Goal: Task Accomplishment & Management: Manage account settings

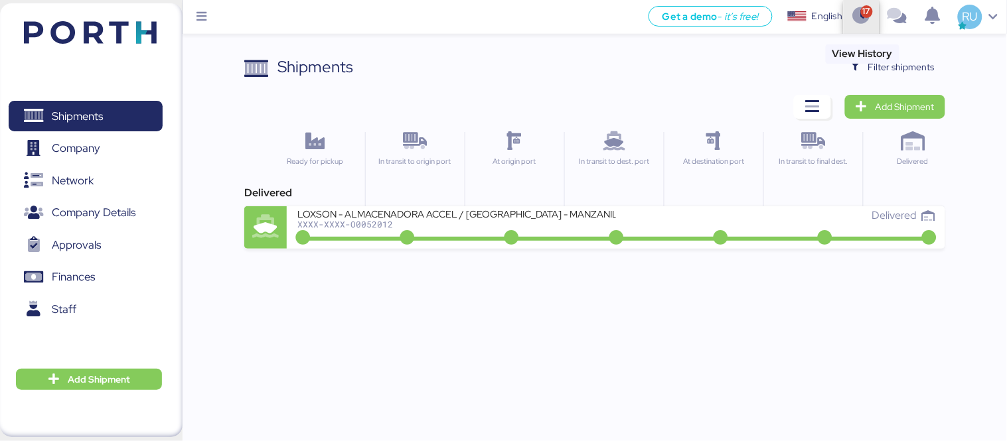
click at [872, 11] on span "button" at bounding box center [861, 17] width 36 height 36
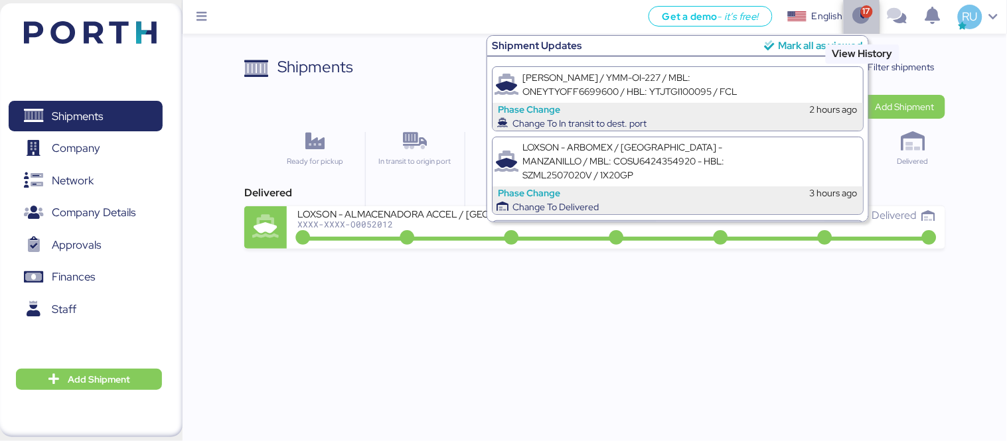
click at [846, 21] on span "button" at bounding box center [861, 17] width 36 height 36
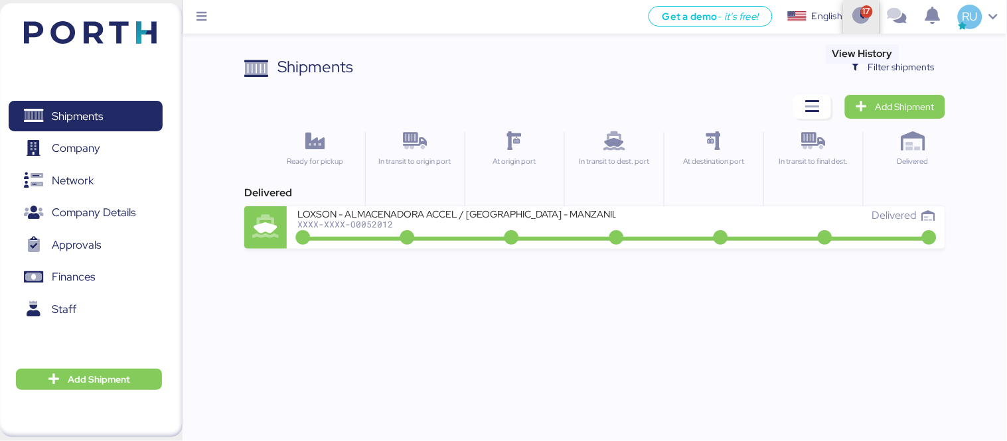
click at [860, 24] on icon "button" at bounding box center [862, 16] width 22 height 17
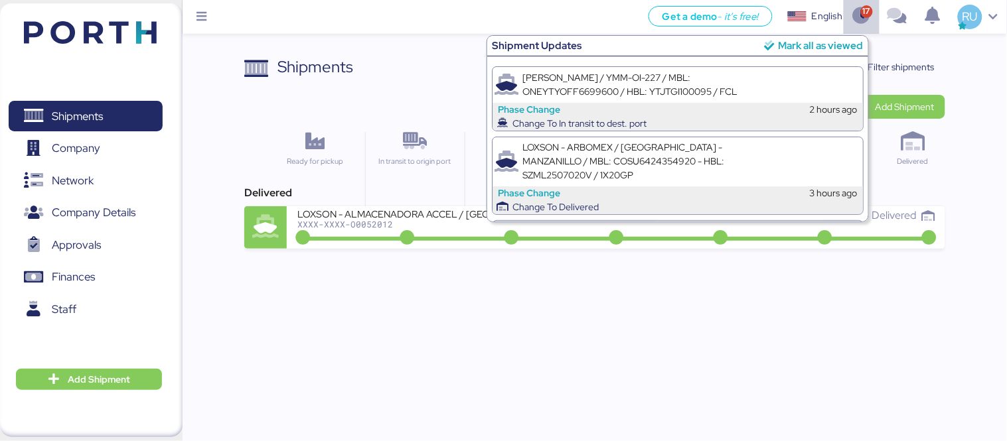
click at [832, 49] on div "Mark all as viewed" at bounding box center [820, 45] width 85 height 15
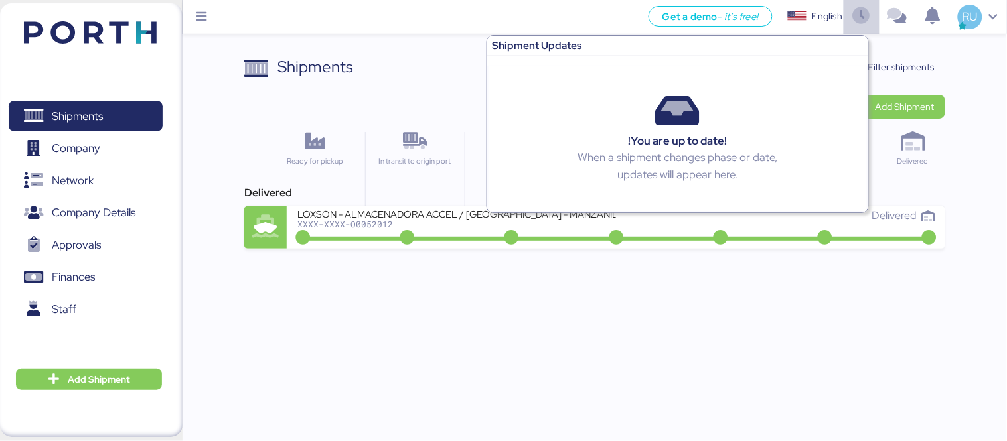
click at [448, 75] on div "Shipments Clear Filters Filter shipments" at bounding box center [594, 67] width 701 height 24
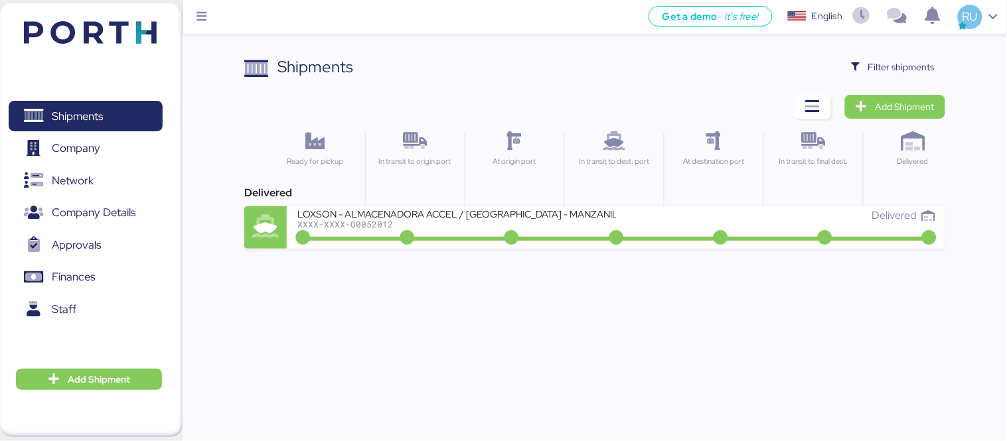
click at [898, 311] on div "Get a demo - it’s free! Get a demo English Inglés English RU Shipments 0 Compan…" at bounding box center [503, 220] width 1007 height 441
click at [878, 72] on span "Filter shipments" at bounding box center [901, 67] width 66 height 16
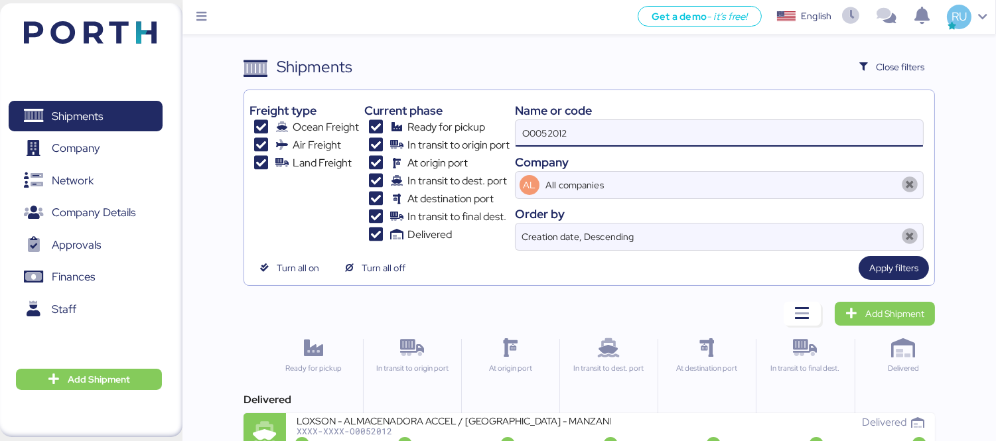
click at [578, 130] on input "O0052012" at bounding box center [719, 133] width 407 height 27
paste input "O0052013"
type input "O0052013"
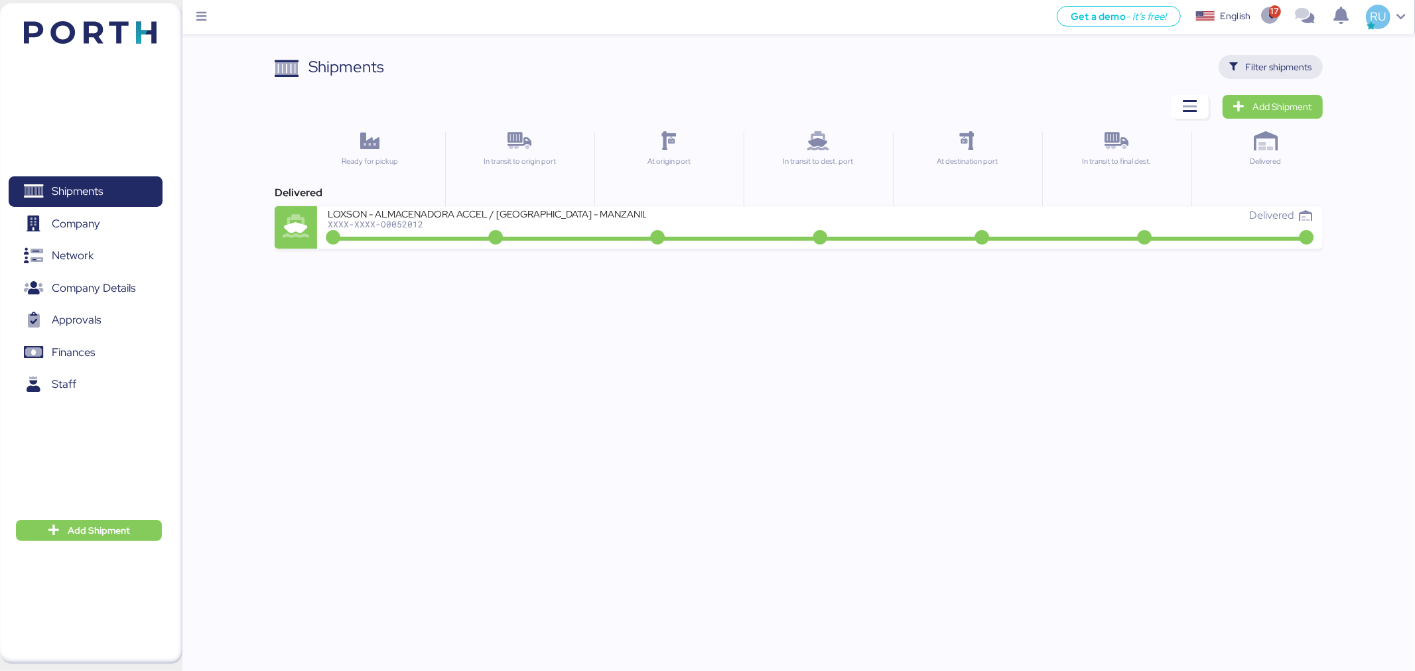
click at [1289, 66] on span "Filter shipments" at bounding box center [1279, 67] width 66 height 16
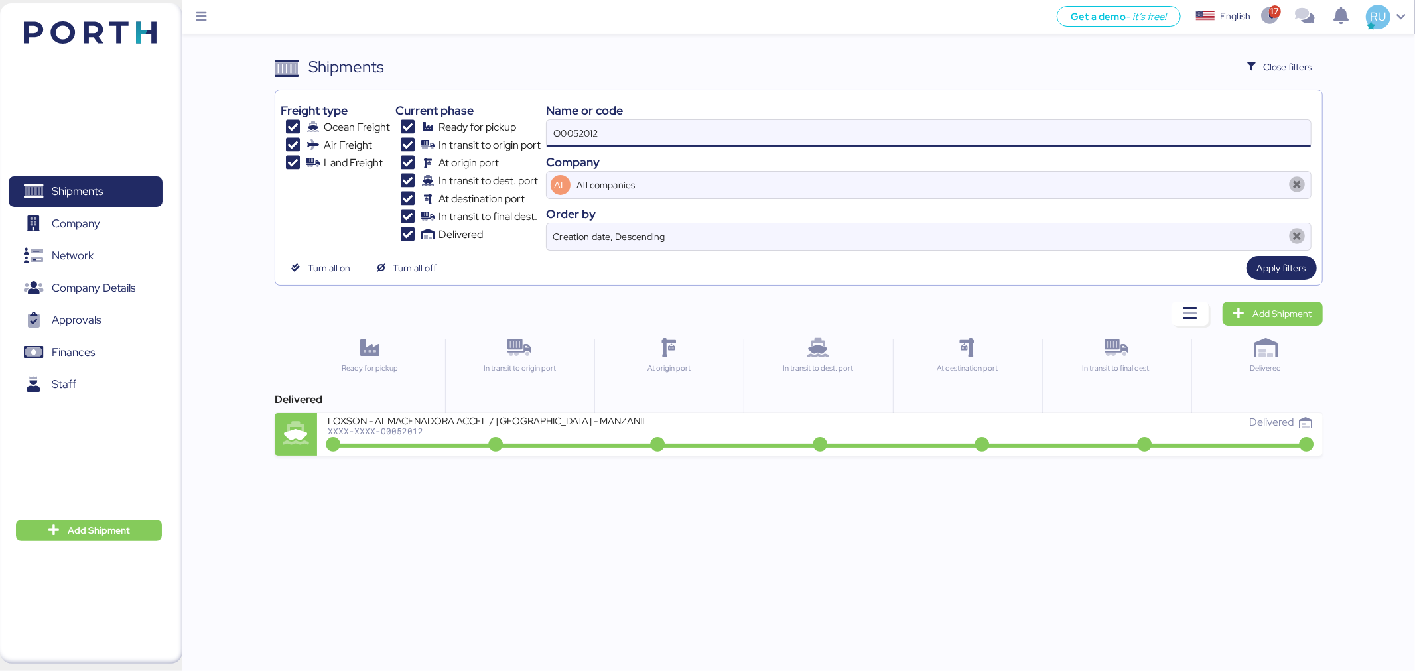
drag, startPoint x: 539, startPoint y: 164, endPoint x: 481, endPoint y: 174, distance: 59.2
click at [481, 174] on div "Freight type Ocean Freight Air Freight Land Freight Current phase Ready for pic…" at bounding box center [799, 173] width 1036 height 155
type input "BMA"
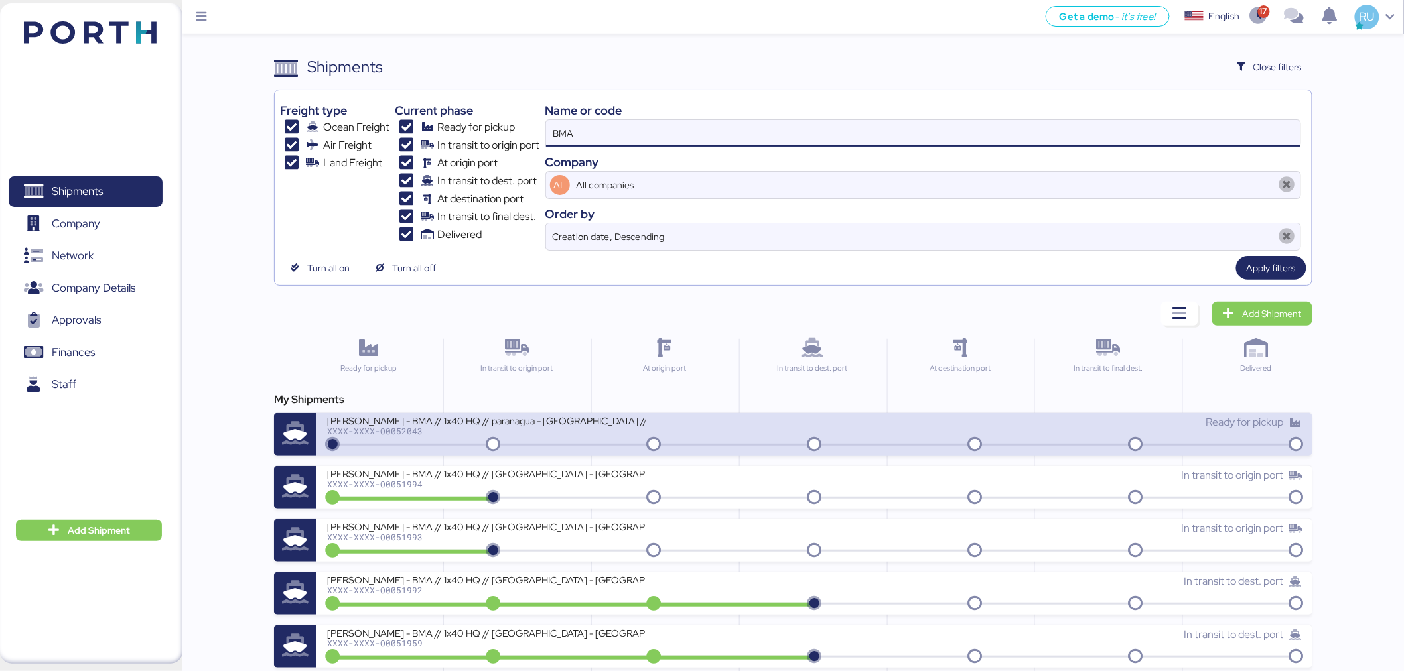
click at [439, 433] on div "XXXX-XXXX-O0052043" at bounding box center [486, 431] width 318 height 9
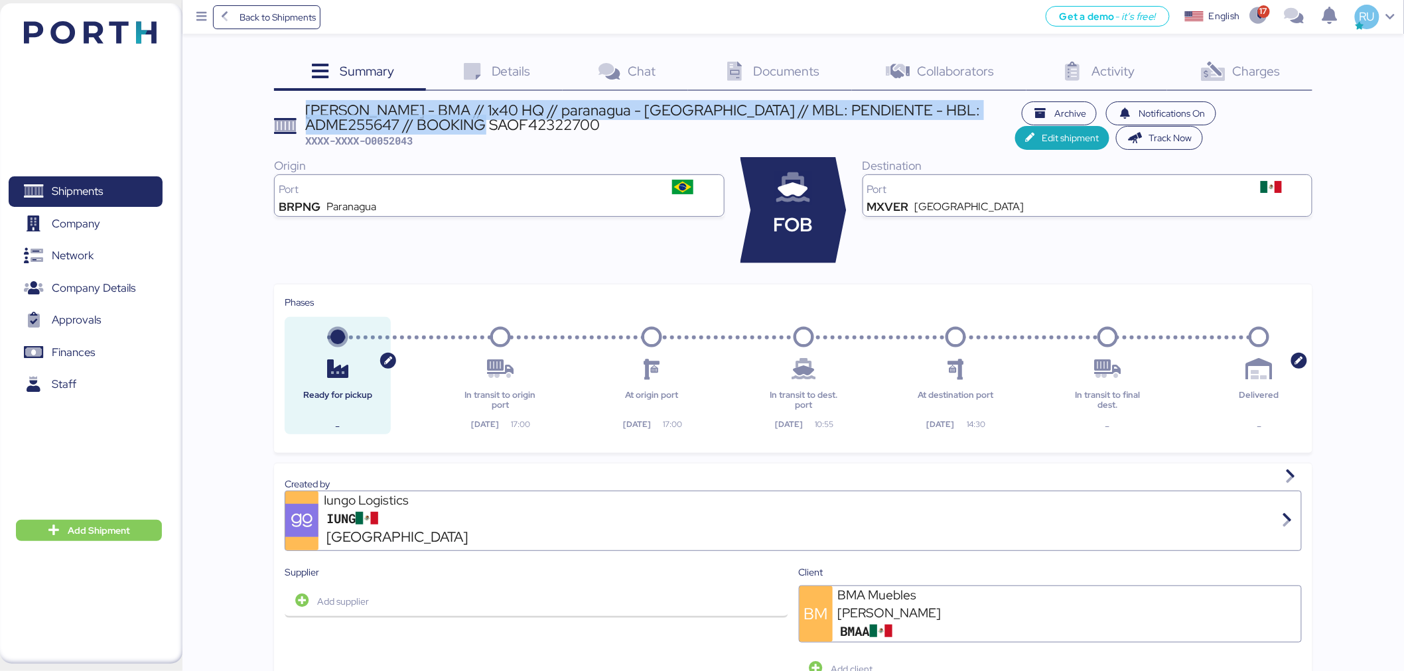
drag, startPoint x: 486, startPoint y: 124, endPoint x: 303, endPoint y: 111, distance: 182.9
click at [303, 111] on header "[PERSON_NAME] - BMA // 1x40 HQ // paranagua - [GEOGRAPHIC_DATA] // MBL: PENDIEN…" at bounding box center [793, 126] width 1038 height 48
copy div "[PERSON_NAME] - BMA // 1x40 HQ // paranagua - [GEOGRAPHIC_DATA] // MBL: PENDIEN…"
click at [114, 526] on span "Add Shipment" at bounding box center [99, 531] width 62 height 16
click at [102, 555] on div "Add Shipment Manually" at bounding box center [78, 552] width 103 height 19
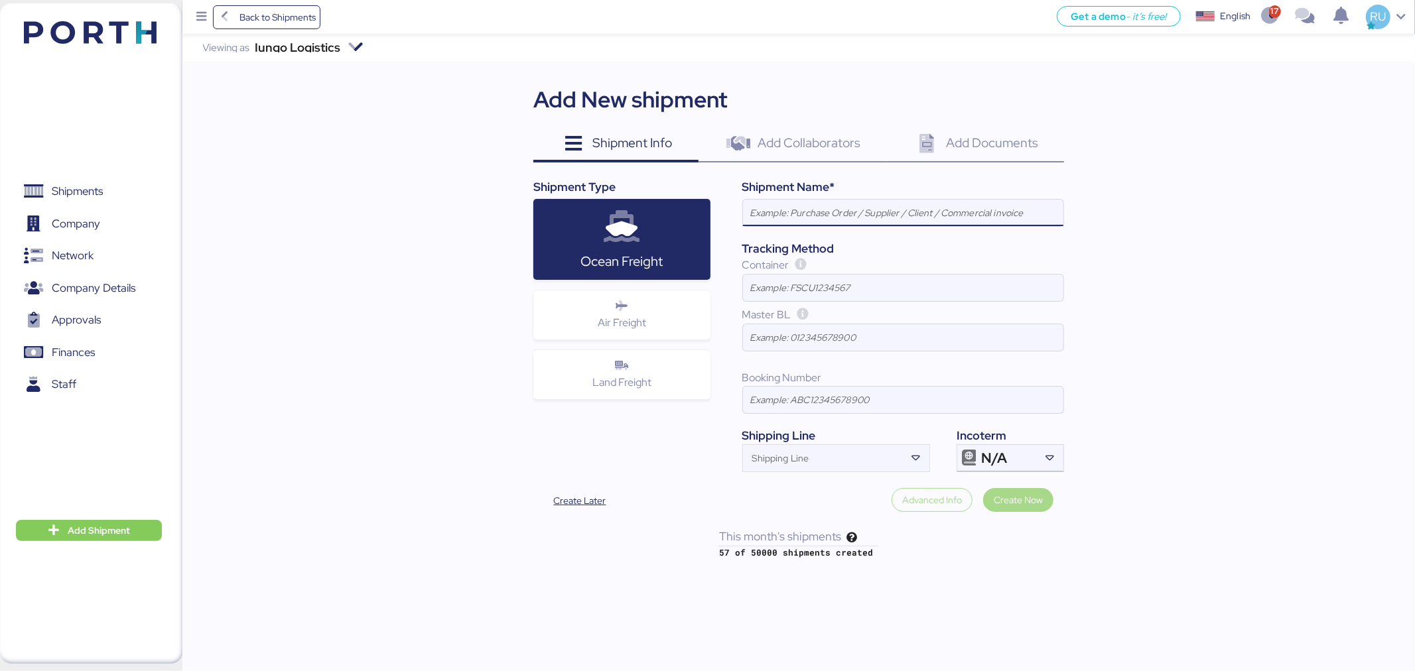
click at [797, 211] on input at bounding box center [903, 213] width 320 height 27
paste input "[PERSON_NAME] - BMA // 1x40 HQ // paranagua - [GEOGRAPHIC_DATA] // MBL: SSZ1671…"
click at [1015, 209] on input "[PERSON_NAME] - BMA // 1x40 HQ // paranagua - [GEOGRAPHIC_DATA] // MBL: SSZ1671…" at bounding box center [903, 213] width 320 height 27
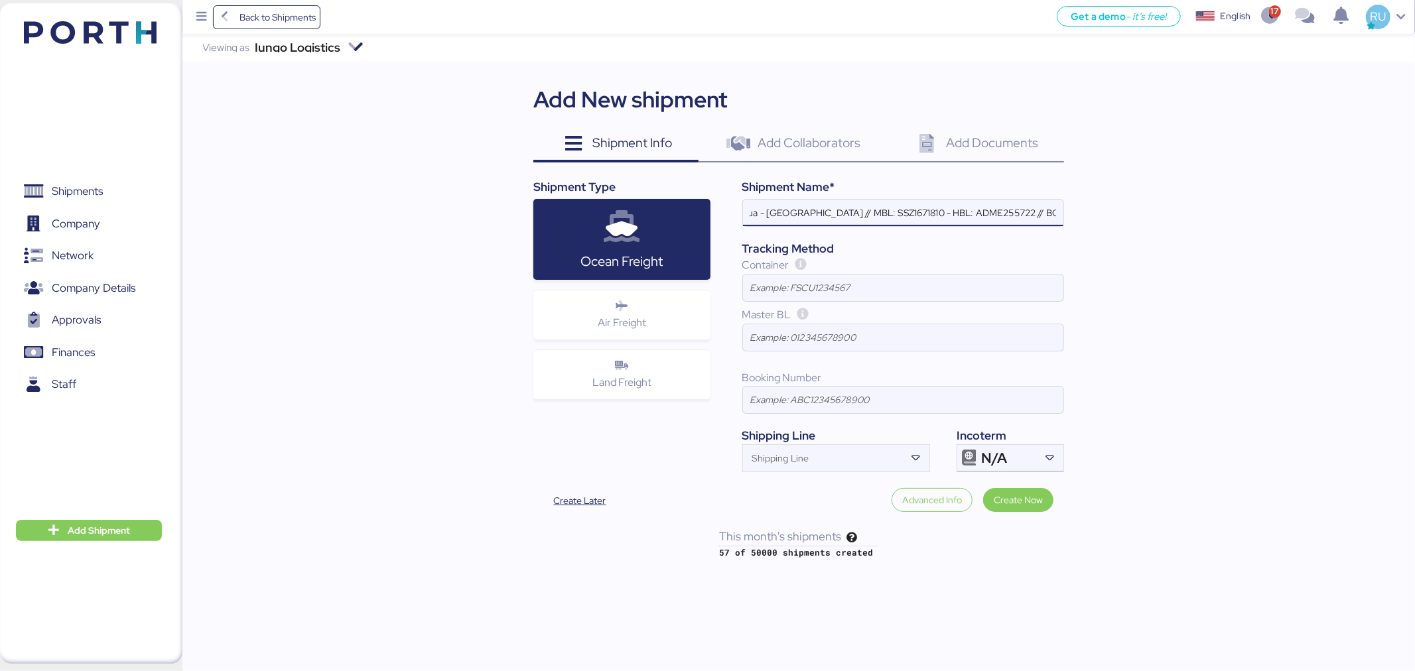
type input "[PERSON_NAME] - BMA // 1x40 HQ // paranagua - [GEOGRAPHIC_DATA] // MBL: SSZ1671…"
click at [801, 382] on span "Booking Number" at bounding box center [782, 378] width 80 height 14
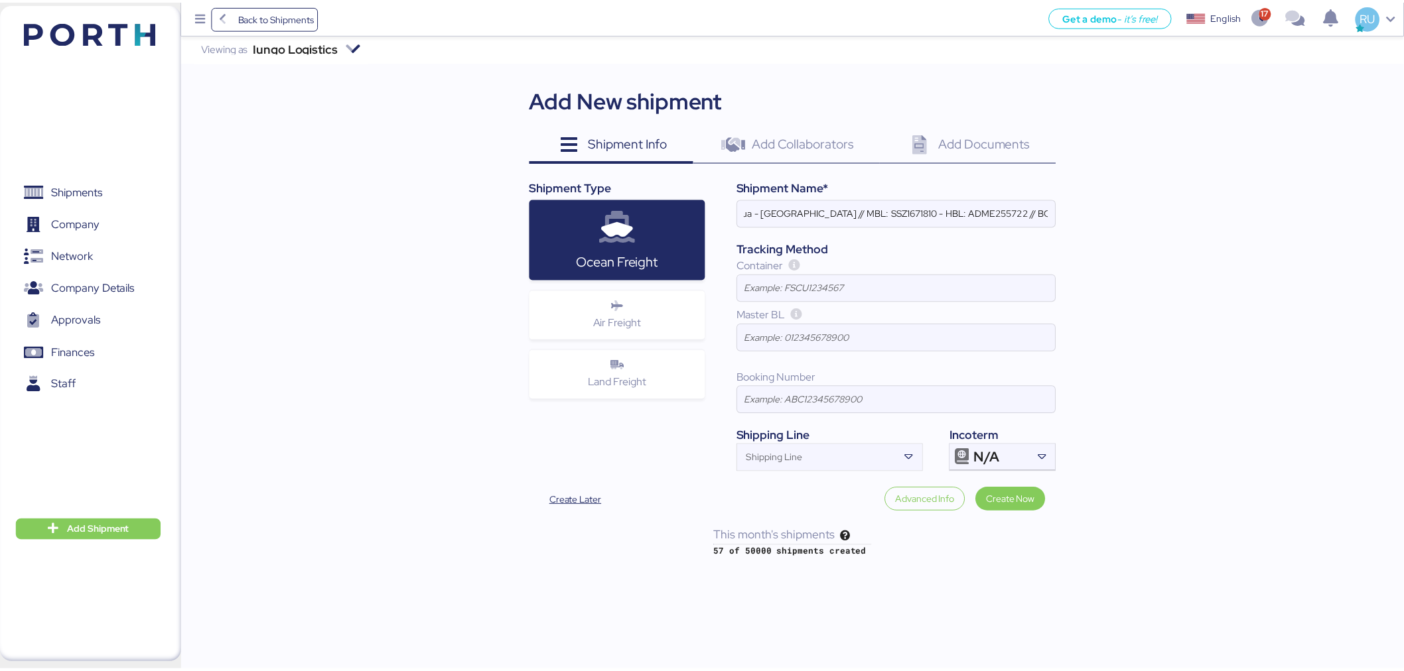
scroll to position [0, 0]
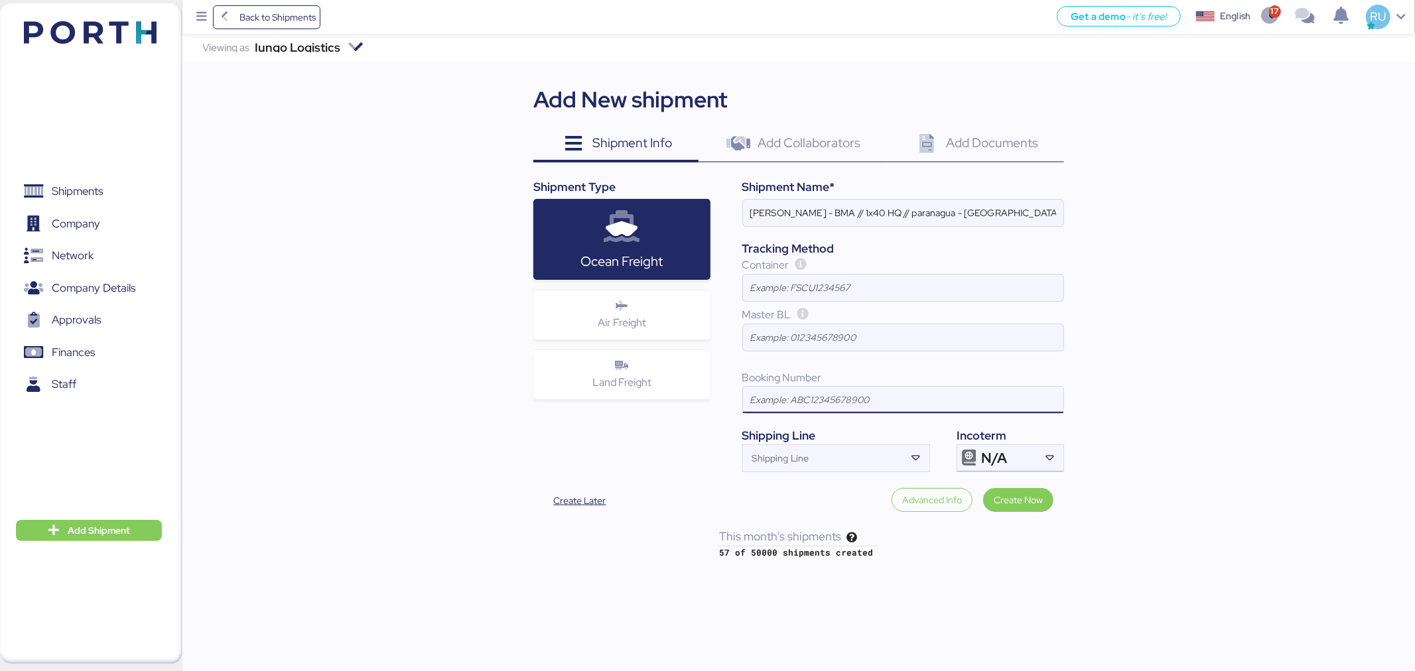
click at [803, 393] on input at bounding box center [903, 400] width 320 height 27
paste input "SSZ1671810"
type input "SSZ1671810"
click at [804, 344] on input at bounding box center [903, 337] width 320 height 27
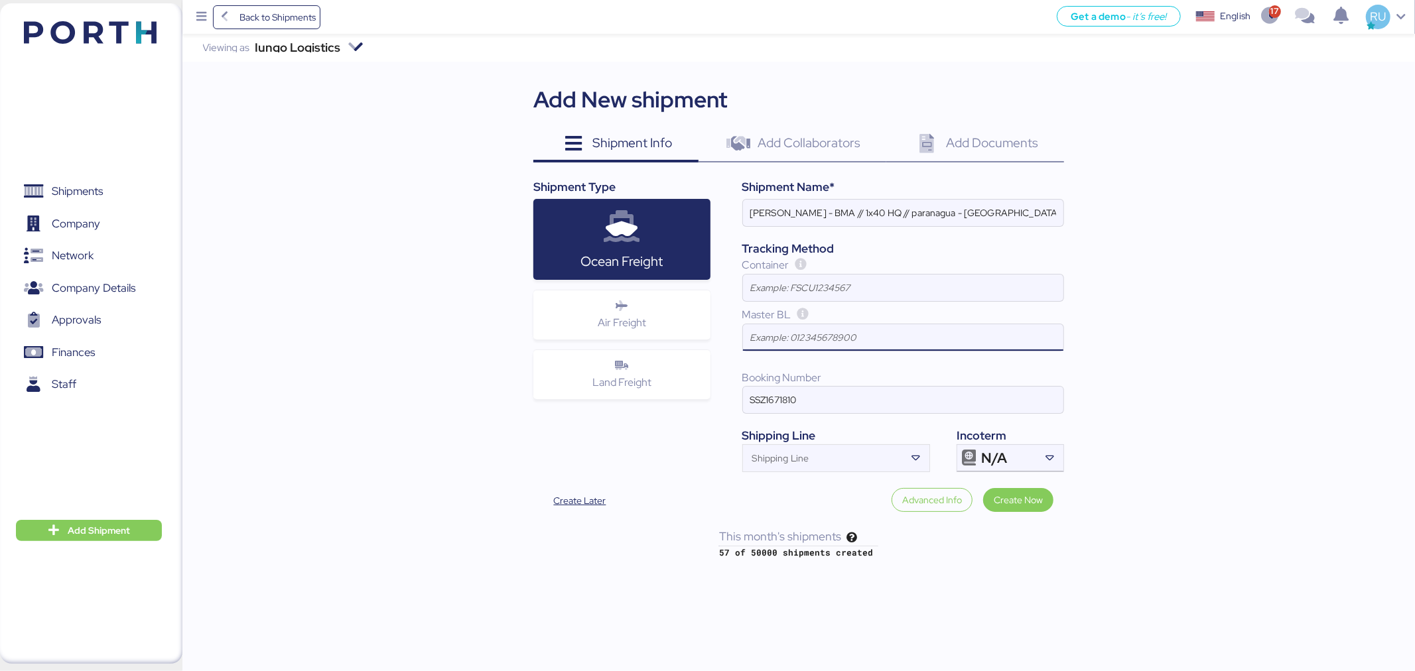
type input "V"
paste input "SSZ1671810"
type input "SSZ1671810"
click at [912, 455] on icon at bounding box center [916, 459] width 16 height 16
click at [852, 463] on input "Shipping Line" at bounding box center [824, 462] width 163 height 16
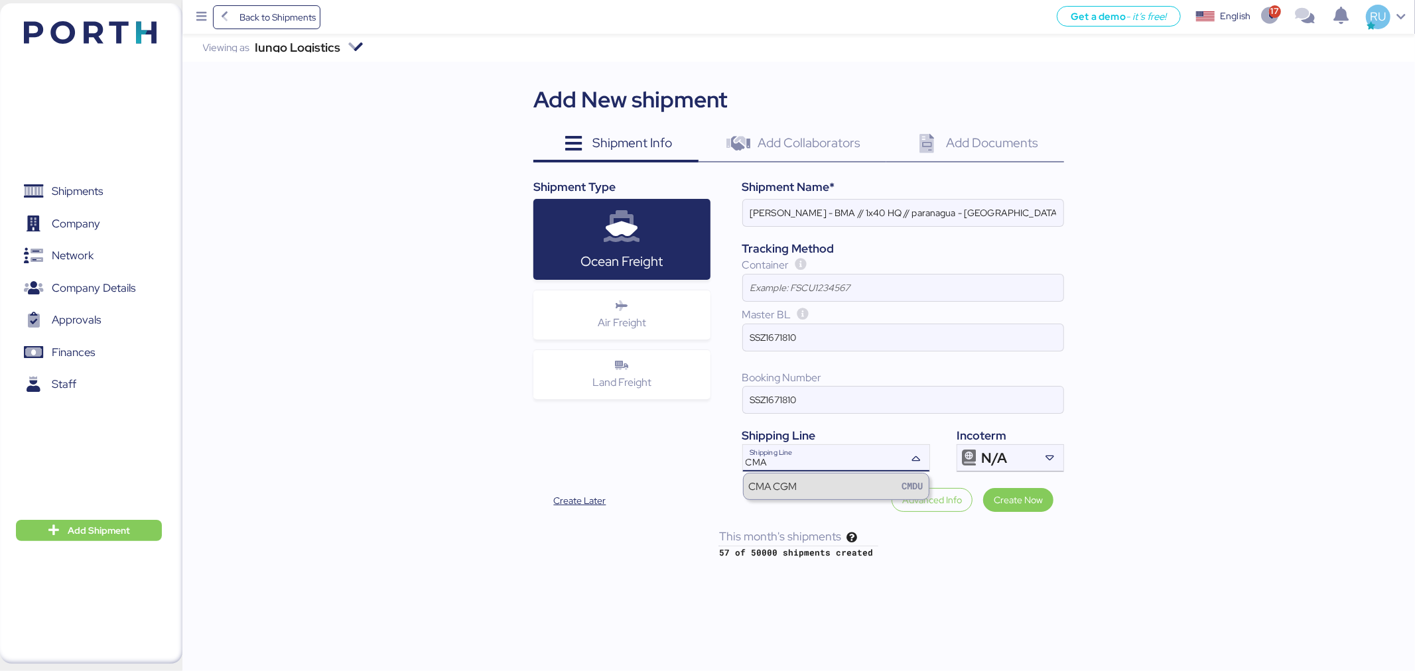
type input "CMA"
click at [854, 486] on div "CMA CGM CMDU" at bounding box center [836, 486] width 185 height 25
click at [984, 455] on span "N/A" at bounding box center [994, 459] width 26 height 12
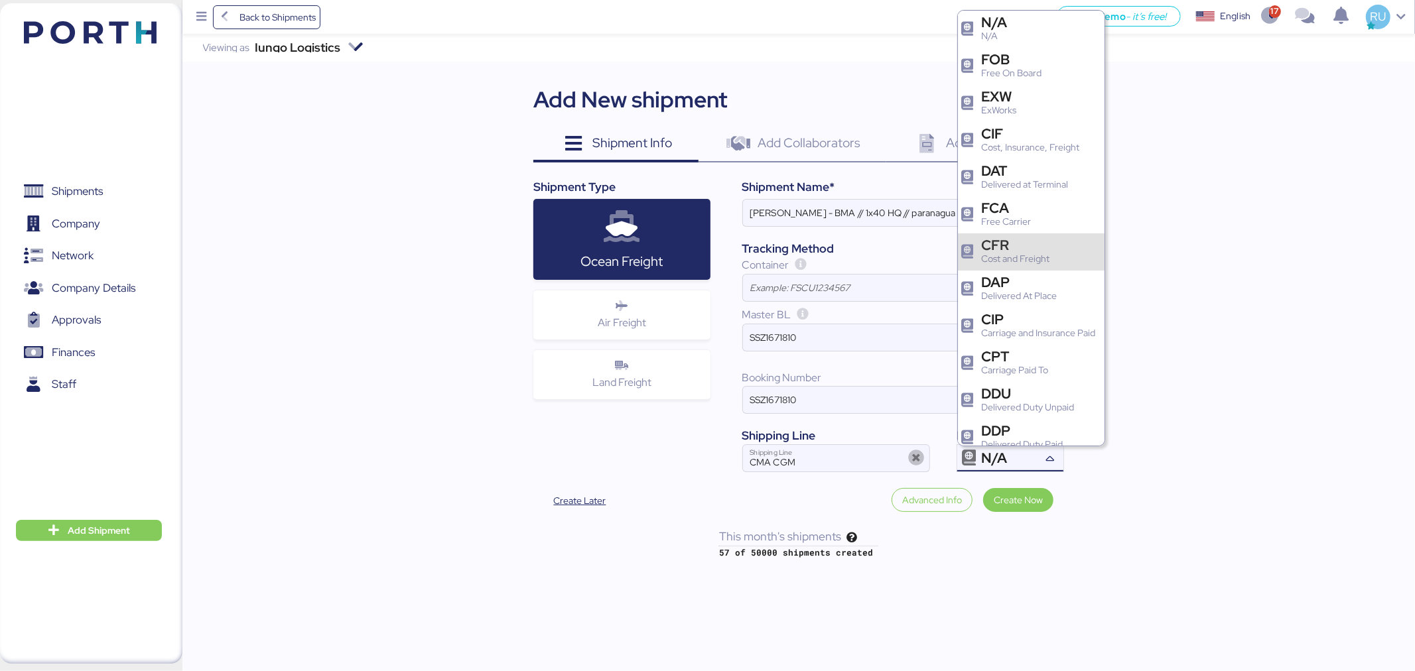
click at [1020, 244] on div "CFR" at bounding box center [1015, 245] width 68 height 14
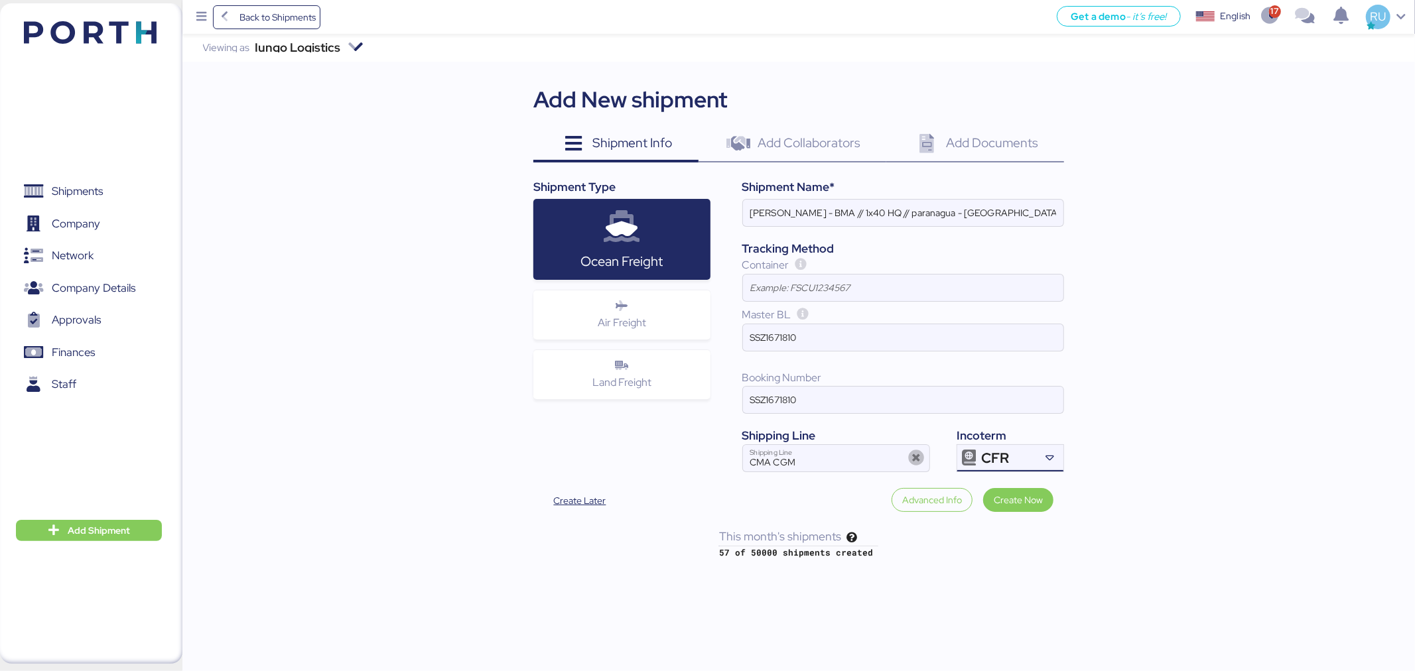
click at [785, 155] on div "Add Collaborators 0" at bounding box center [793, 145] width 188 height 36
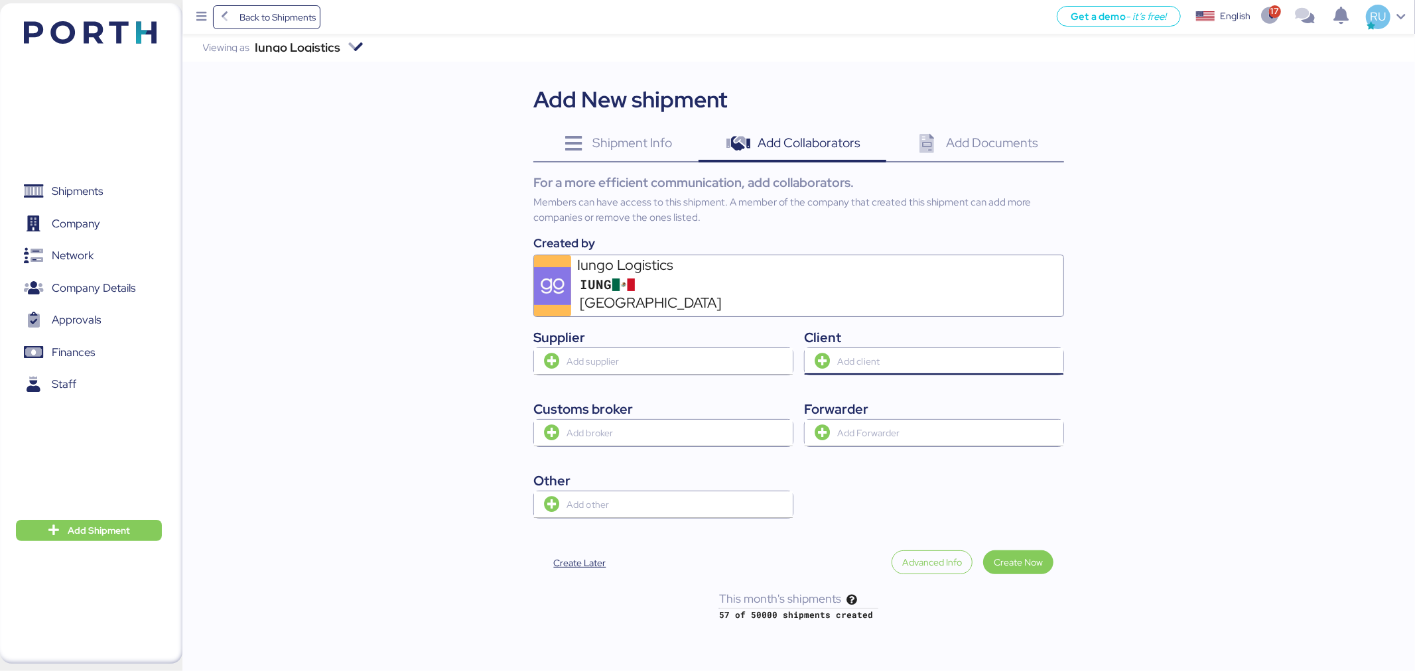
click at [880, 354] on input "search" at bounding box center [949, 362] width 229 height 16
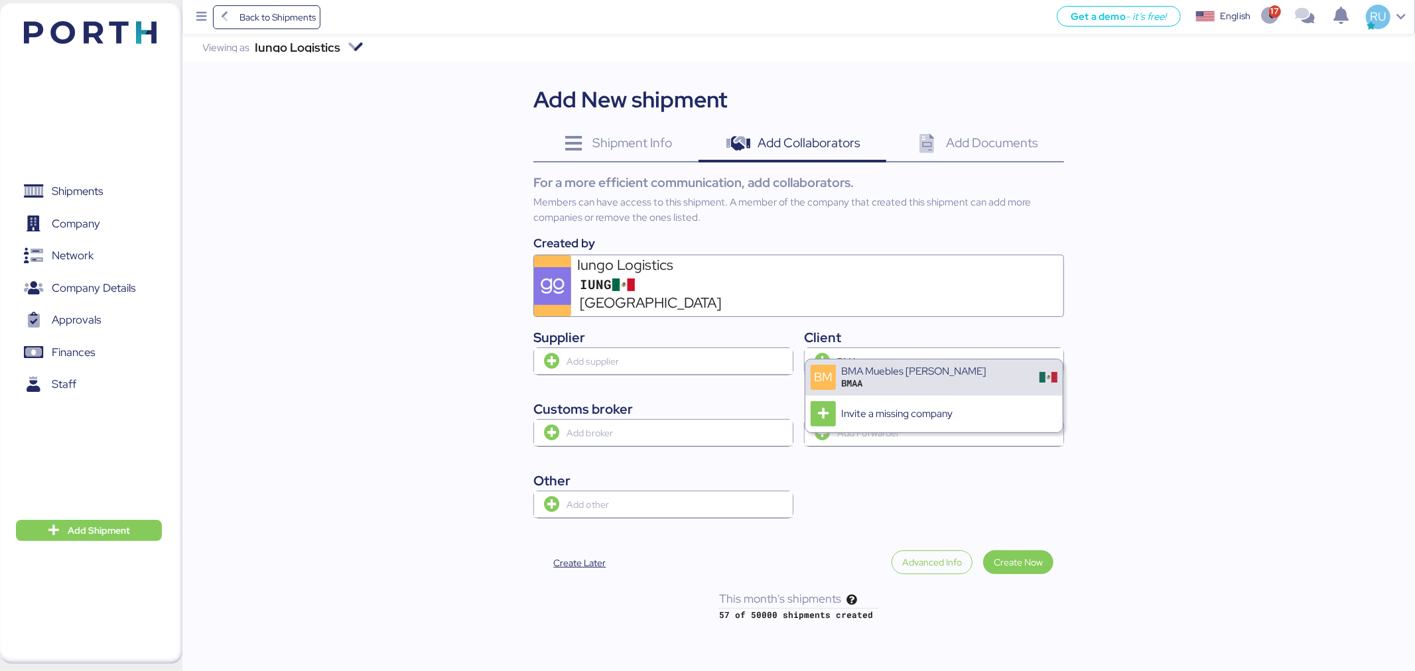
type input "BMA"
click at [894, 380] on div "BMAA" at bounding box center [913, 384] width 145 height 12
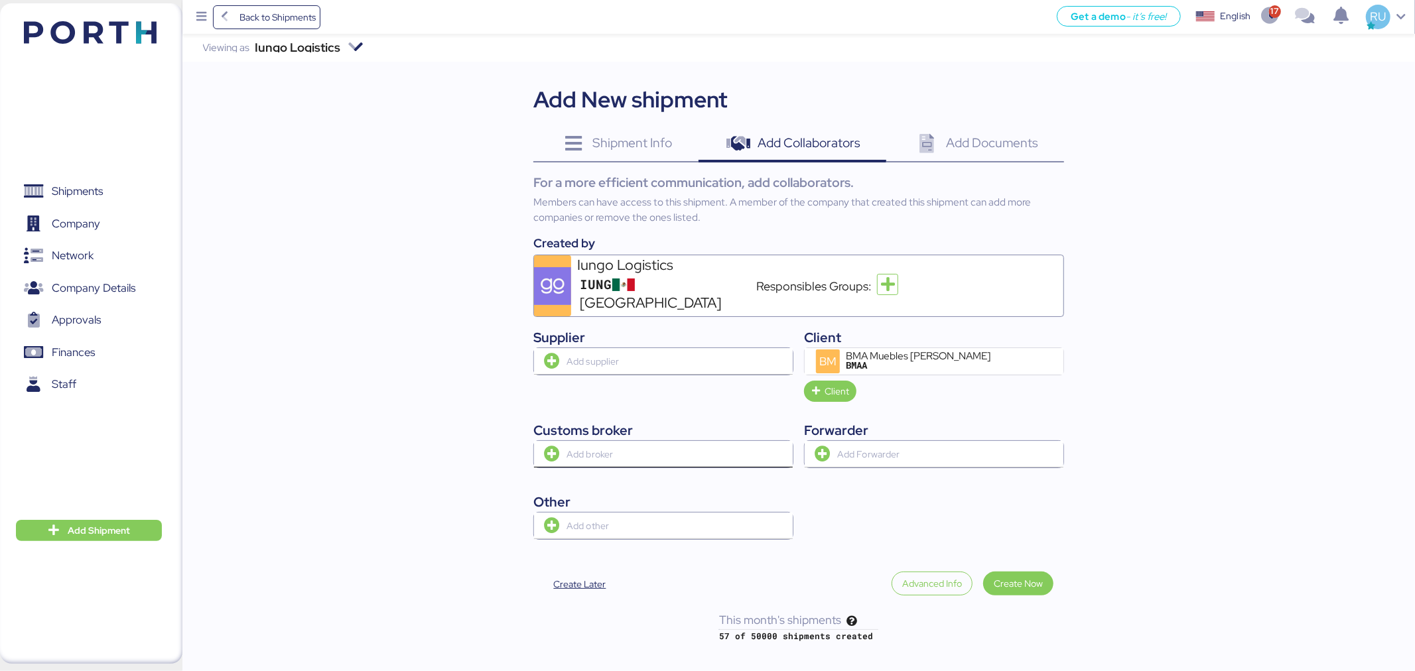
click at [592, 447] on input "search" at bounding box center [678, 455] width 229 height 16
type input "BERSA"
click at [601, 464] on div "IMPORTACIONES BERSAL S.A. DE C.V." at bounding box center [658, 464] width 174 height 12
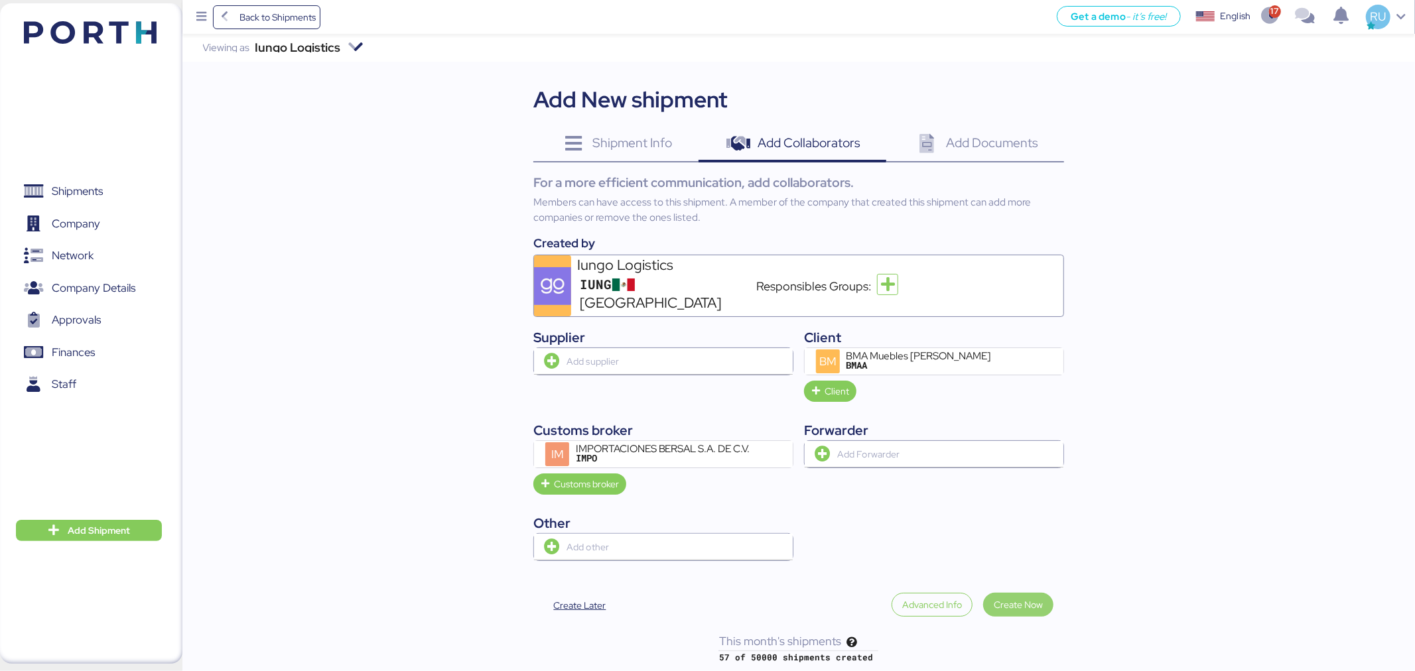
click at [1032, 597] on span "Create Now" at bounding box center [1018, 605] width 49 height 16
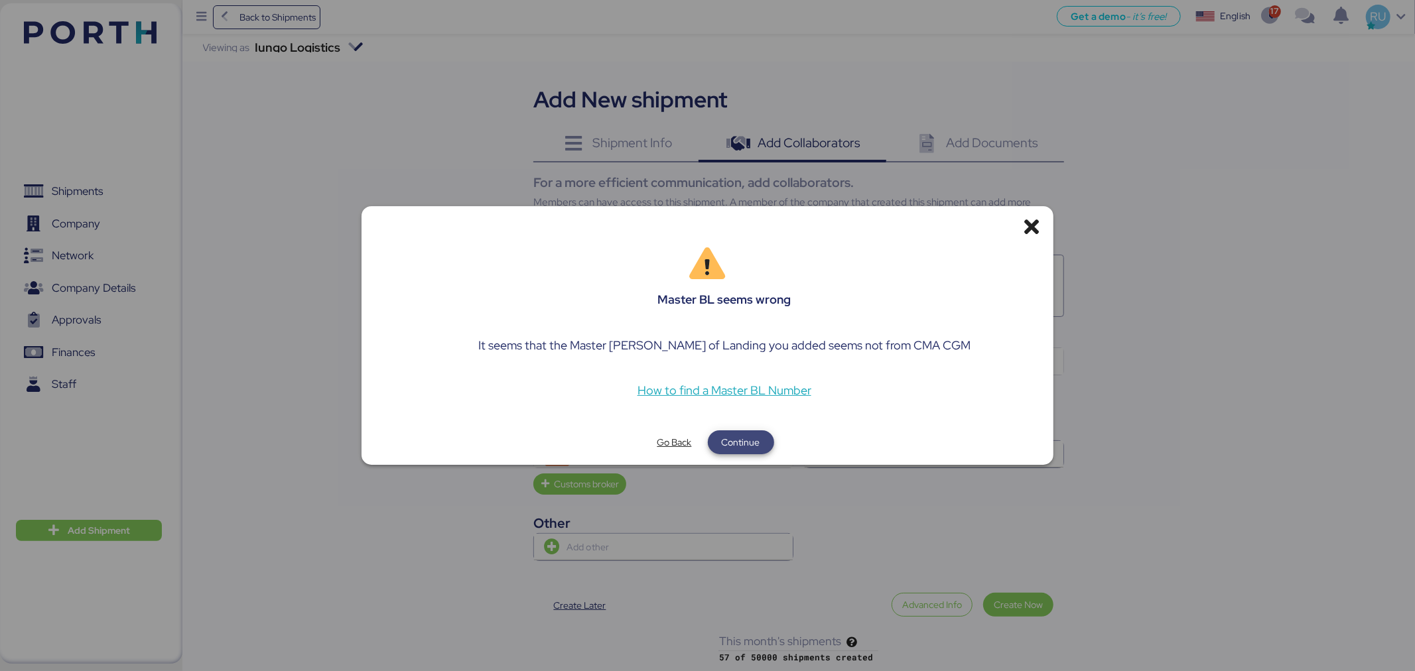
click at [733, 439] on span "Continue" at bounding box center [741, 443] width 38 height 16
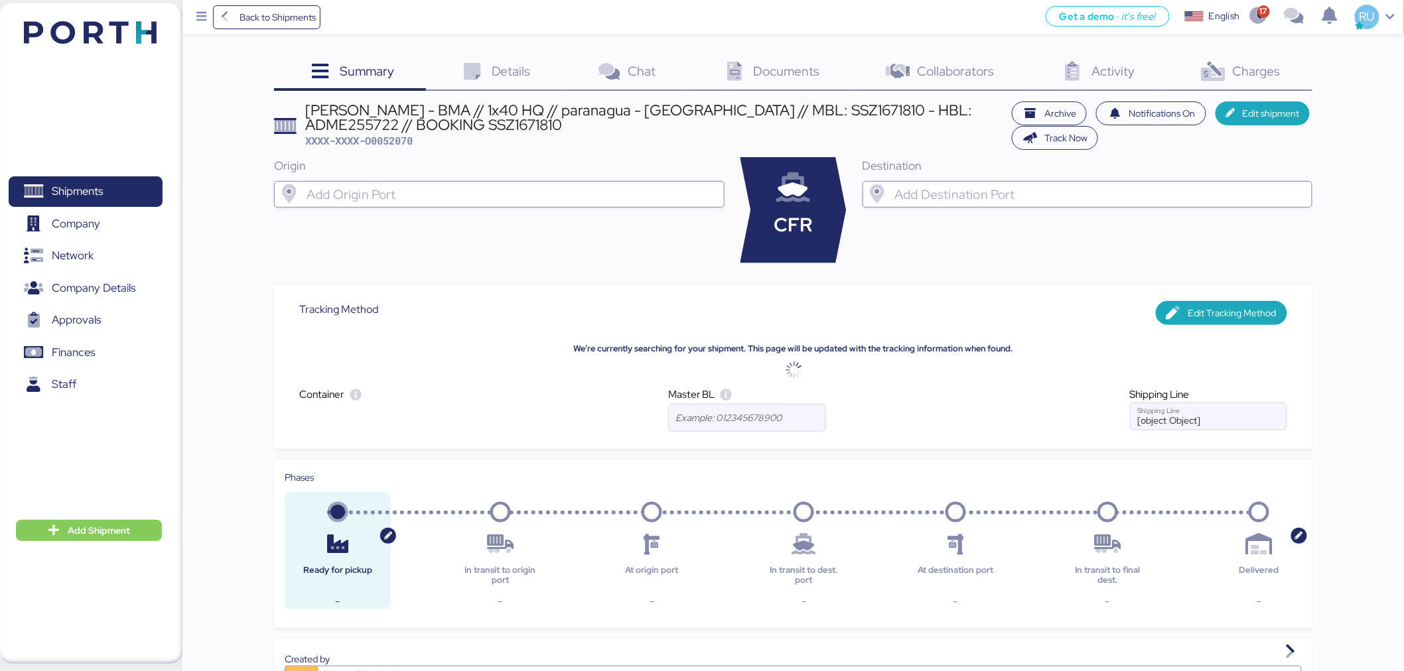
click at [381, 134] on span "XXXX-XXXX-O0052070" at bounding box center [359, 140] width 107 height 13
copy span "O0052070"
click at [924, 188] on input "search" at bounding box center [1099, 194] width 414 height 16
click at [518, 70] on span "Details" at bounding box center [511, 70] width 39 height 17
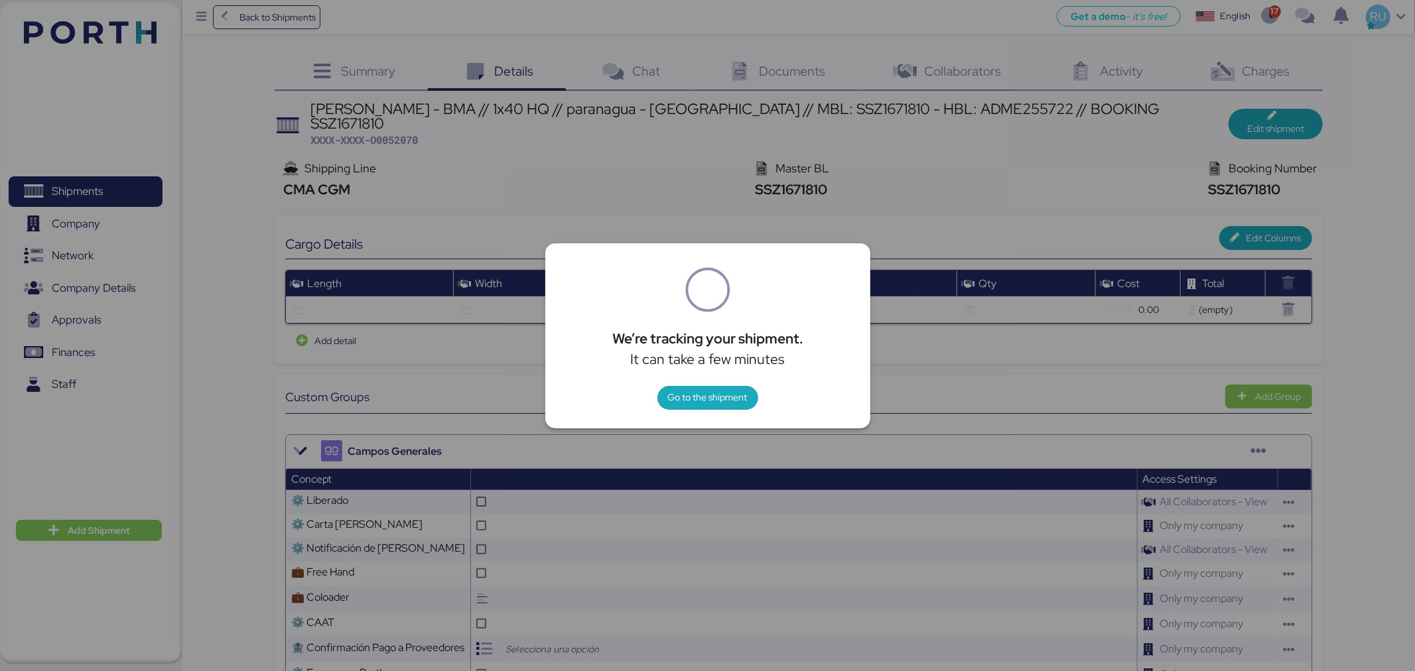
click at [1256, 120] on div at bounding box center [707, 335] width 1415 height 671
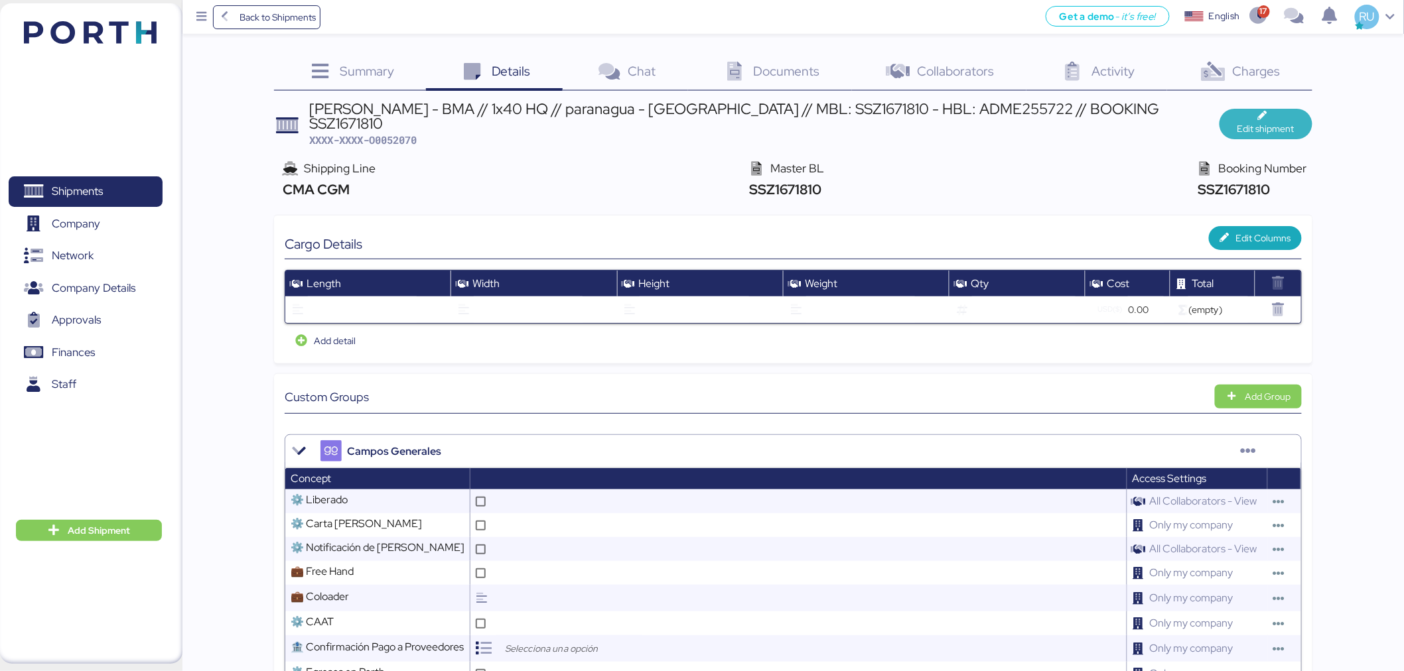
click at [1252, 121] on span "Edit shipment" at bounding box center [1265, 129] width 57 height 16
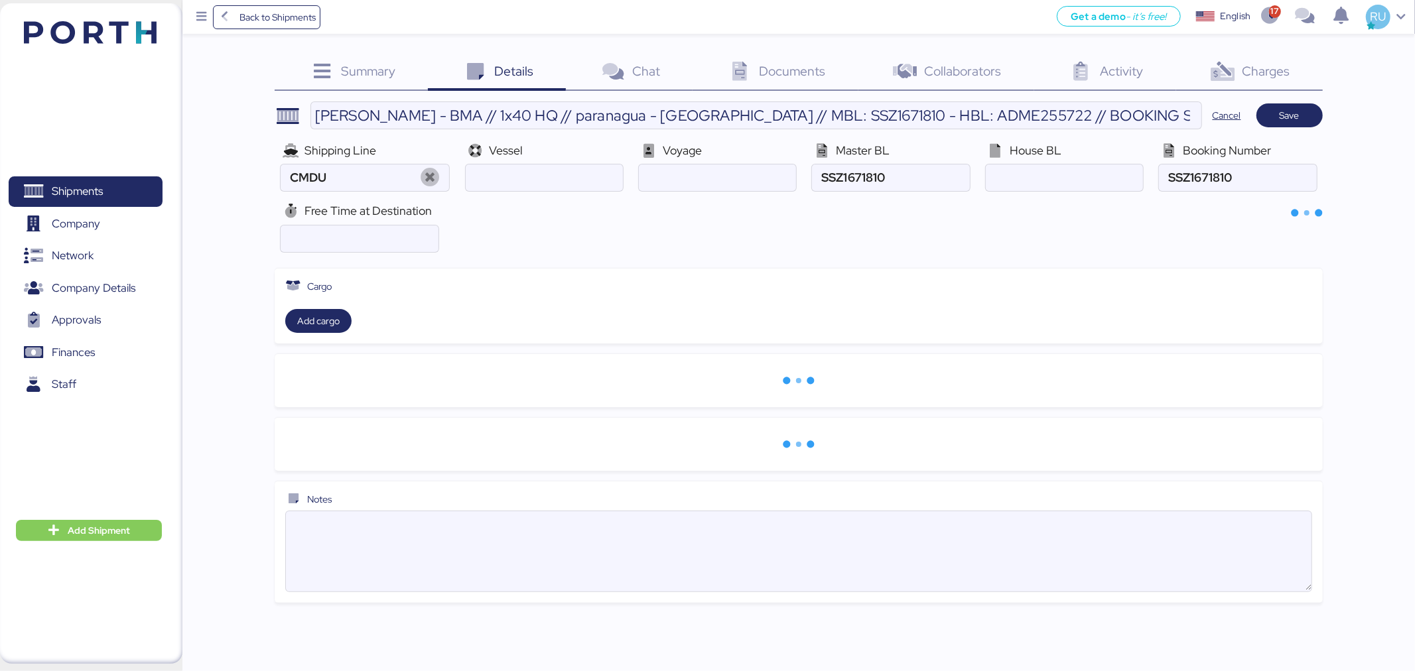
type input "CMA CGM"
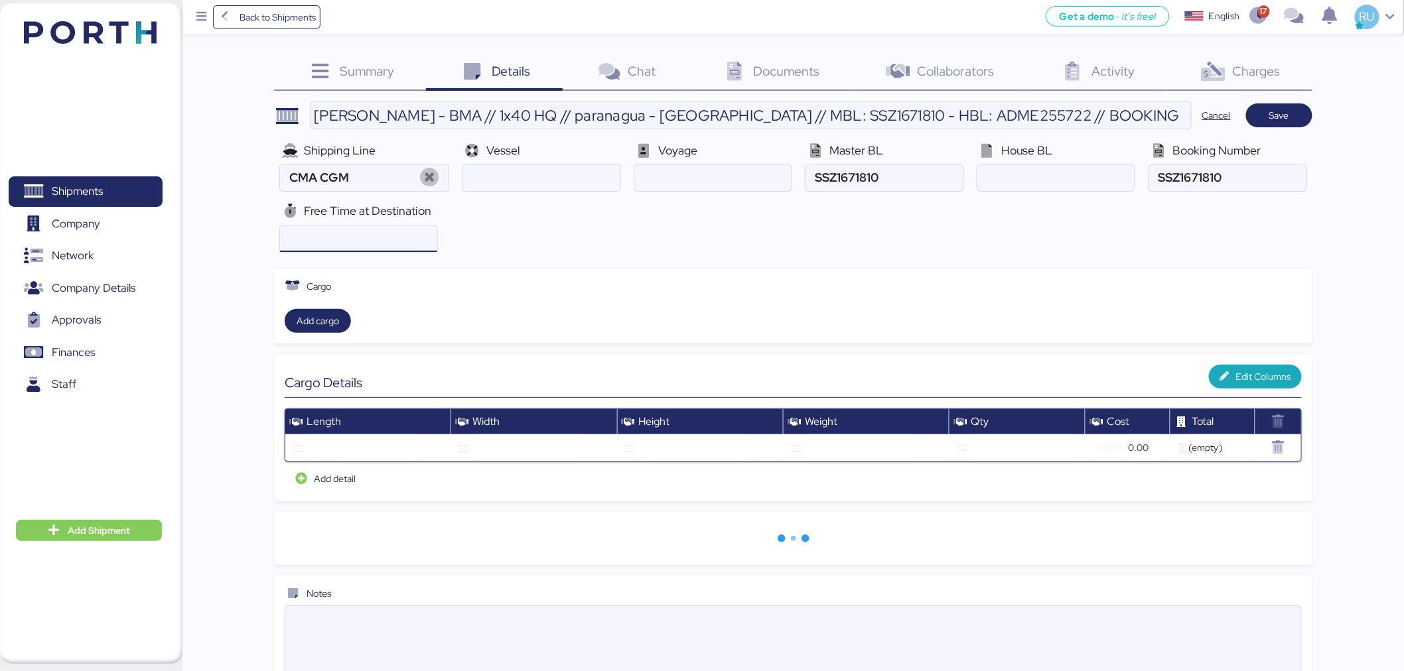
click at [326, 249] on input "number" at bounding box center [358, 239] width 157 height 27
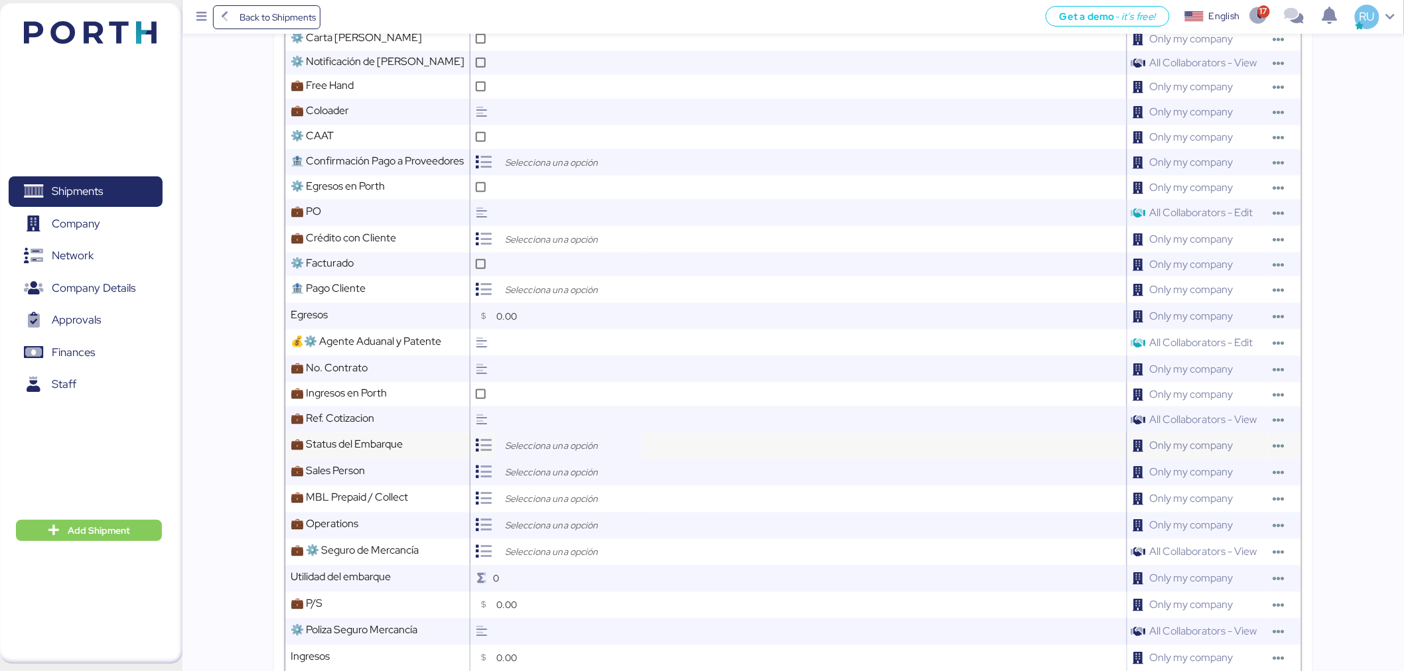
scroll to position [663, 0]
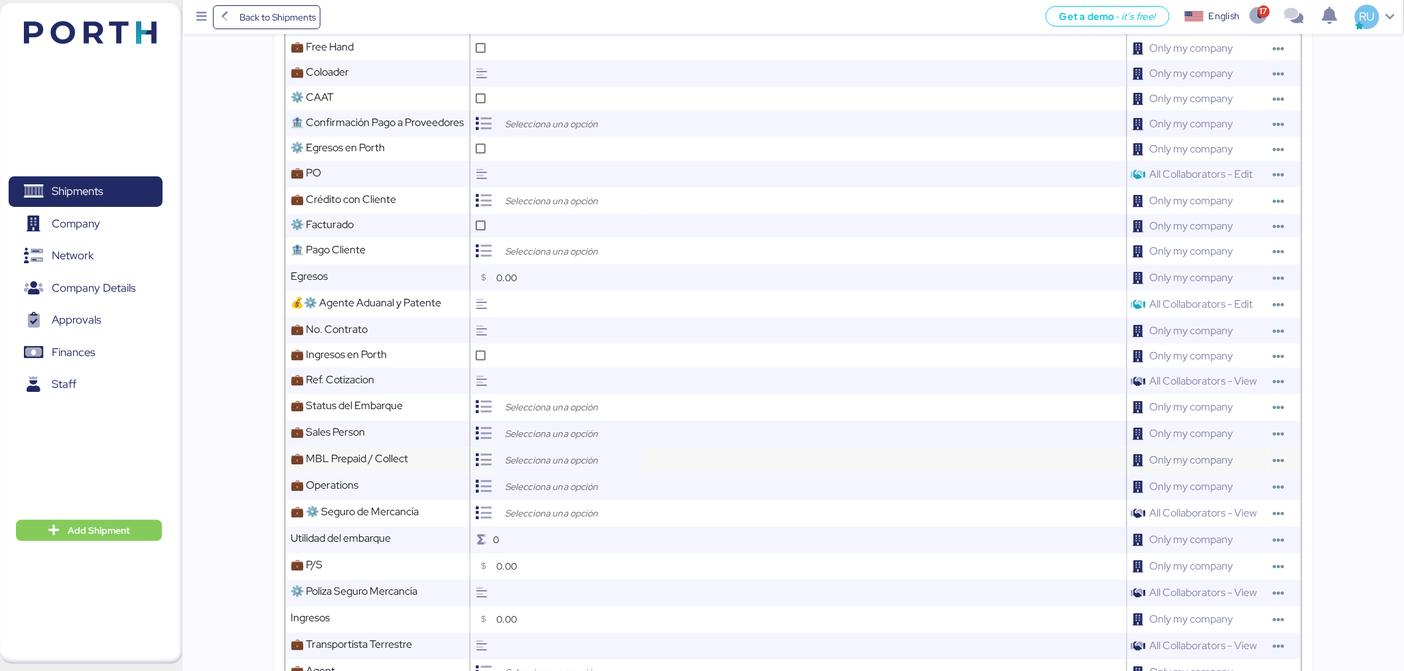
type input "14"
click at [535, 464] on input "search" at bounding box center [571, 461] width 139 height 16
click at [548, 492] on span "Prepaid" at bounding box center [541, 492] width 32 height 12
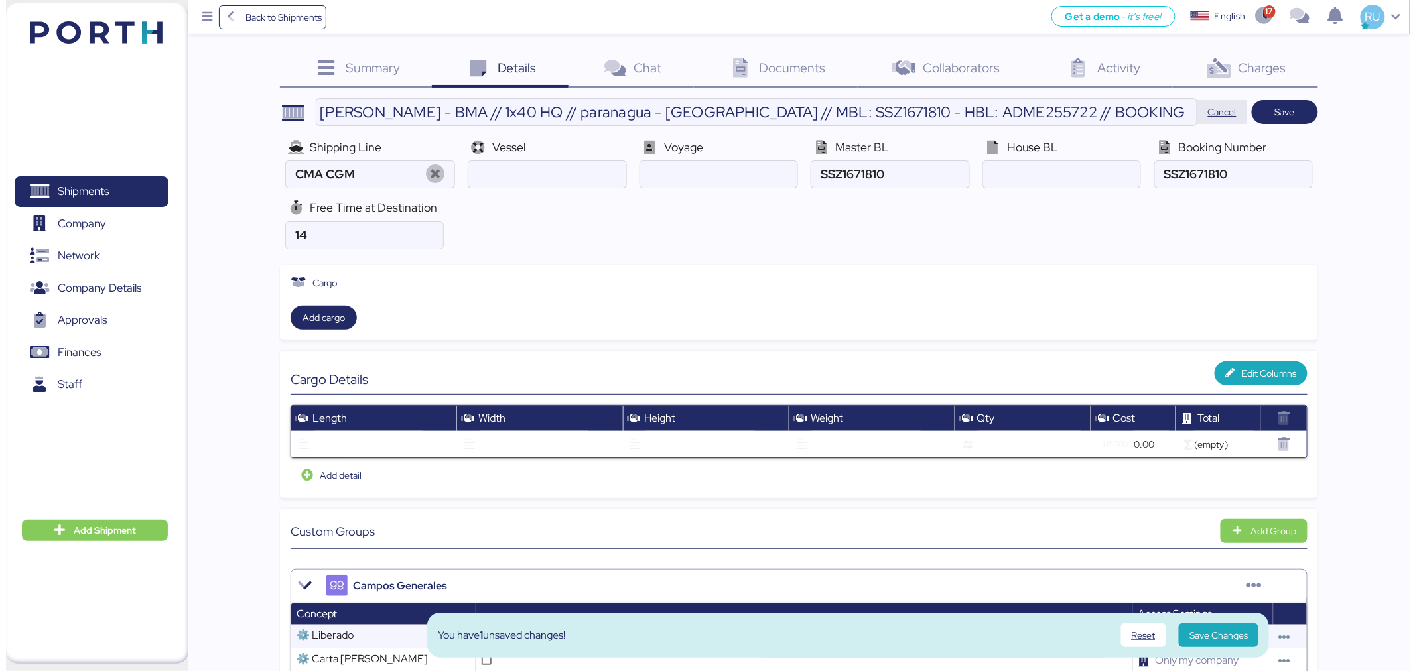
scroll to position [0, 0]
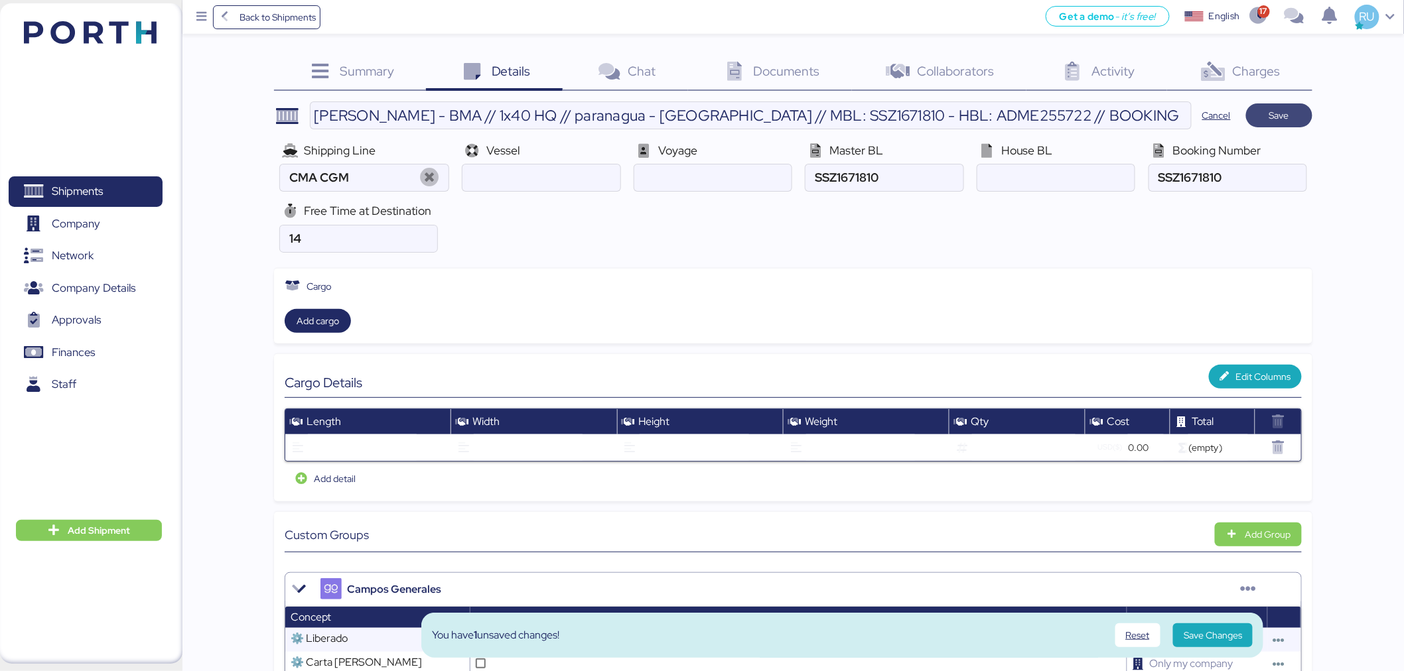
click at [1257, 113] on span "Save" at bounding box center [1279, 115] width 45 height 19
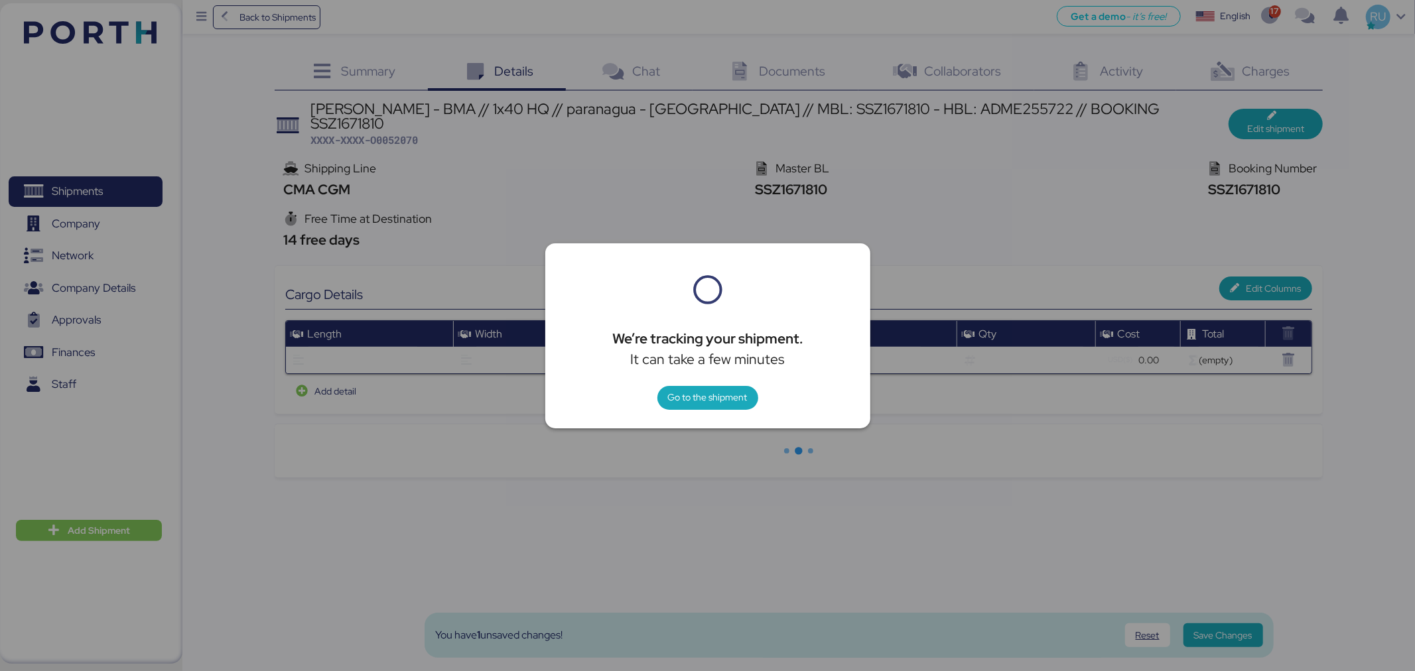
click at [1253, 71] on div at bounding box center [707, 335] width 1415 height 671
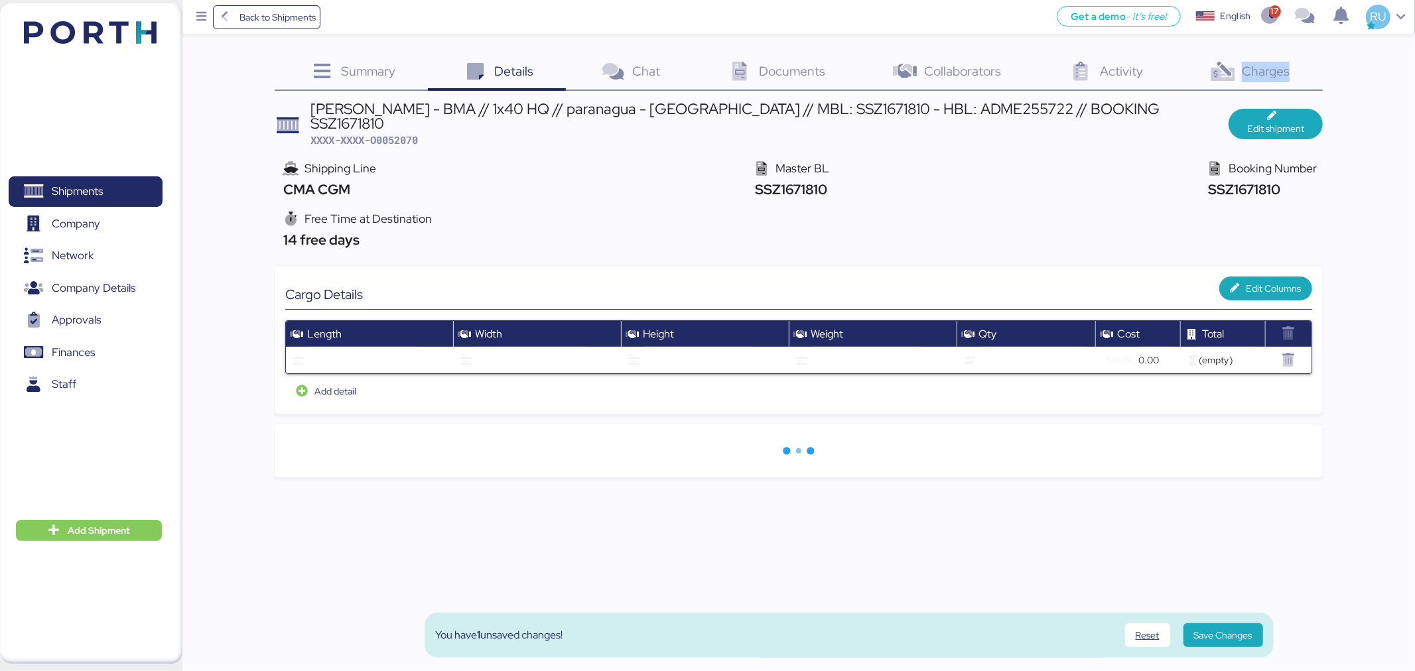
click at [1253, 71] on span "Charges" at bounding box center [1266, 70] width 48 height 17
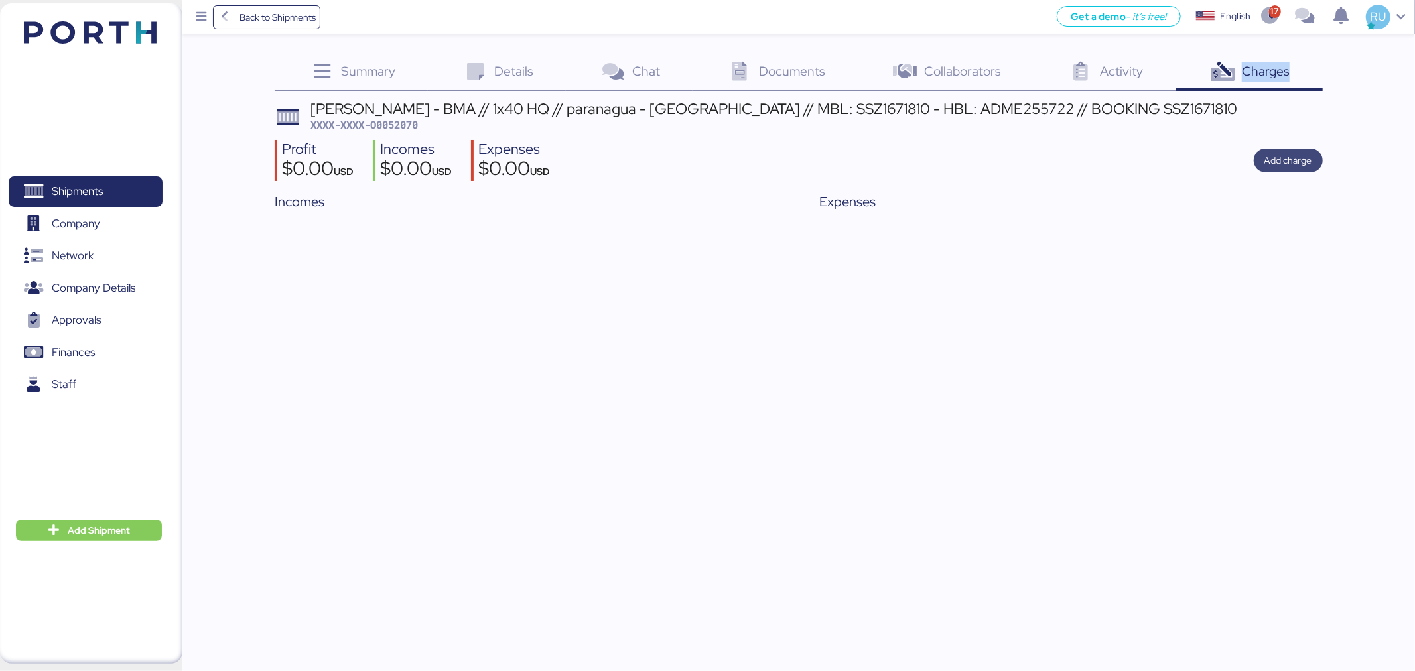
click at [1273, 164] on span "Add charge" at bounding box center [1289, 161] width 48 height 16
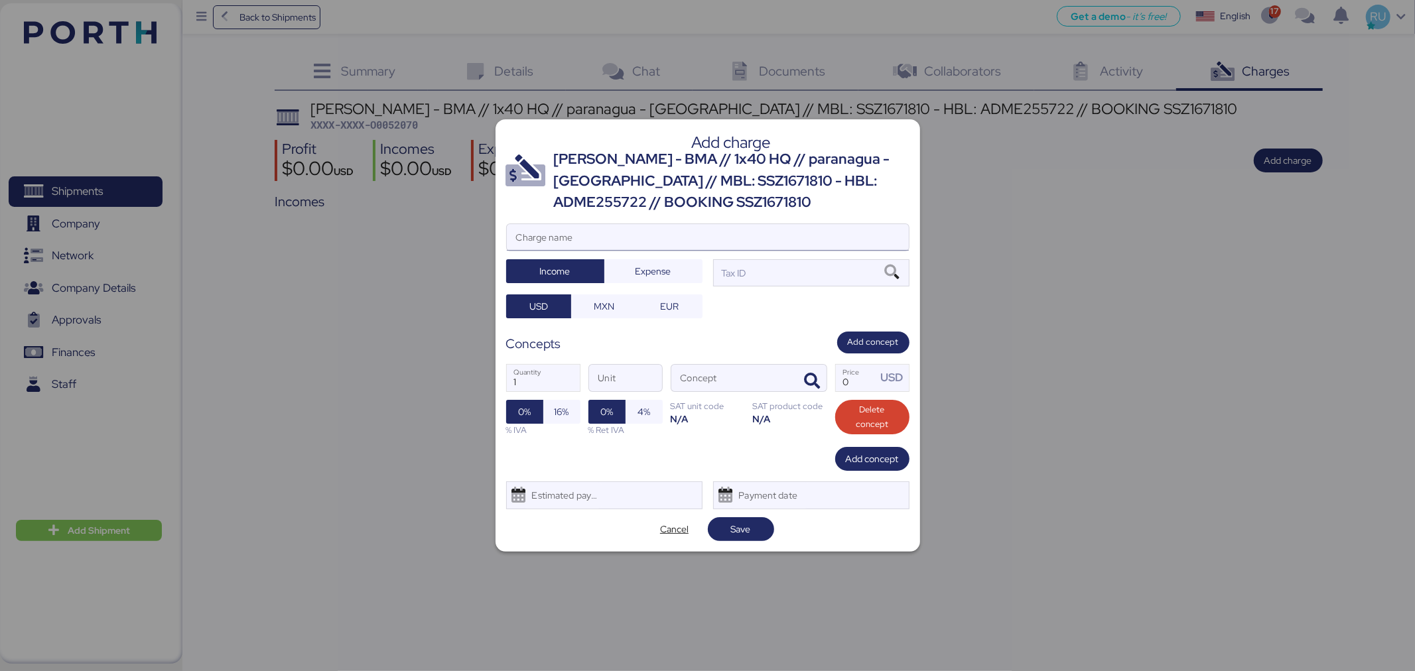
click at [565, 243] on input "Charge name" at bounding box center [708, 237] width 402 height 27
type input "CARGOS LOCALES"
click at [639, 269] on span "Expense" at bounding box center [654, 271] width 36 height 16
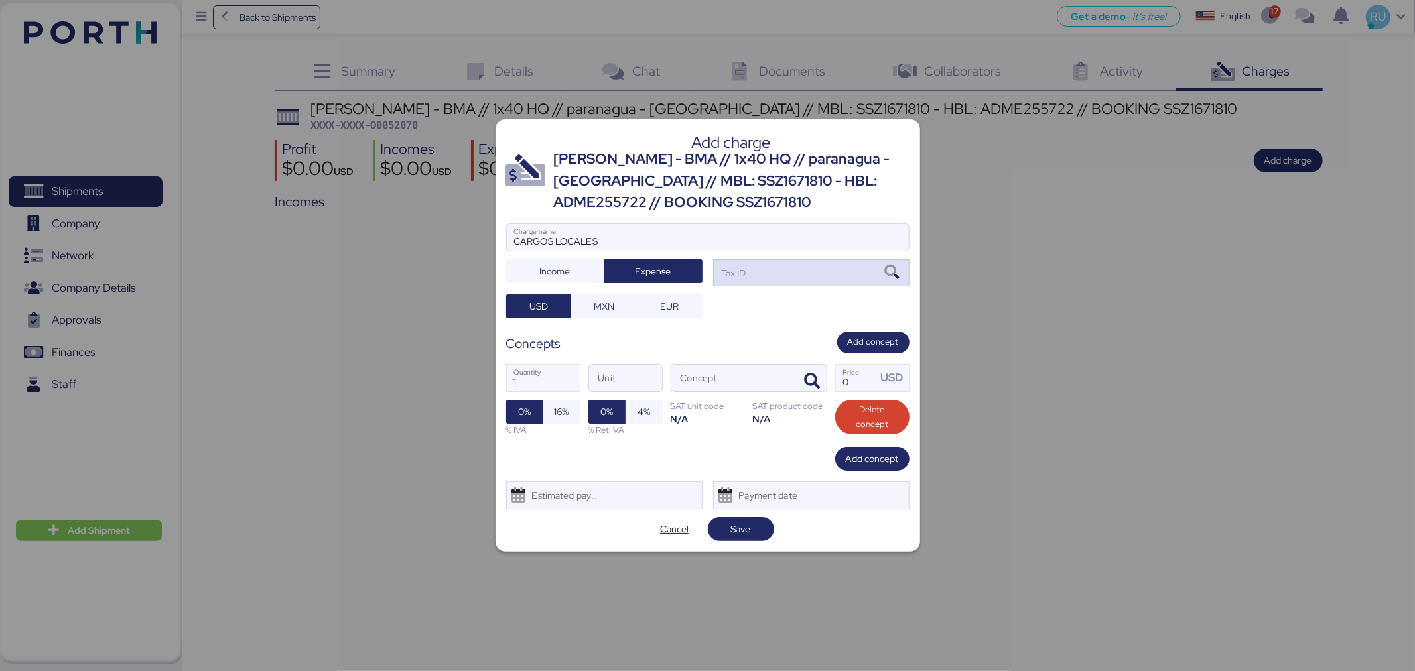
click at [896, 273] on icon at bounding box center [892, 272] width 23 height 15
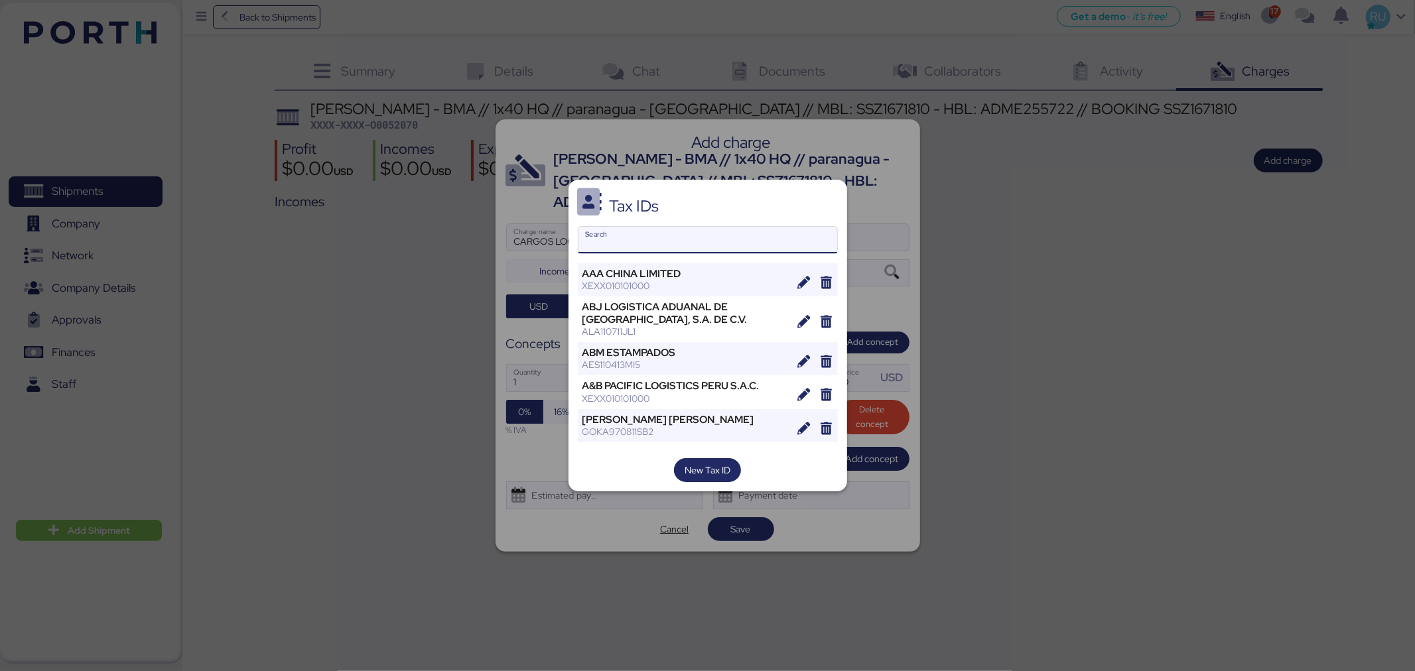
click at [656, 249] on input "Search" at bounding box center [708, 240] width 259 height 27
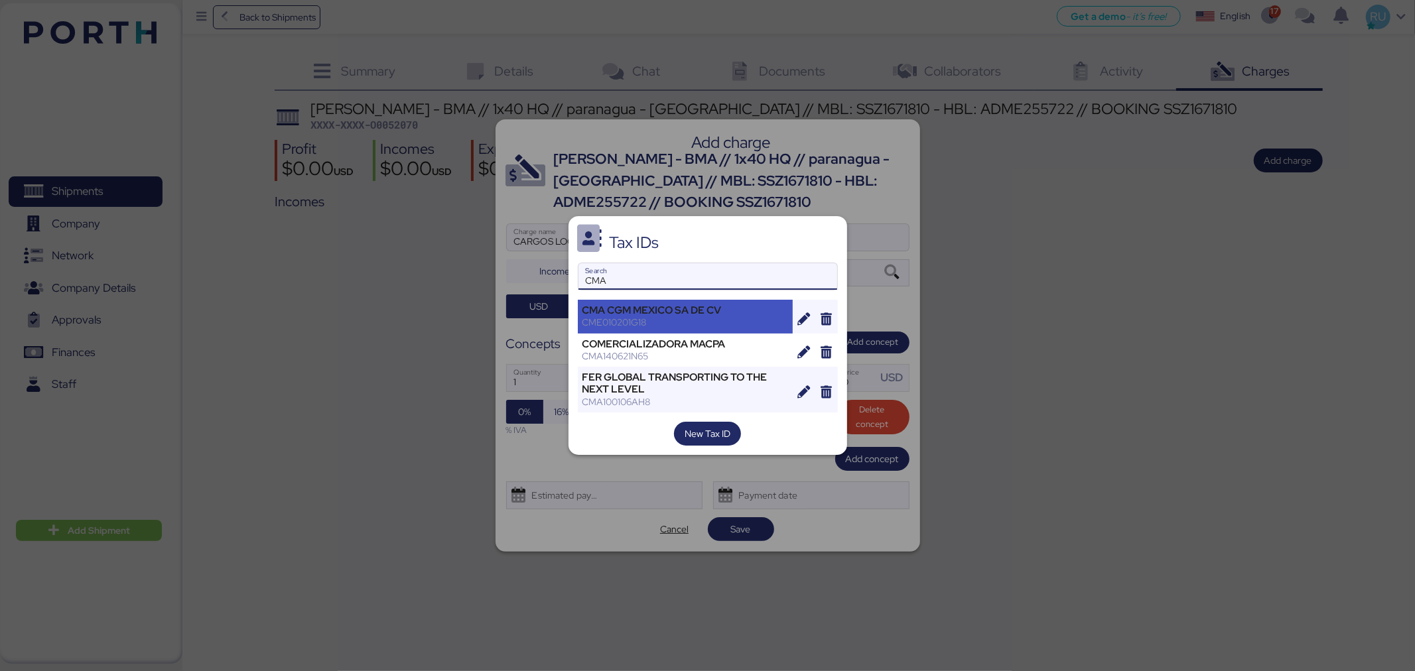
type input "CMA"
click at [662, 313] on div "CMA CGM MEXICO SA DE CV" at bounding box center [686, 311] width 206 height 12
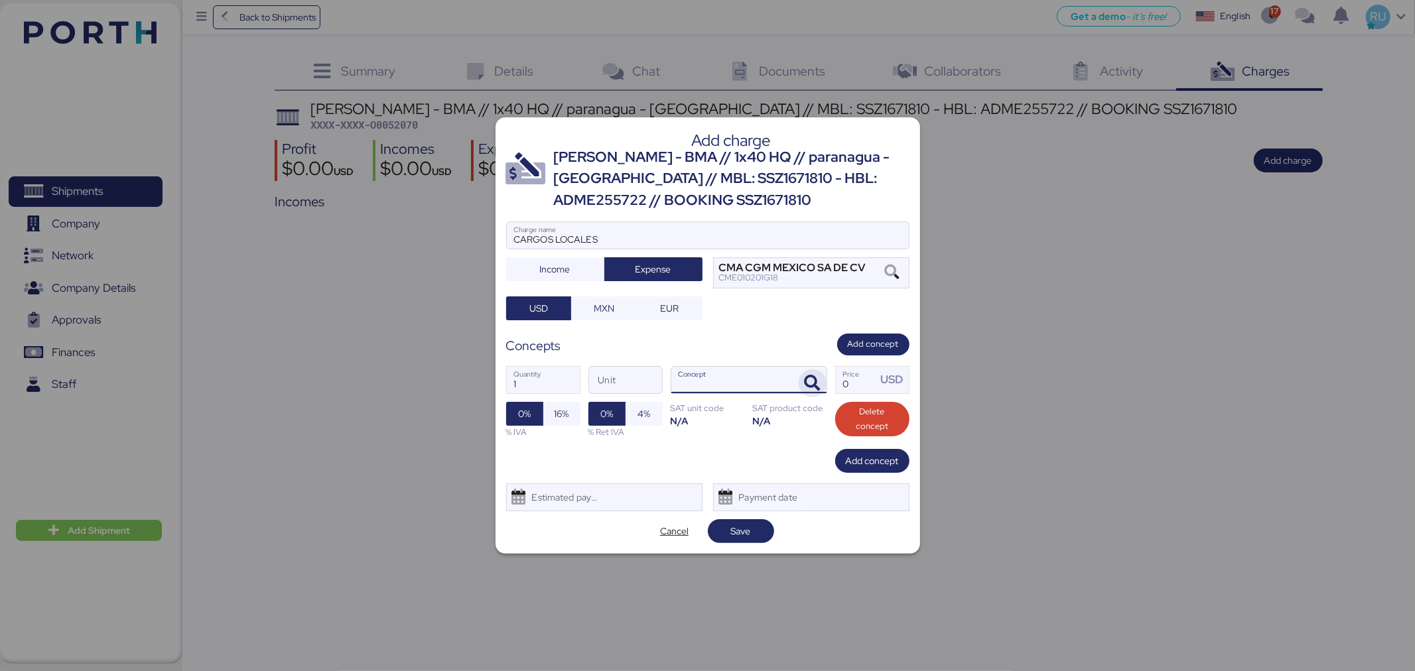
click at [809, 380] on icon "button" at bounding box center [813, 384] width 16 height 16
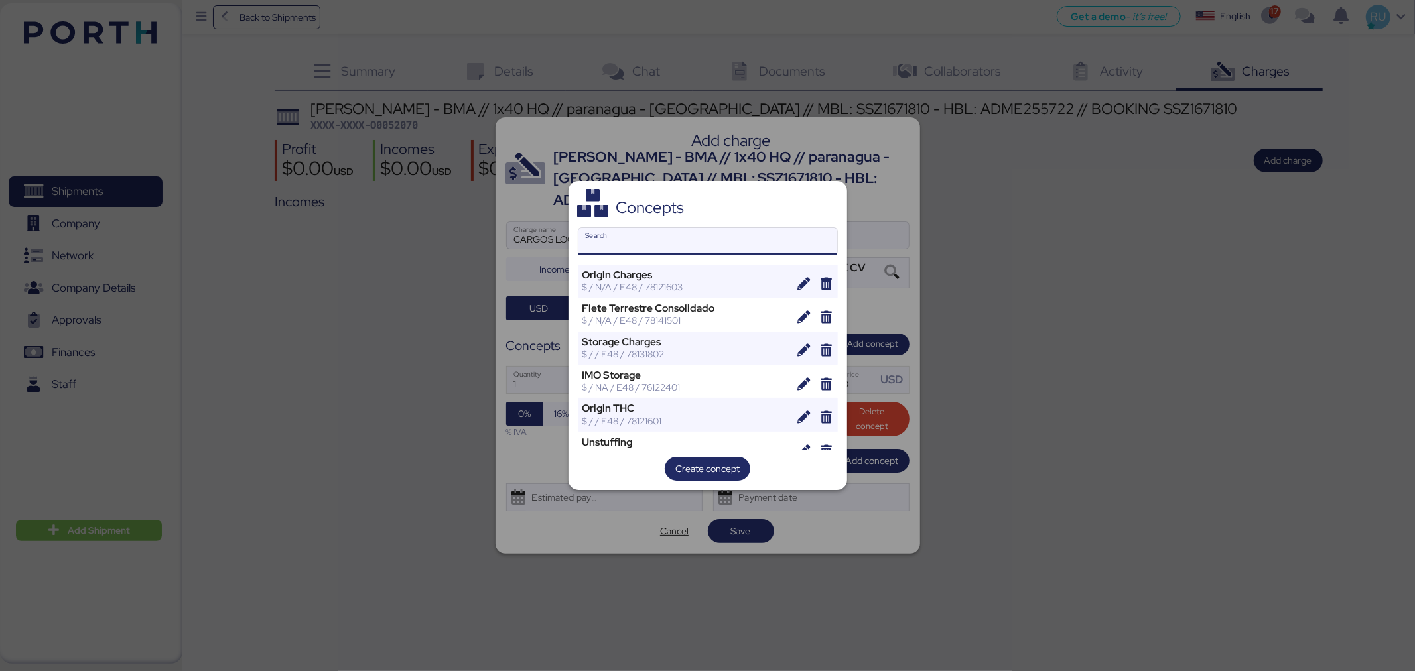
click at [630, 244] on input "Search" at bounding box center [708, 241] width 259 height 27
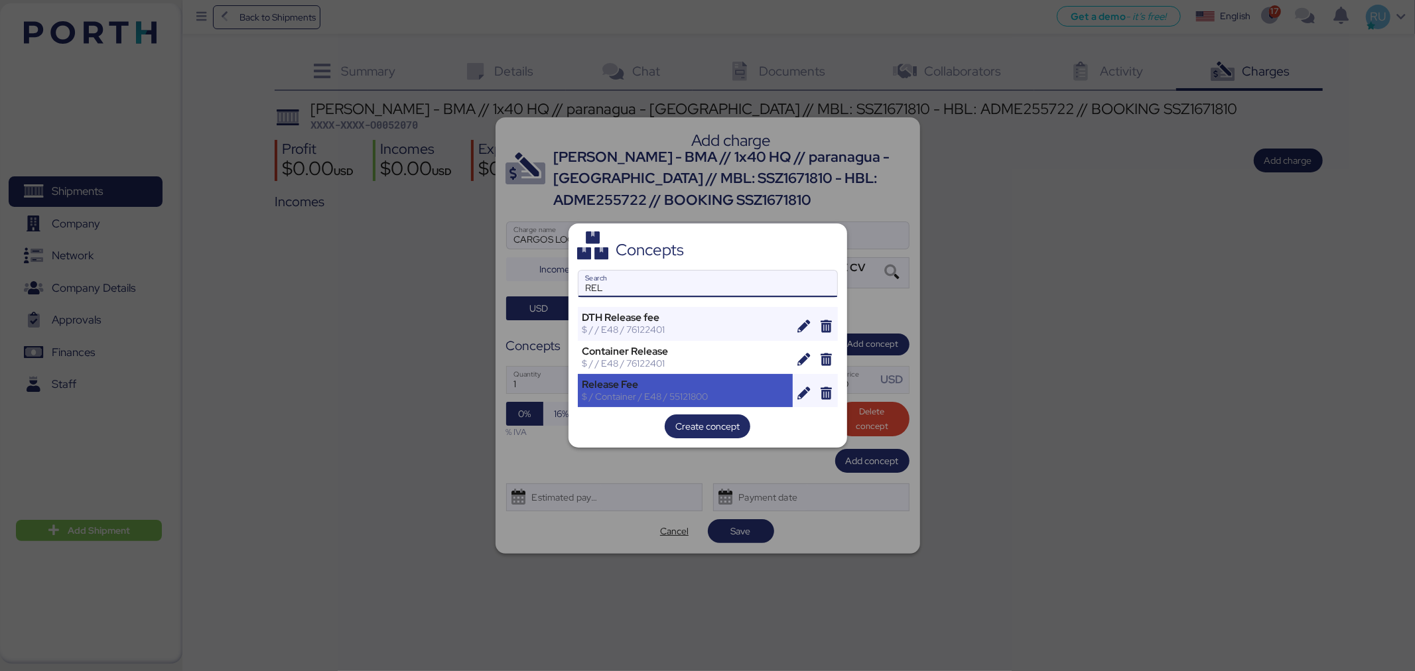
type input "REL"
click at [651, 383] on div "Release Fee" at bounding box center [686, 385] width 206 height 12
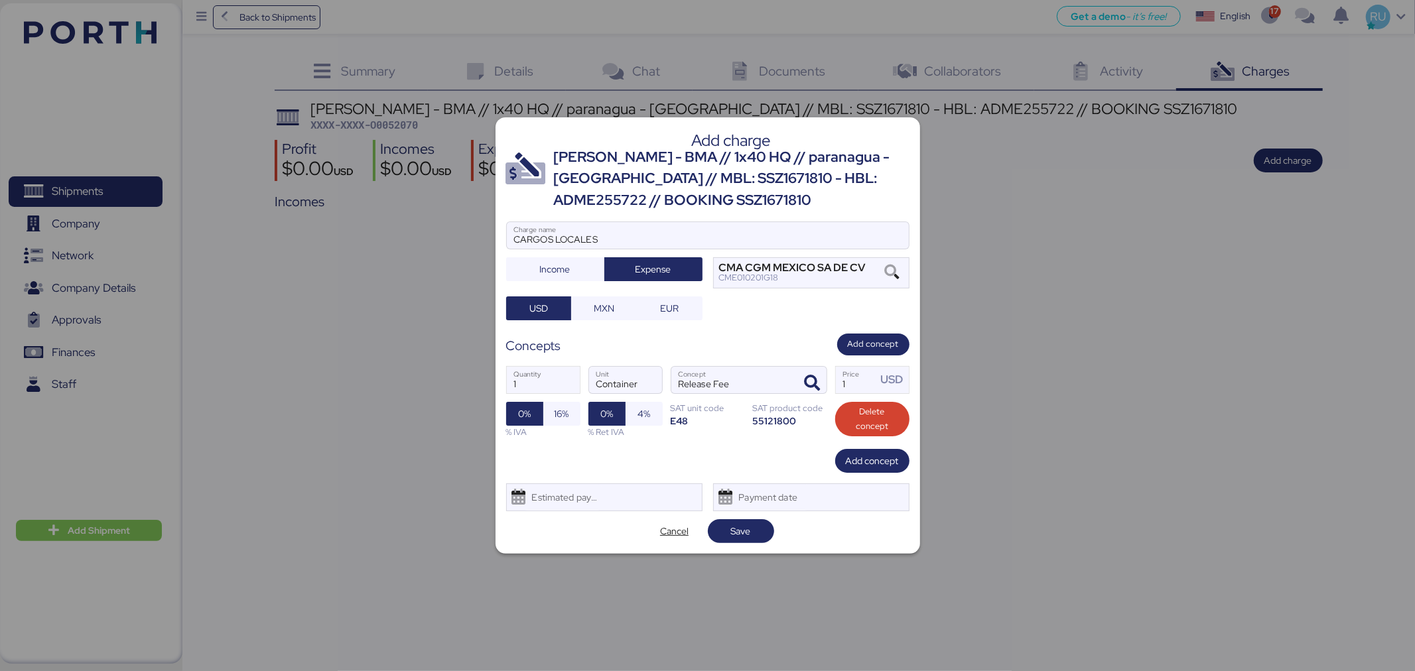
click at [738, 516] on div "Add charge [PERSON_NAME] - BMA // 1x40 HQ // paranagua - [GEOGRAPHIC_DATA] // M…" at bounding box center [708, 335] width 425 height 437
click at [738, 522] on span "Save" at bounding box center [741, 531] width 45 height 19
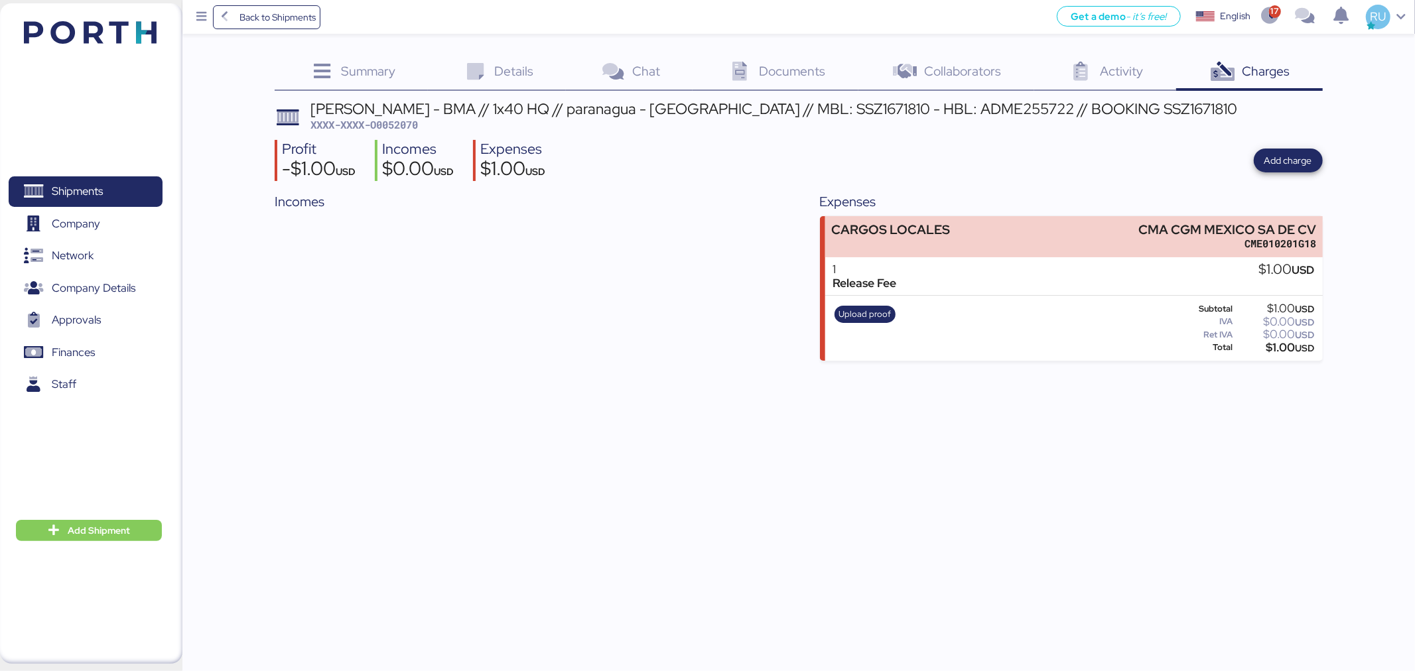
click at [1290, 147] on div "Profit -$1.00 USD Incomes $0.00 USD Expenses $1.00 USD Add charge" at bounding box center [799, 161] width 1048 height 42
click at [1259, 162] on span "Add charge" at bounding box center [1288, 161] width 69 height 24
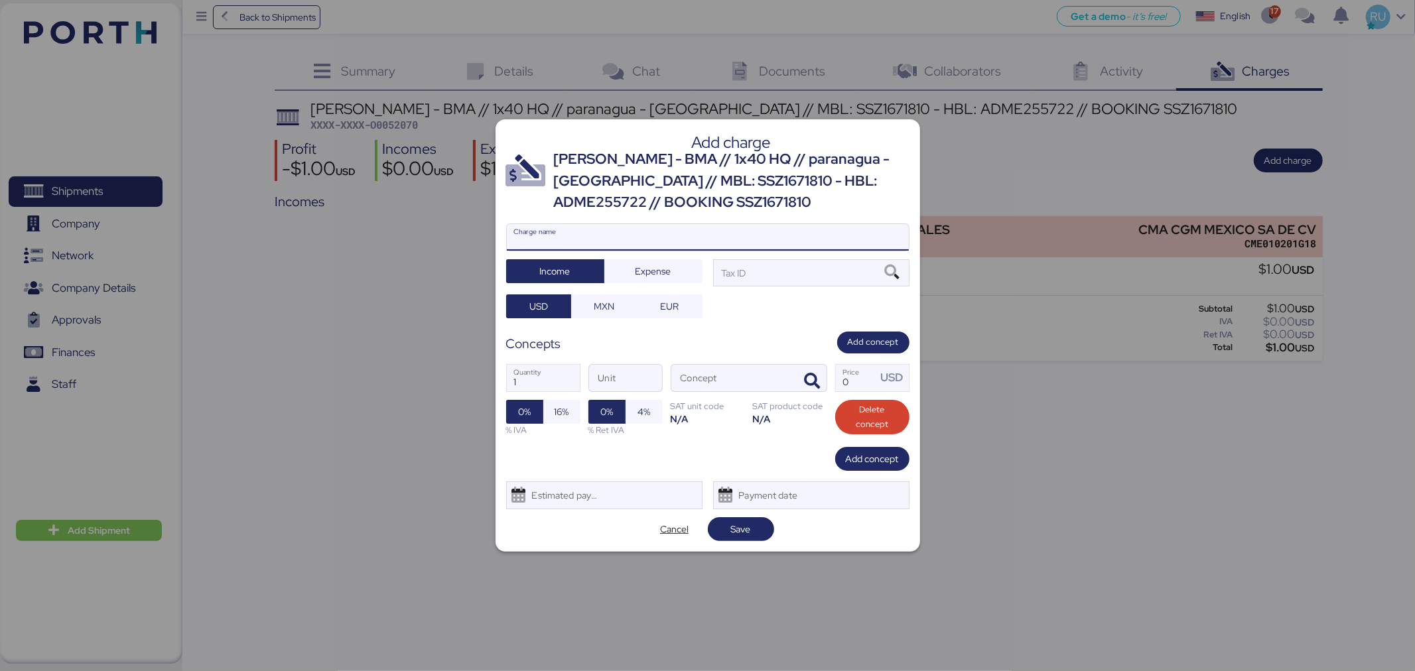
click at [601, 236] on input "Charge name" at bounding box center [708, 237] width 402 height 27
type input "FACTURA BMA"
click at [889, 274] on icon at bounding box center [892, 272] width 23 height 15
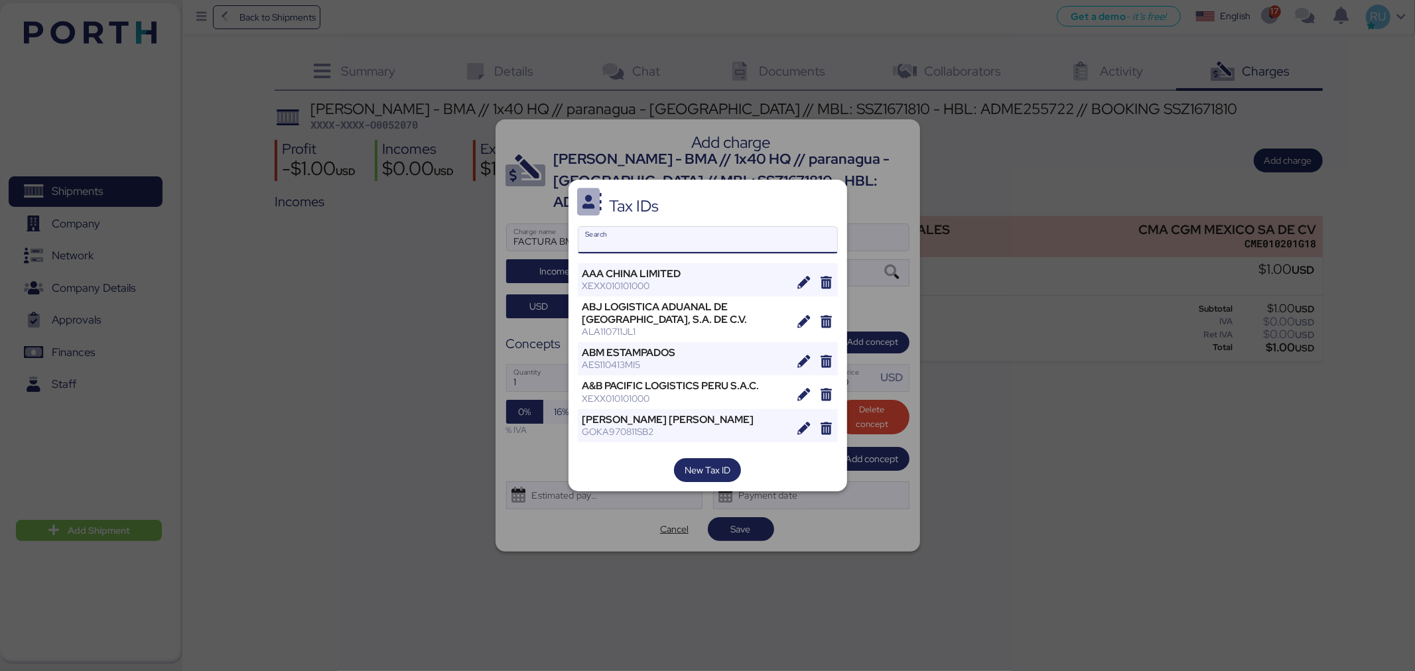
click at [640, 236] on input "Search" at bounding box center [708, 240] width 259 height 27
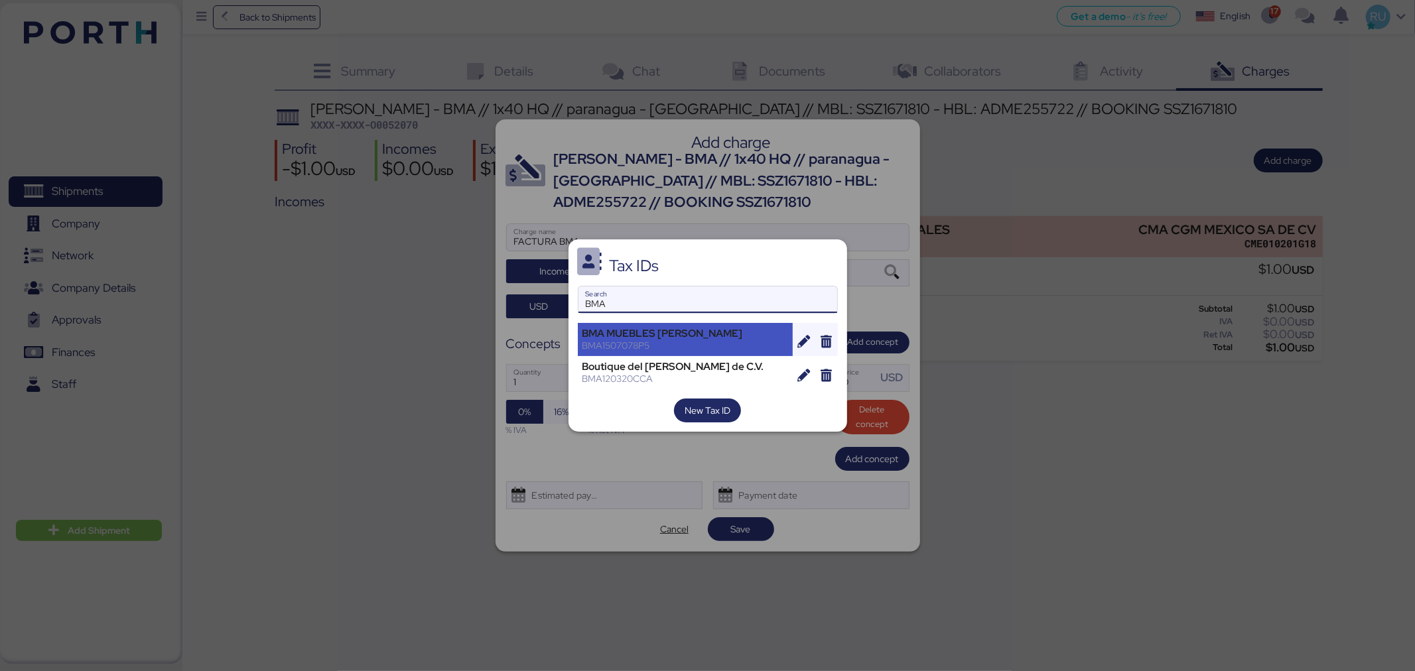
type input "BMA"
click at [646, 336] on div "BMA MUEBLES [PERSON_NAME]" at bounding box center [686, 334] width 206 height 12
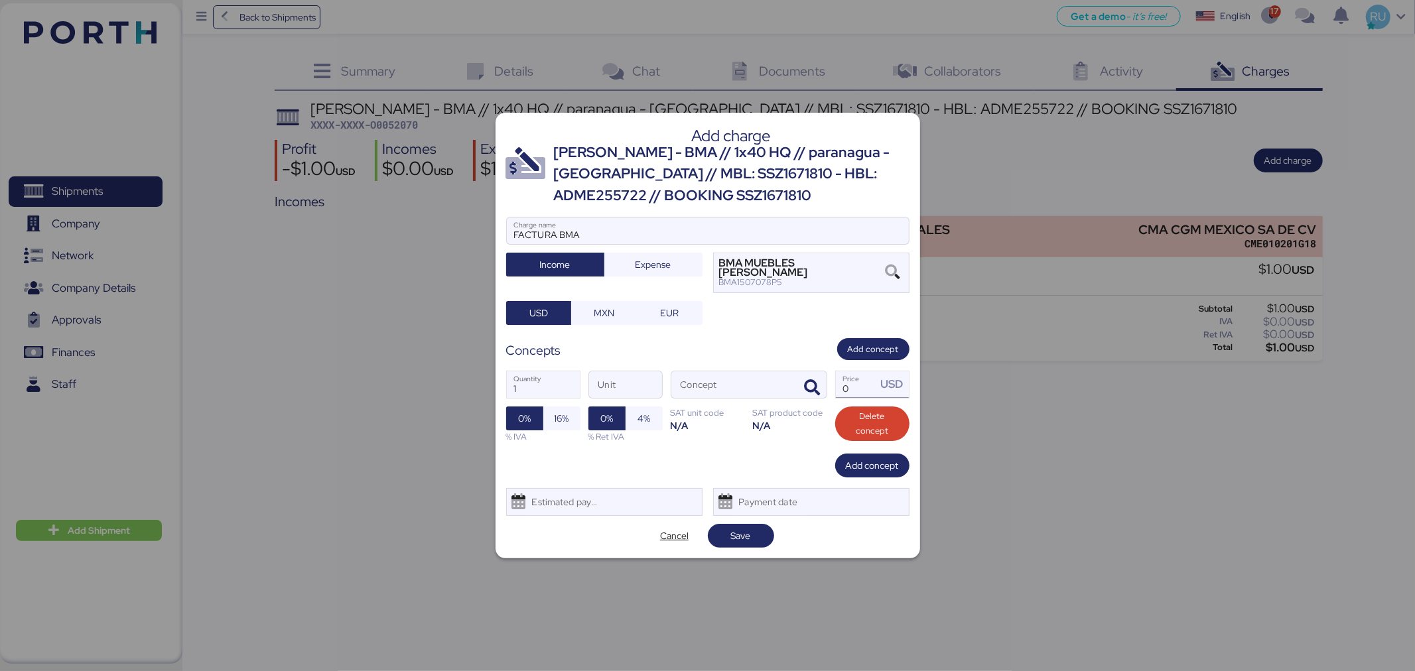
click at [876, 344] on span "Add concept" at bounding box center [873, 349] width 51 height 15
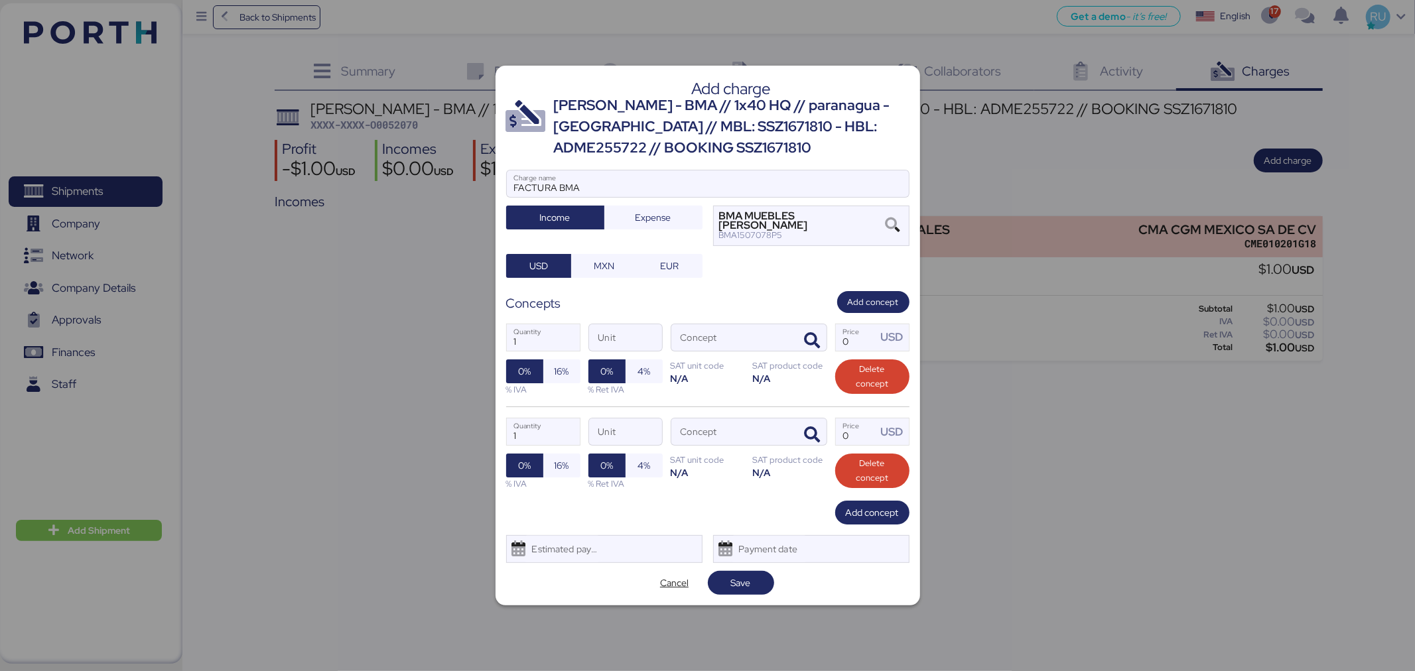
click at [861, 283] on div "Add charge [PERSON_NAME] - BMA // 1x40 HQ // paranagua - [GEOGRAPHIC_DATA] // M…" at bounding box center [708, 336] width 425 height 541
click at [861, 296] on span "Add concept" at bounding box center [873, 302] width 51 height 15
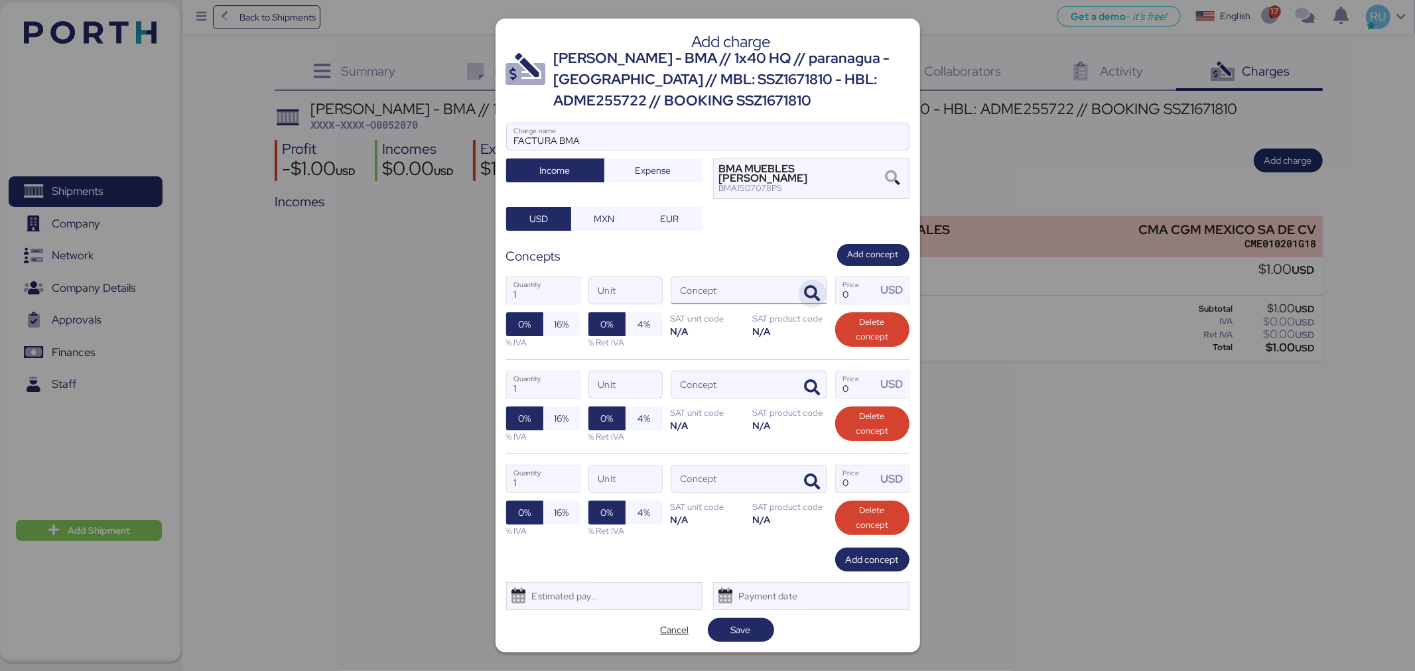
click at [807, 286] on icon "button" at bounding box center [813, 294] width 16 height 16
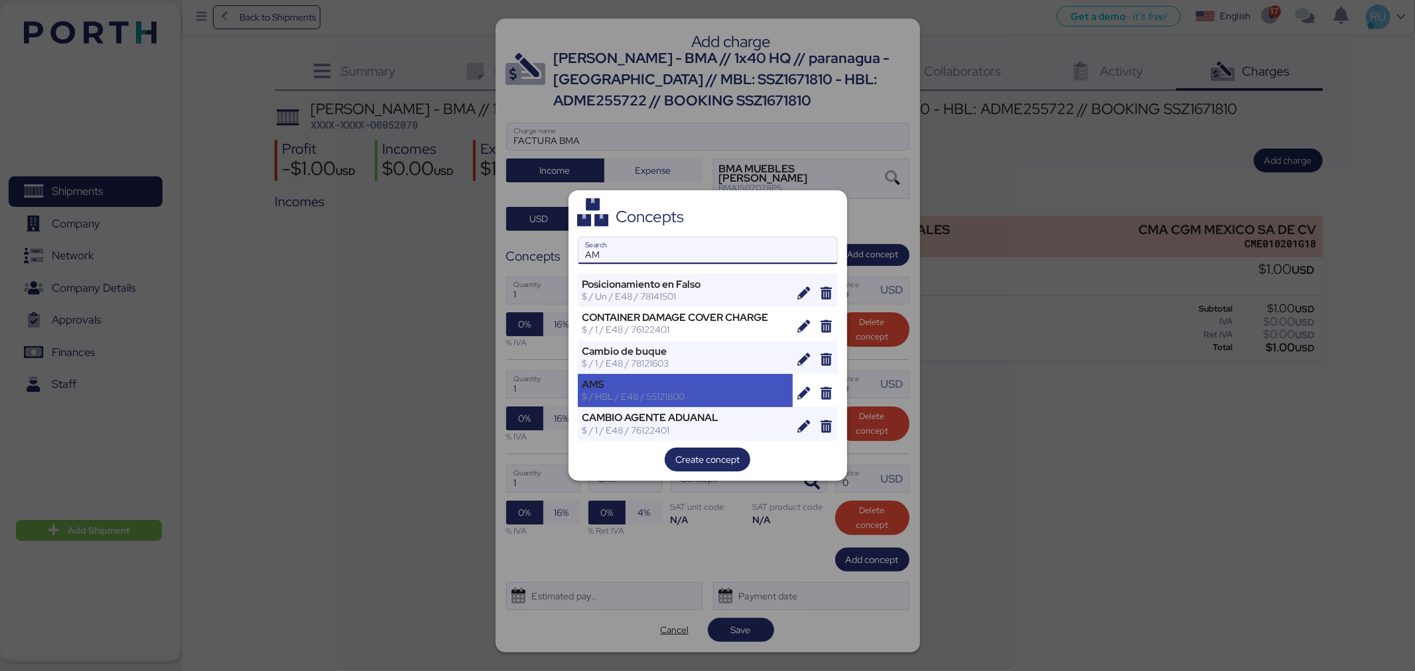
type input "AM"
click at [667, 385] on div "AMS" at bounding box center [686, 385] width 206 height 12
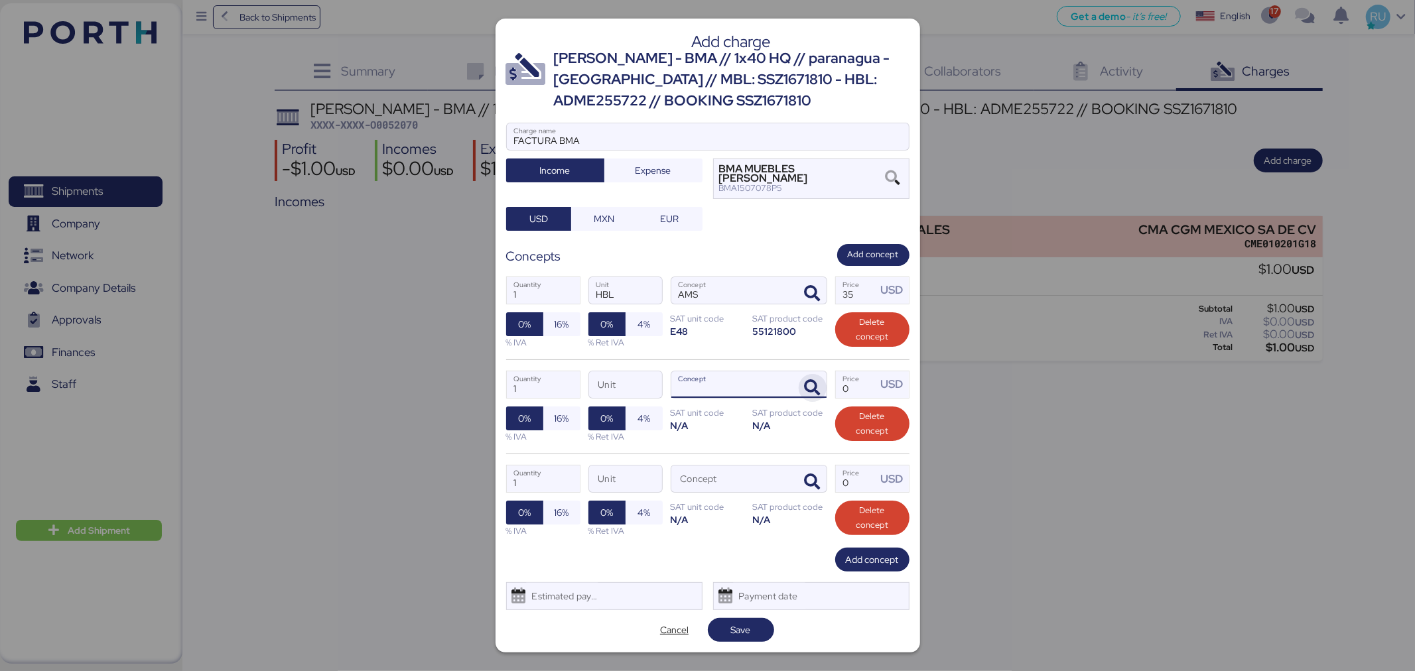
click at [810, 380] on icon "button" at bounding box center [813, 388] width 16 height 16
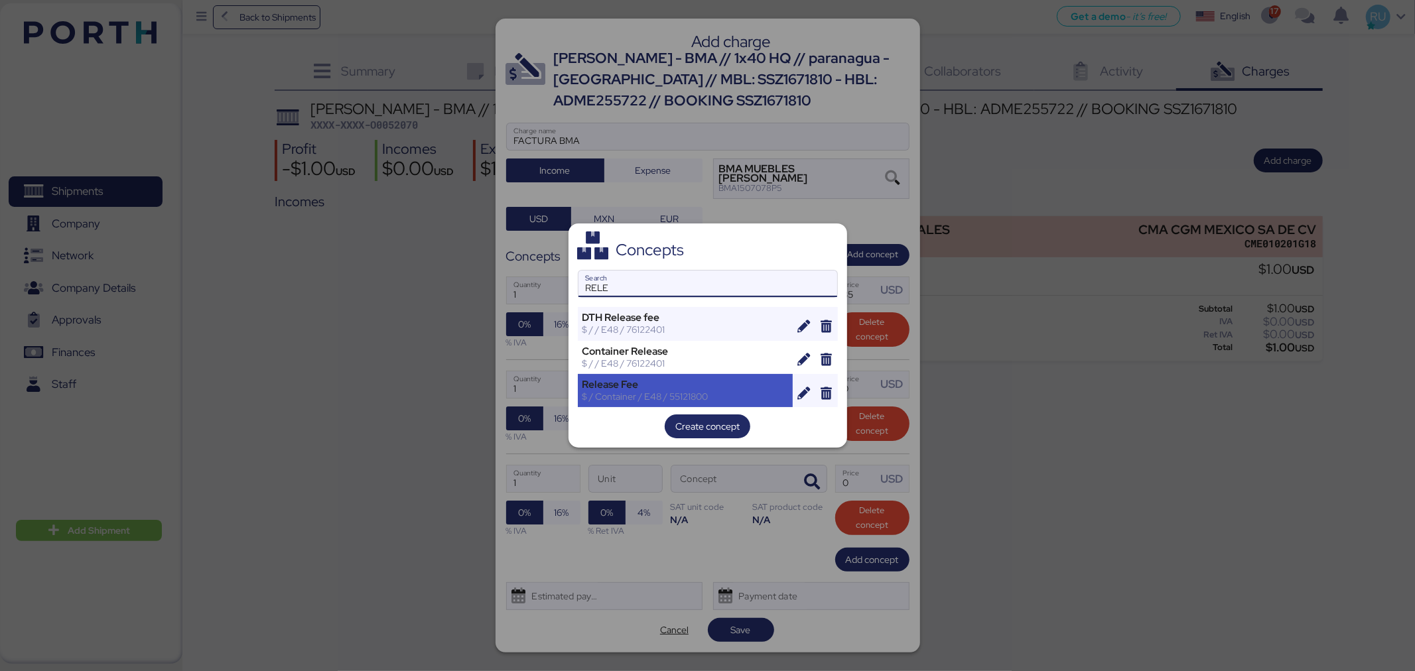
type input "RELE"
click at [671, 383] on div "Release Fee" at bounding box center [686, 385] width 206 height 12
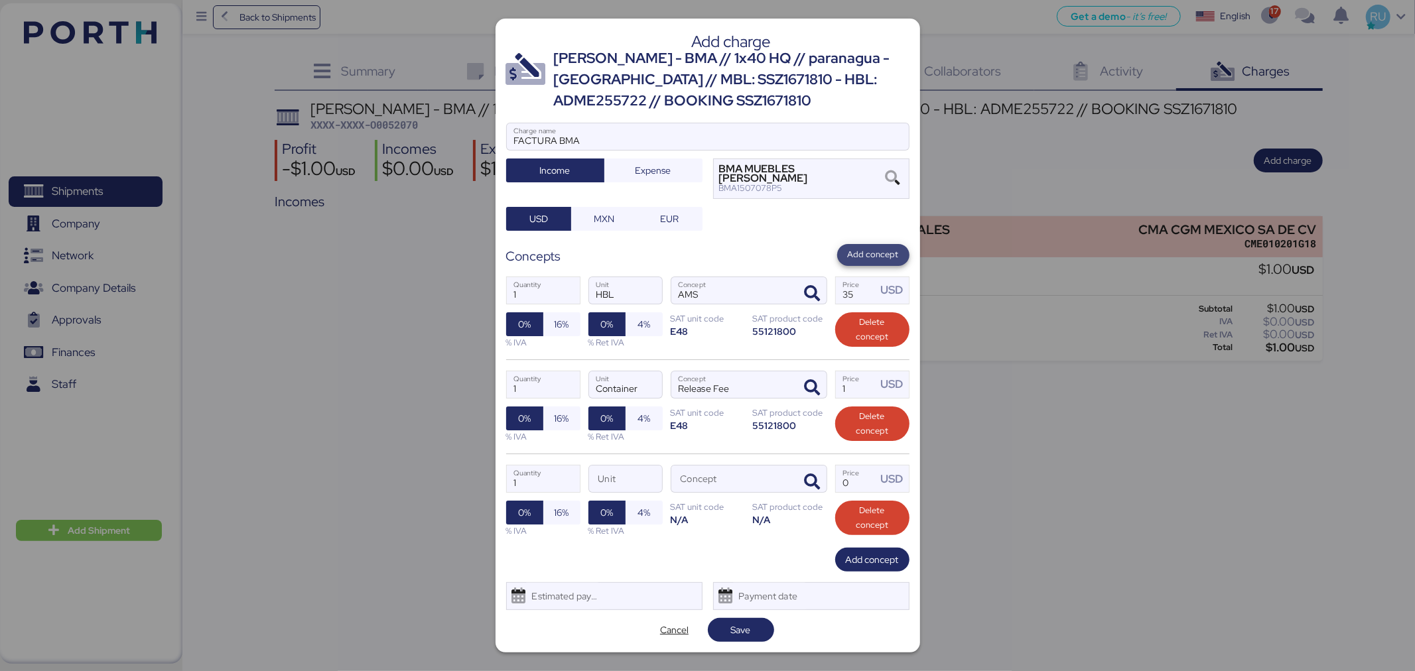
click at [857, 247] on span "Add concept" at bounding box center [873, 254] width 51 height 15
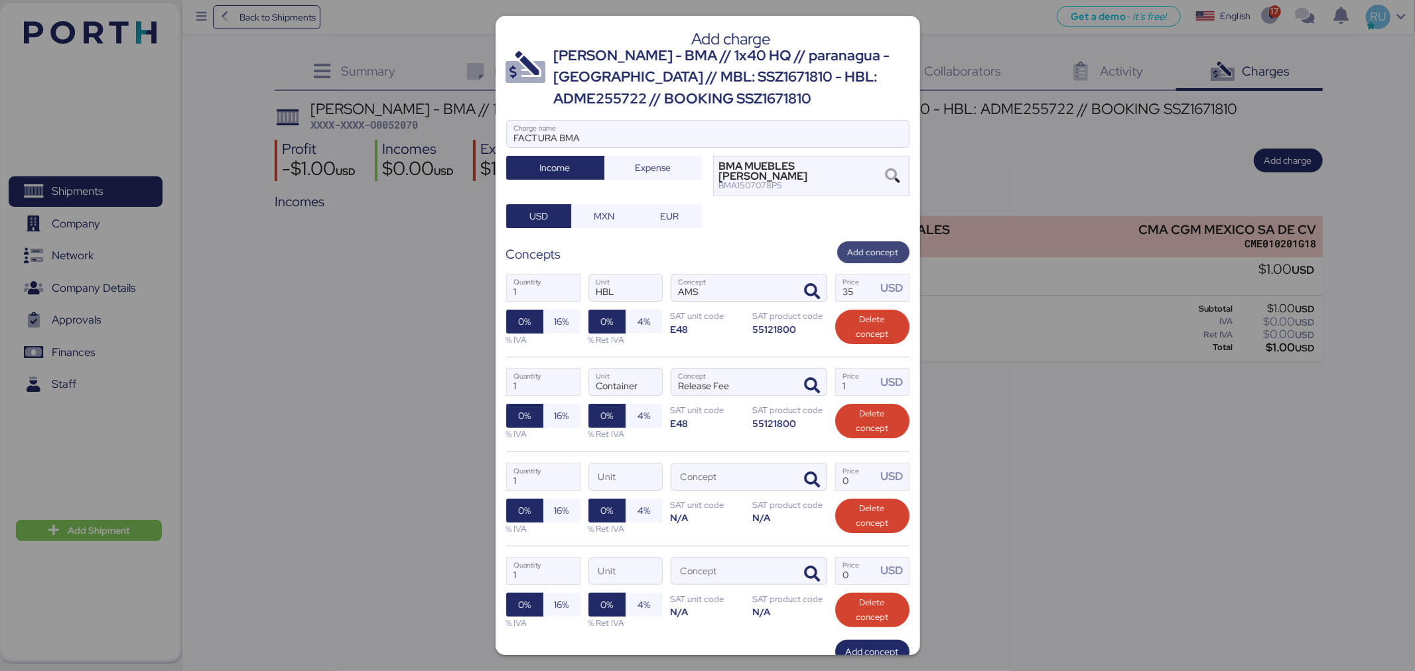
click at [856, 242] on span "Add concept" at bounding box center [873, 253] width 72 height 22
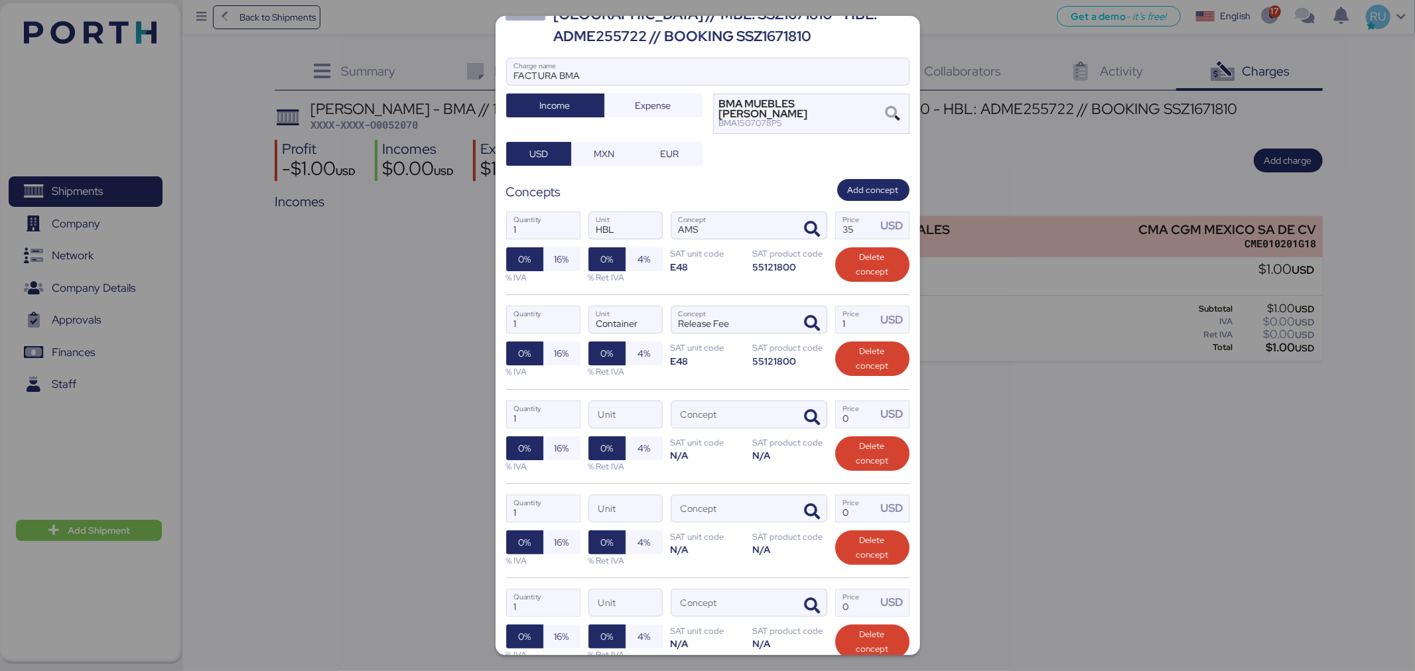
scroll to position [147, 0]
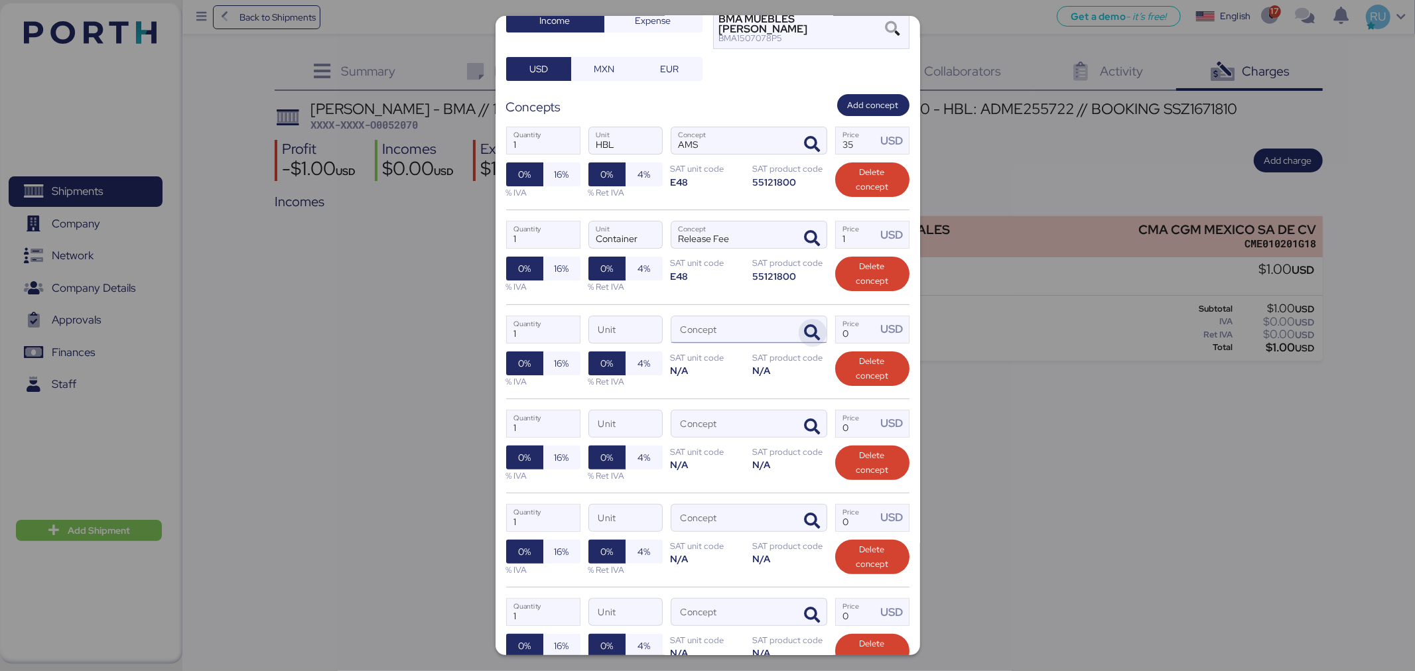
click at [805, 325] on icon "button" at bounding box center [813, 333] width 16 height 16
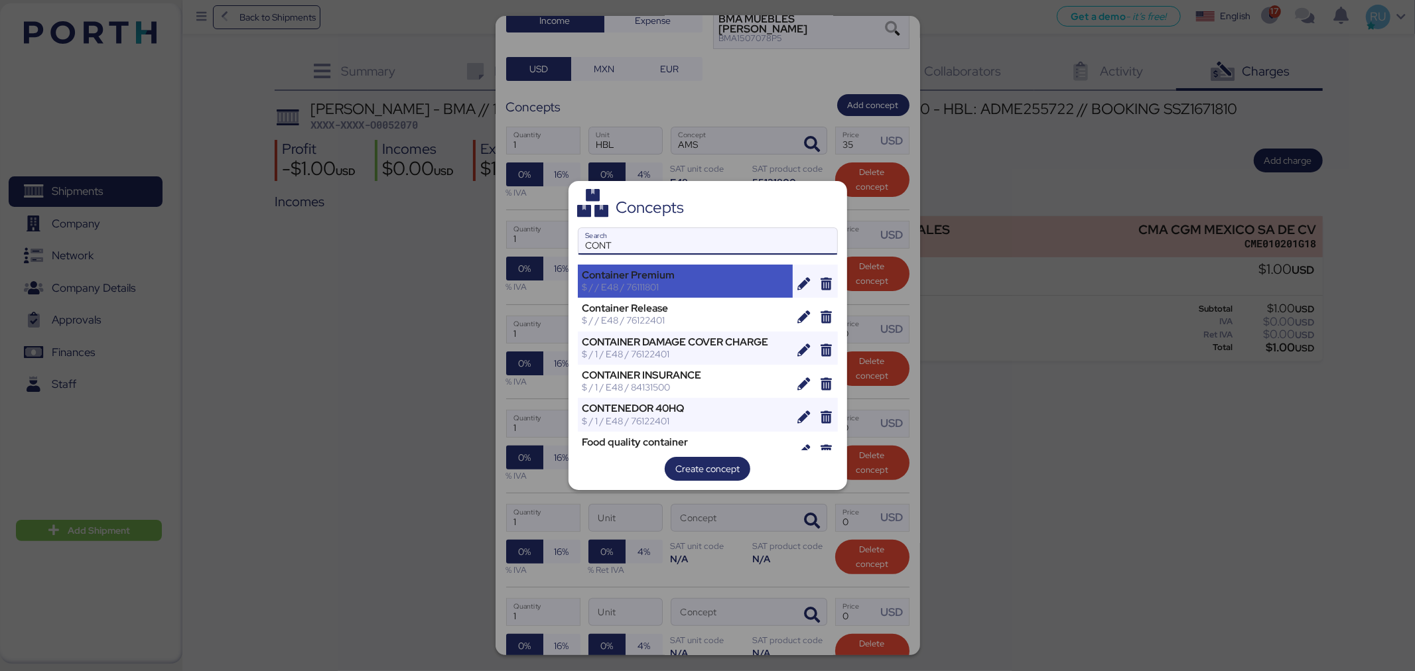
type input "CONT"
click at [681, 286] on div "$ / / E48 / 76111801" at bounding box center [686, 287] width 206 height 12
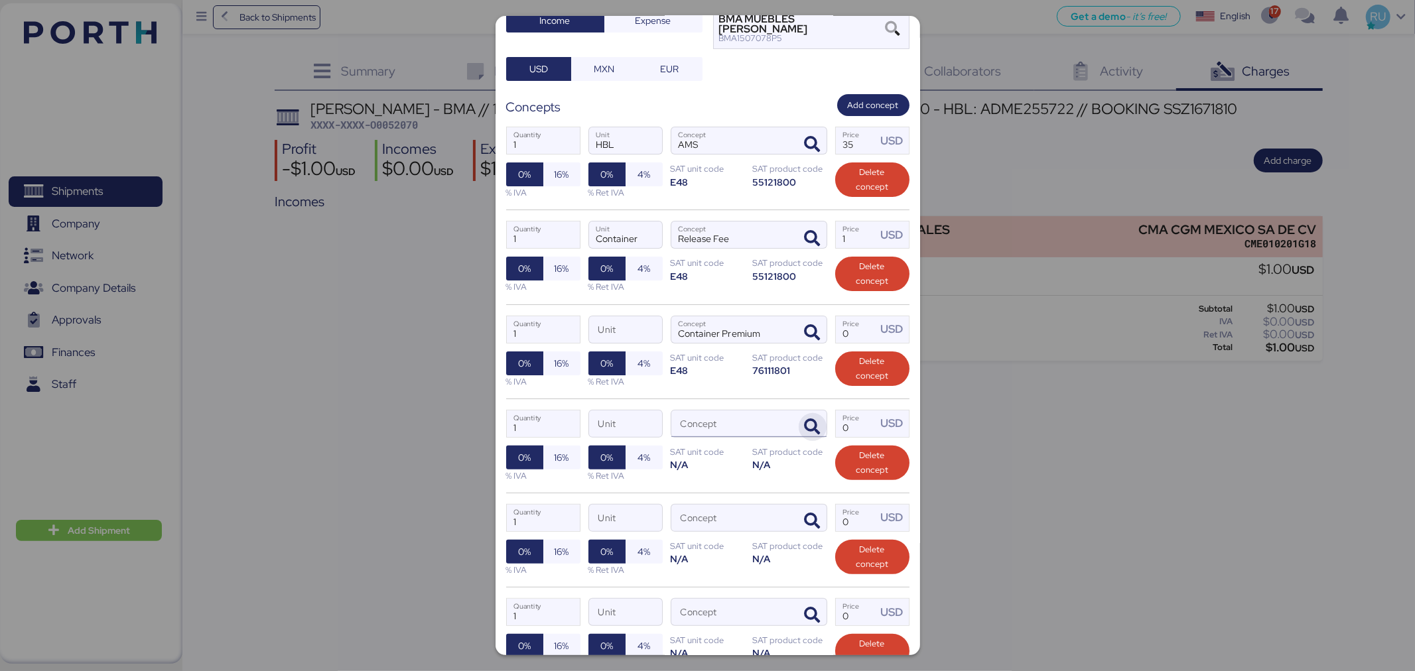
click at [805, 419] on icon "button" at bounding box center [813, 427] width 16 height 16
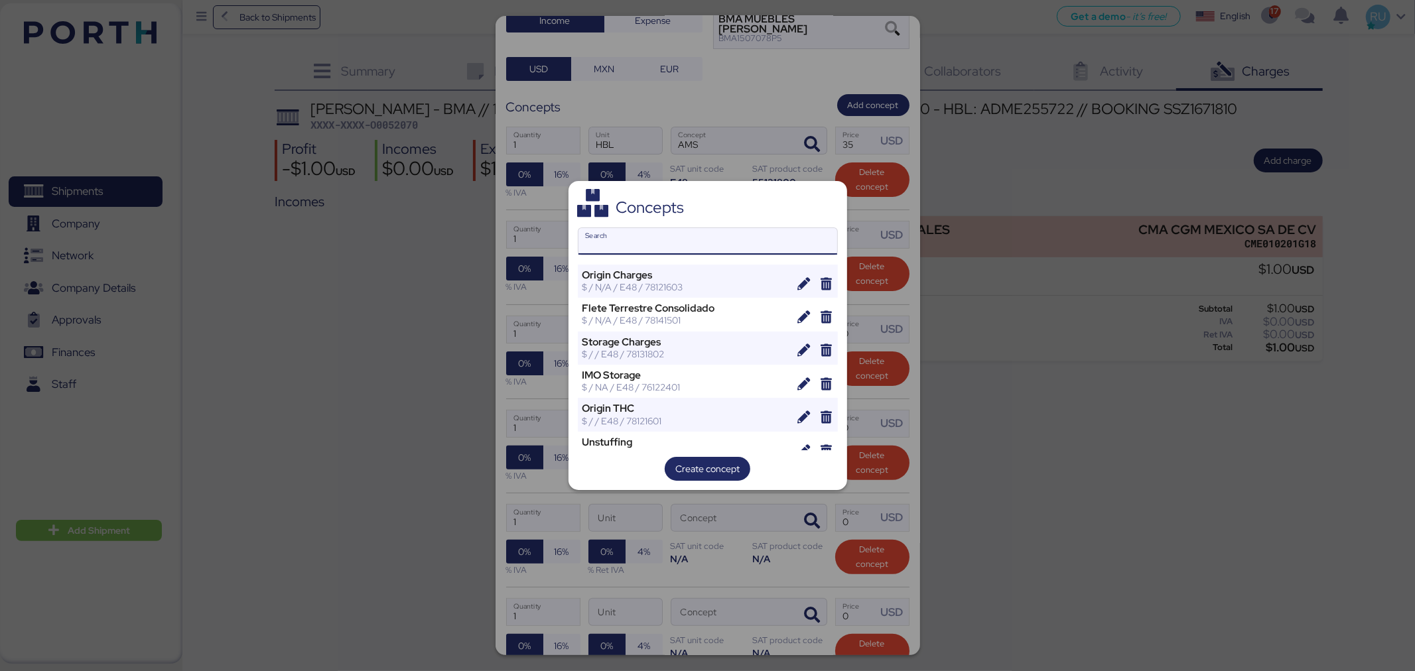
click at [760, 232] on input "Search" at bounding box center [708, 241] width 259 height 27
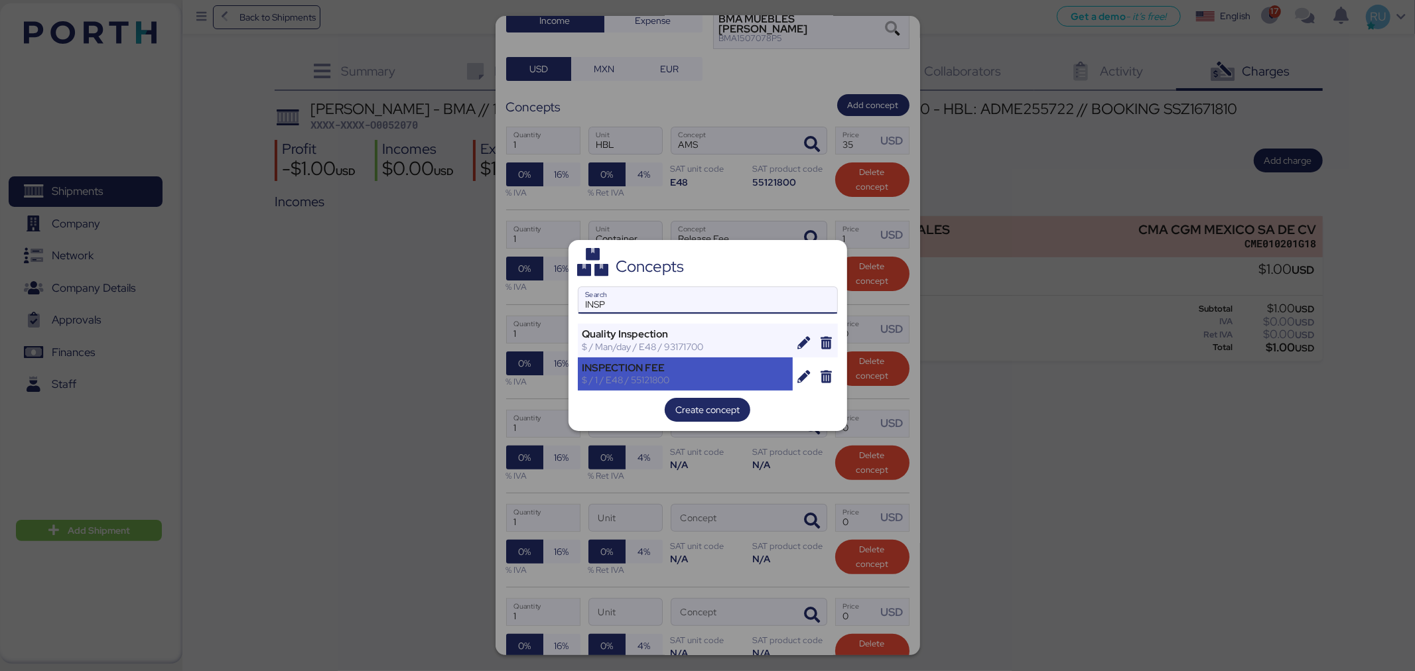
type input "INSP"
click at [701, 366] on div "INSPECTION FEE" at bounding box center [686, 368] width 206 height 12
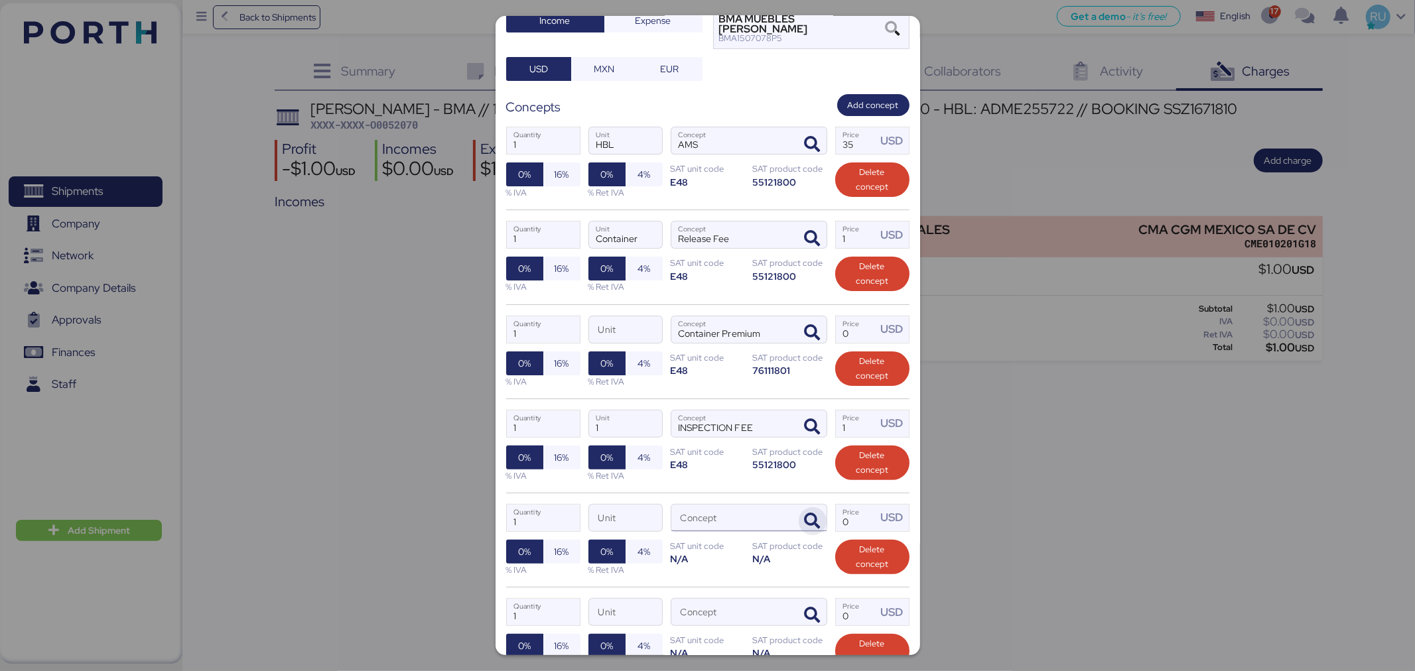
click at [810, 514] on icon "button" at bounding box center [813, 522] width 16 height 16
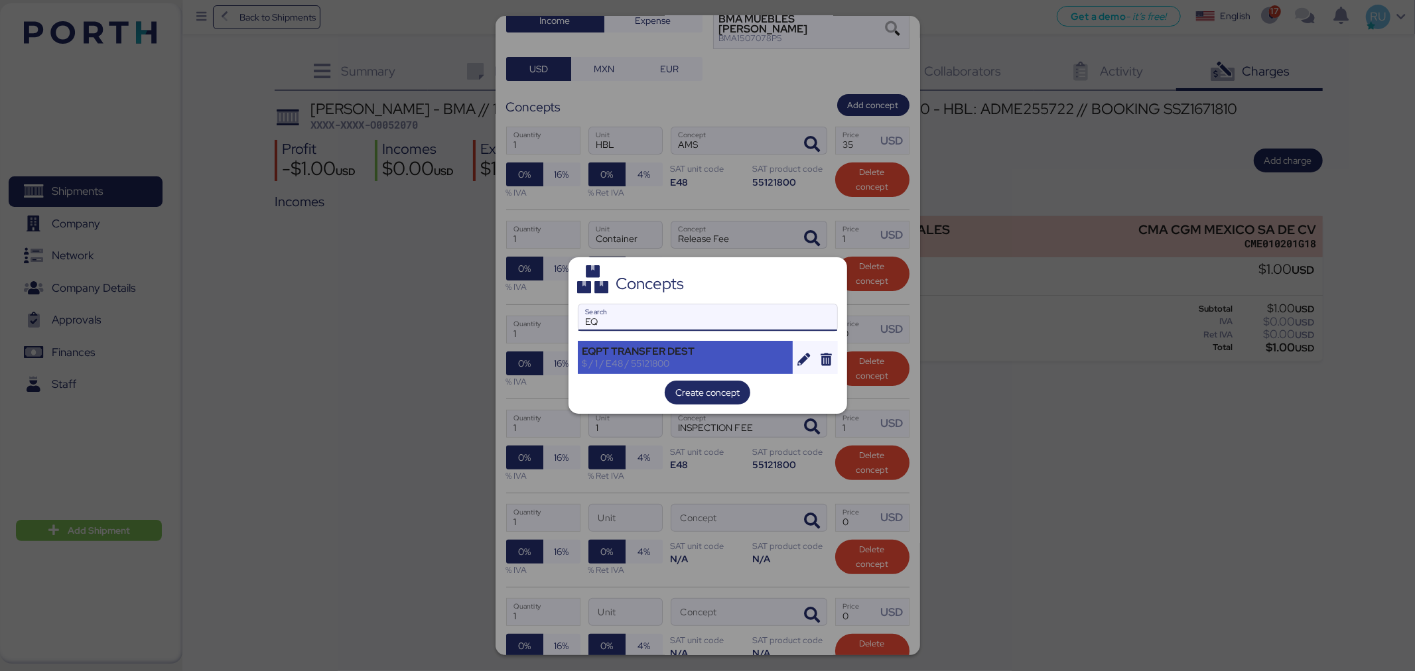
type input "EQ"
click at [622, 354] on div "EQPT TRANSFER DEST" at bounding box center [686, 352] width 206 height 12
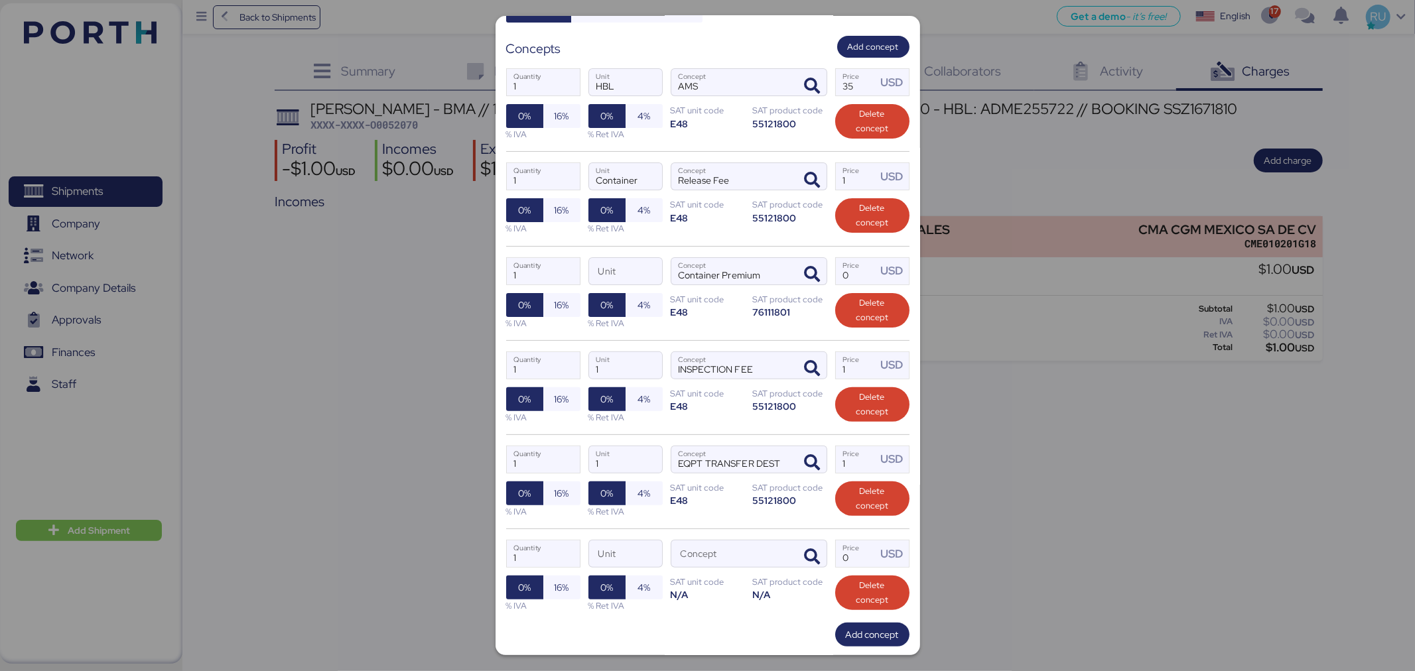
scroll to position [269, 0]
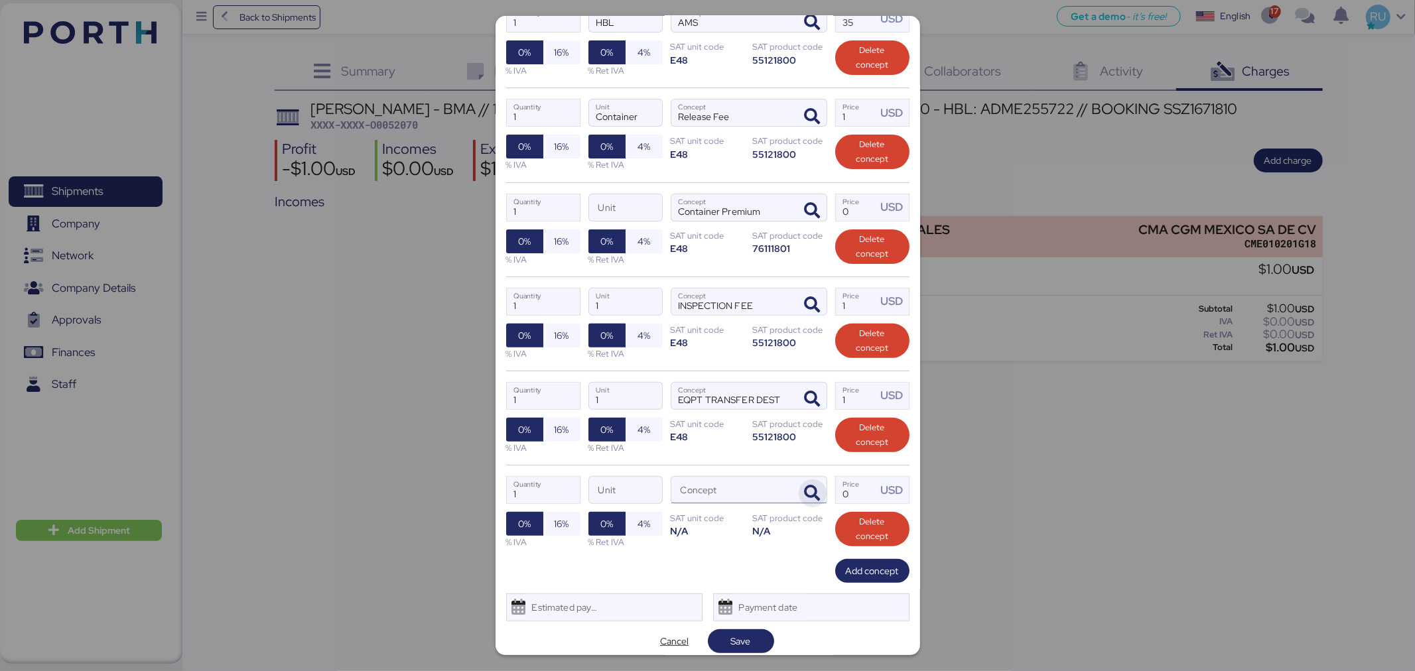
click at [805, 486] on icon "button" at bounding box center [813, 494] width 16 height 16
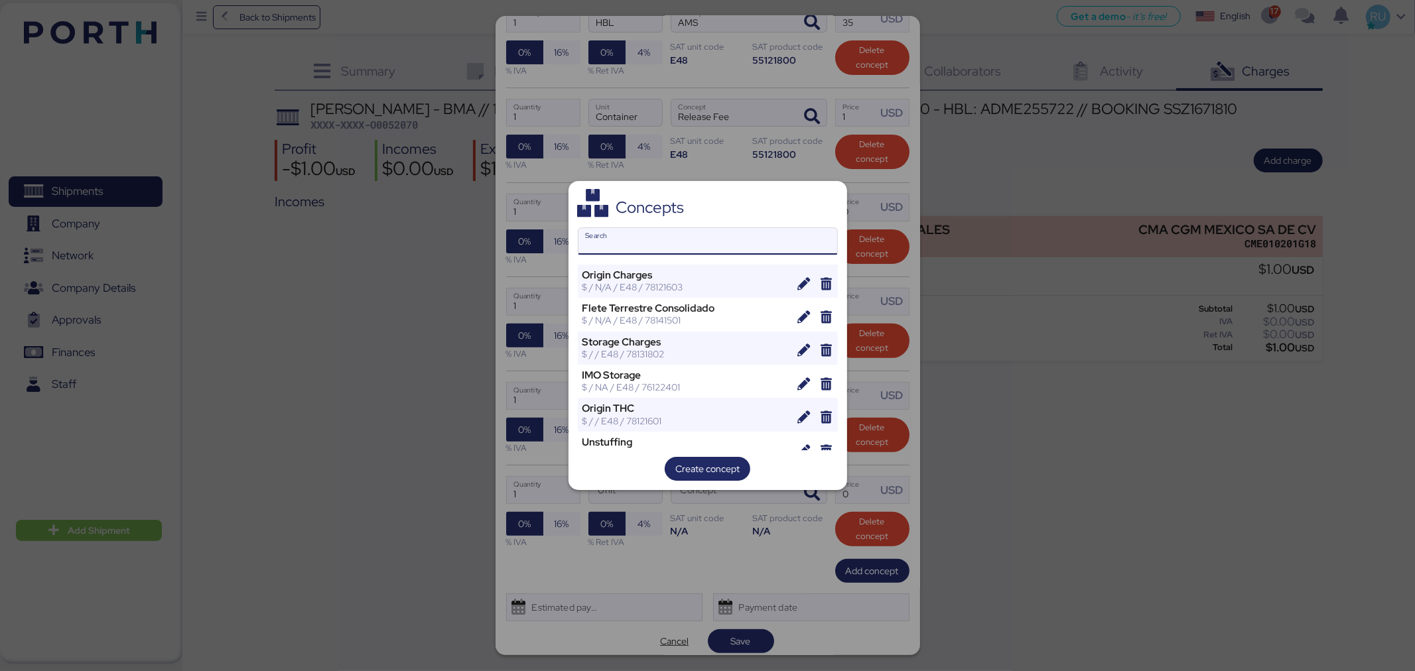
click at [654, 241] on input "Search" at bounding box center [708, 241] width 259 height 27
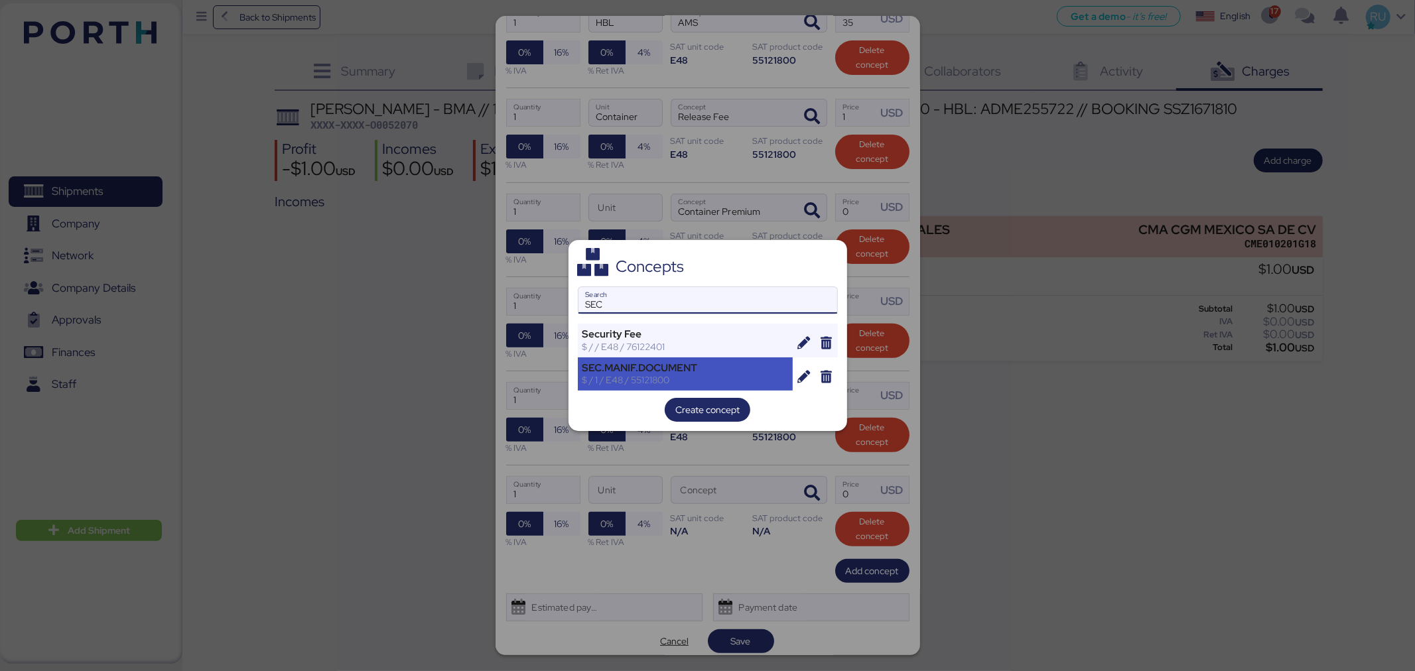
type input "SEC"
click at [633, 374] on div "$ / 1 / E48 / 55121800" at bounding box center [686, 380] width 206 height 12
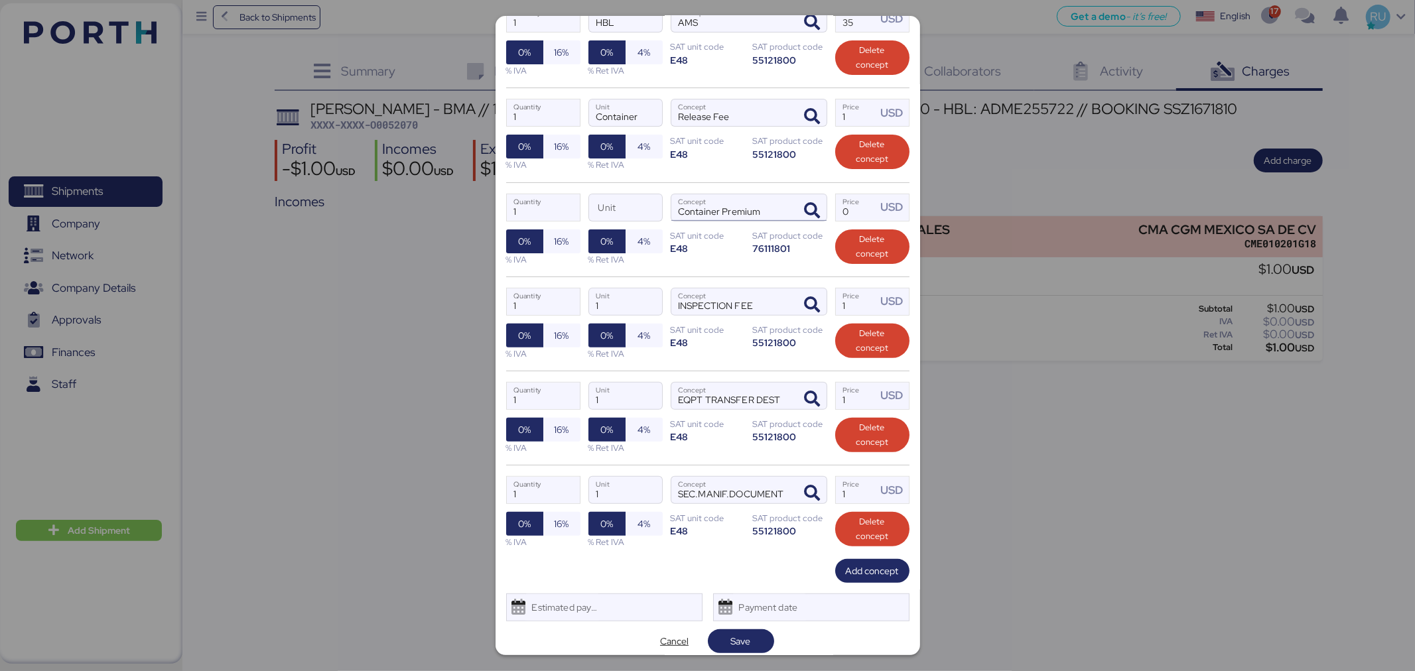
scroll to position [122, 0]
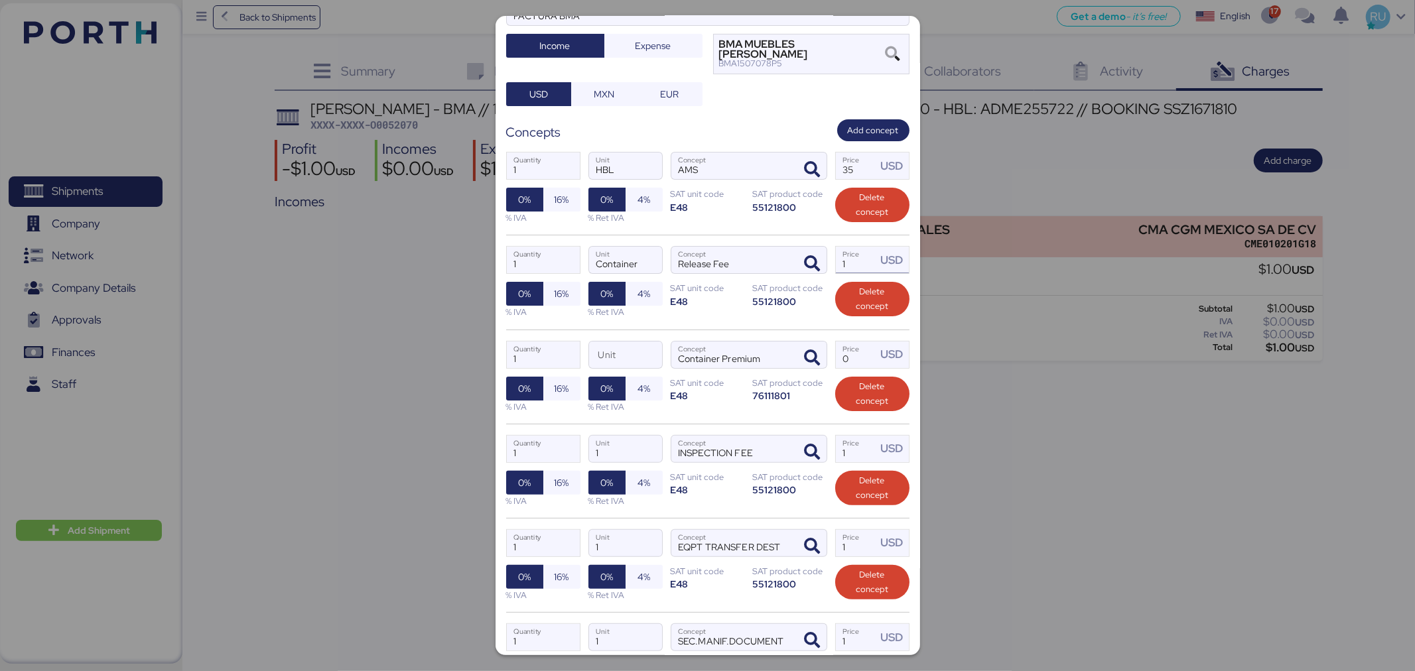
click at [849, 250] on input "1" at bounding box center [856, 260] width 41 height 27
type input "75"
click at [841, 350] on input "Price USD" at bounding box center [856, 355] width 41 height 27
type input "90"
click at [845, 436] on input "1" at bounding box center [856, 449] width 41 height 27
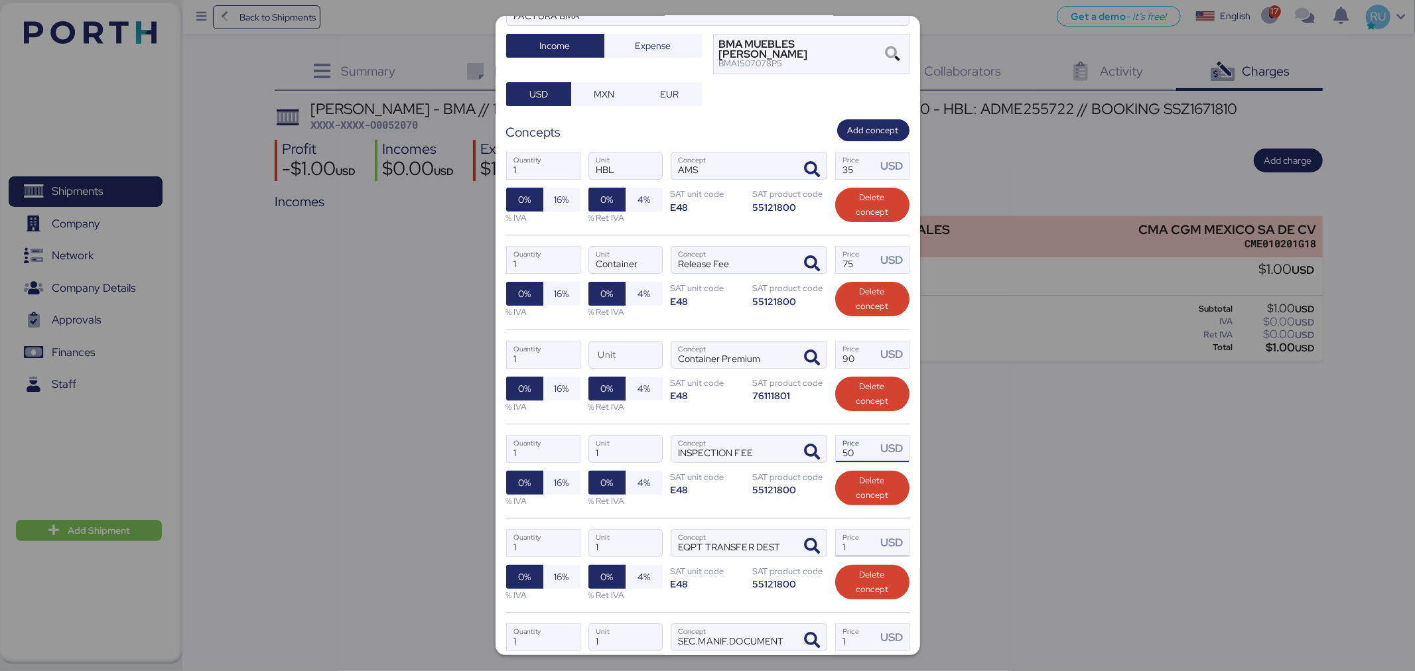
type input "50"
click at [840, 536] on input "1" at bounding box center [856, 543] width 41 height 27
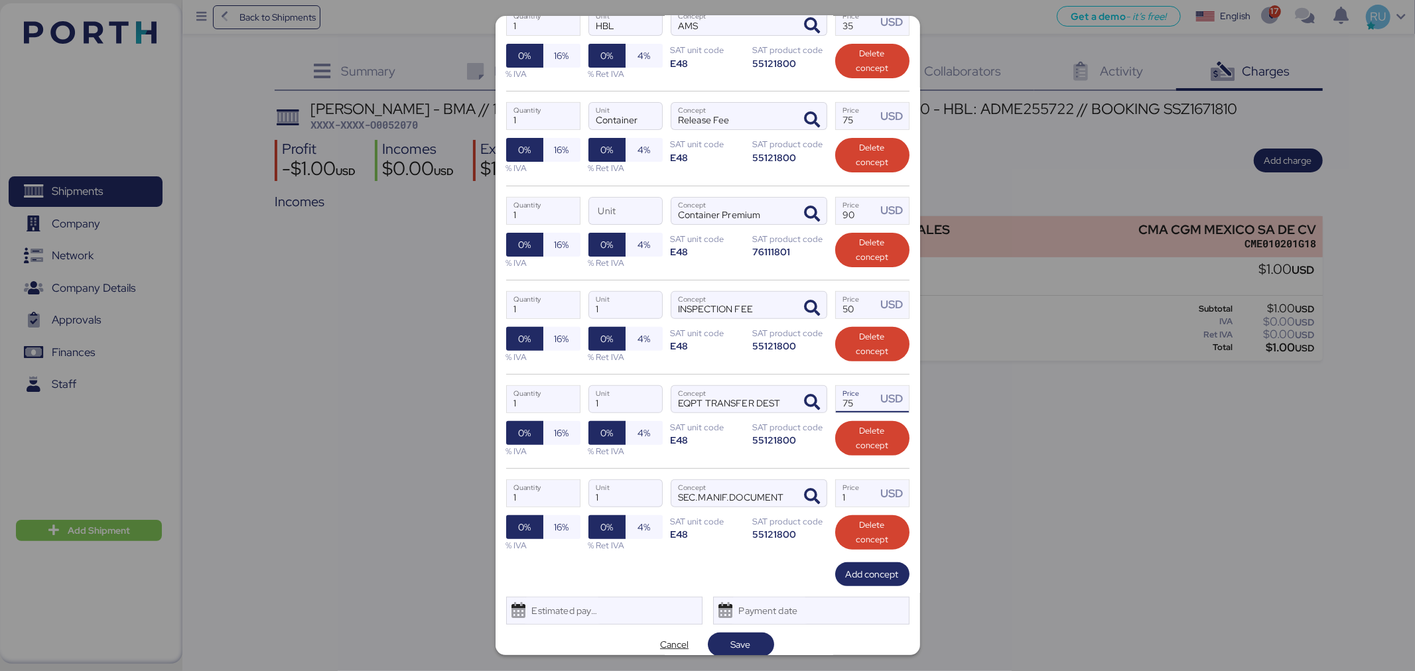
scroll to position [269, 0]
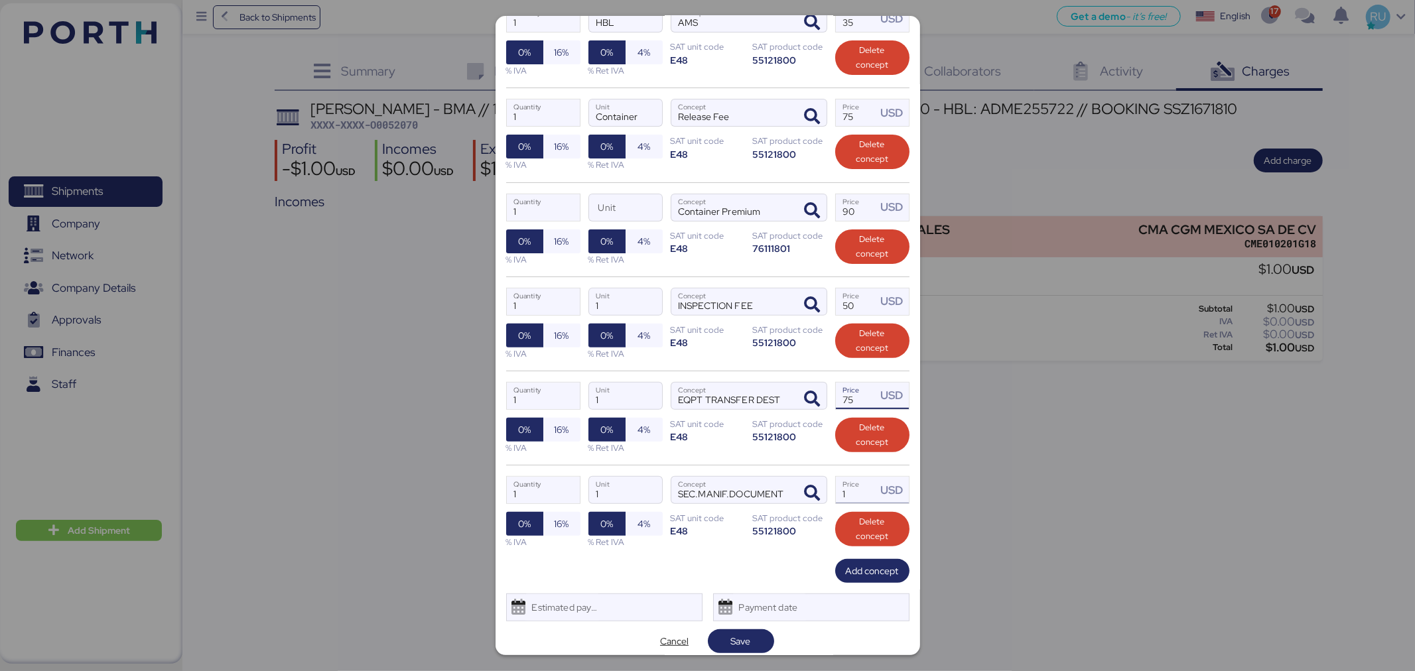
type input "75"
click at [841, 483] on input "1" at bounding box center [856, 490] width 41 height 27
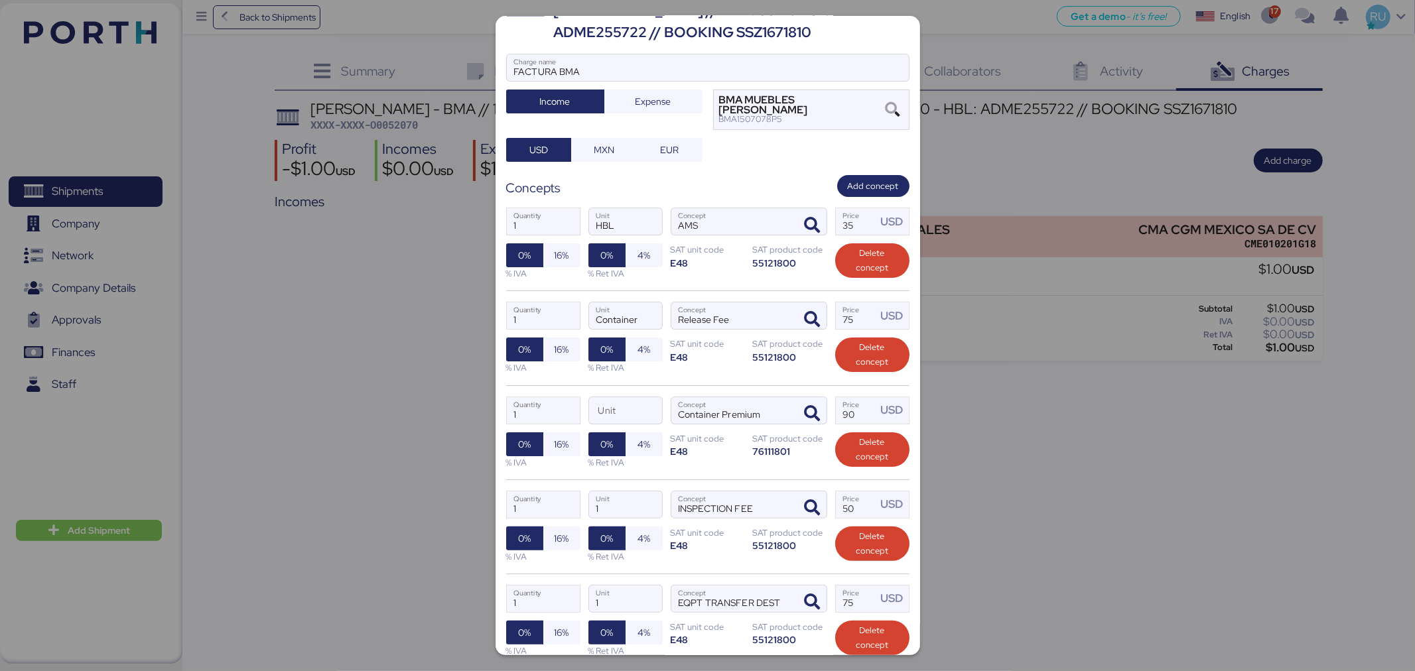
scroll to position [48, 0]
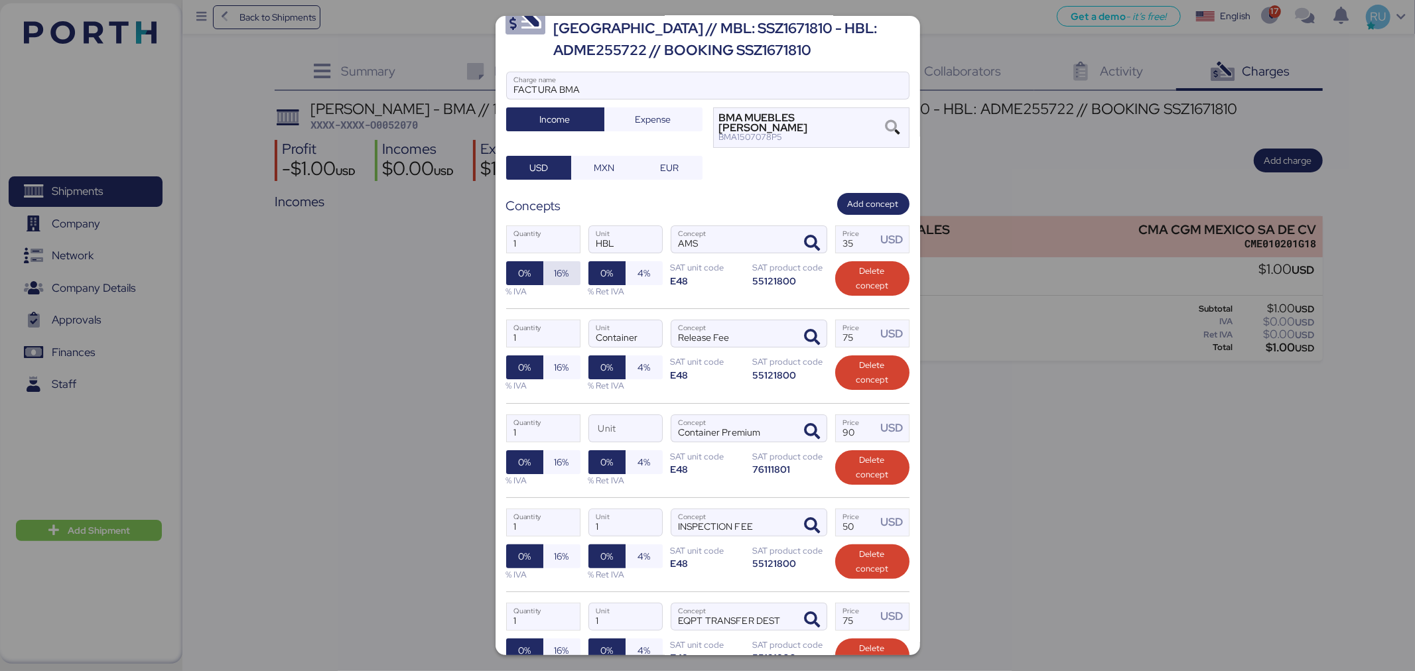
type input "45"
click at [558, 267] on span "16%" at bounding box center [562, 273] width 15 height 16
click at [560, 360] on span "16%" at bounding box center [562, 368] width 15 height 16
click at [554, 453] on span "16%" at bounding box center [562, 462] width 16 height 19
click at [556, 549] on span "16%" at bounding box center [562, 557] width 15 height 16
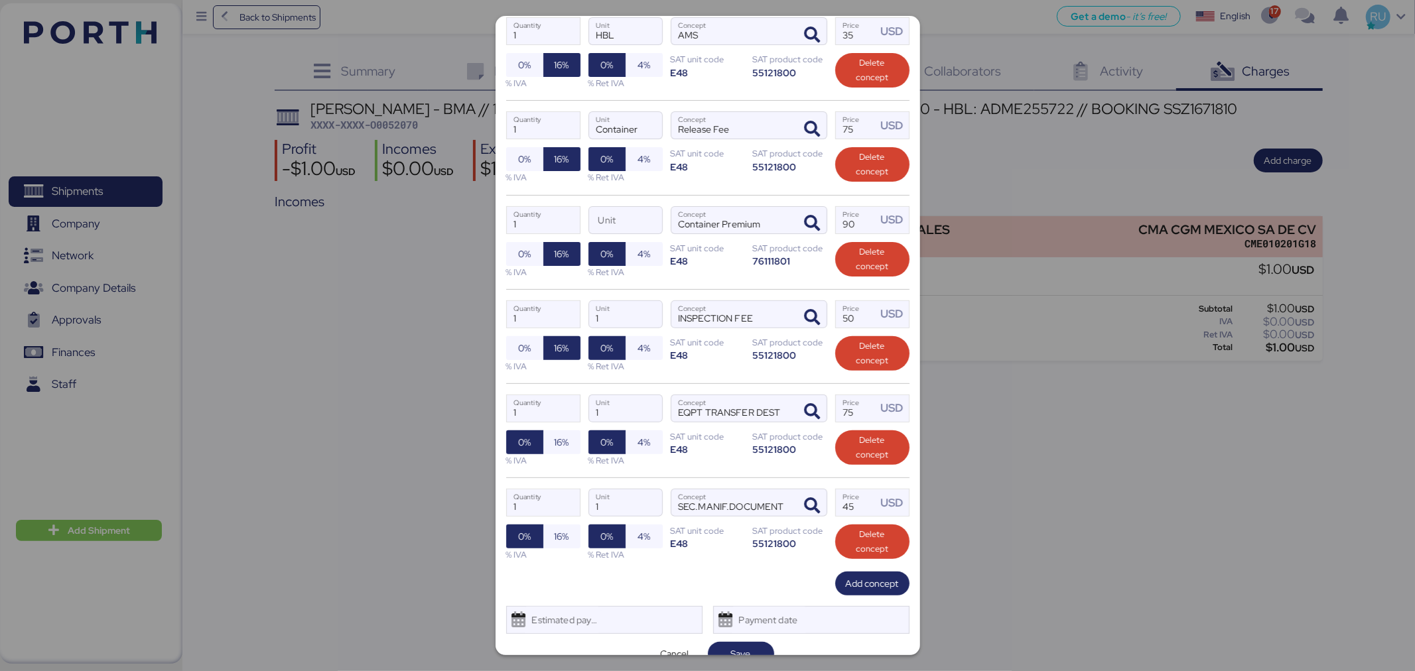
scroll to position [269, 0]
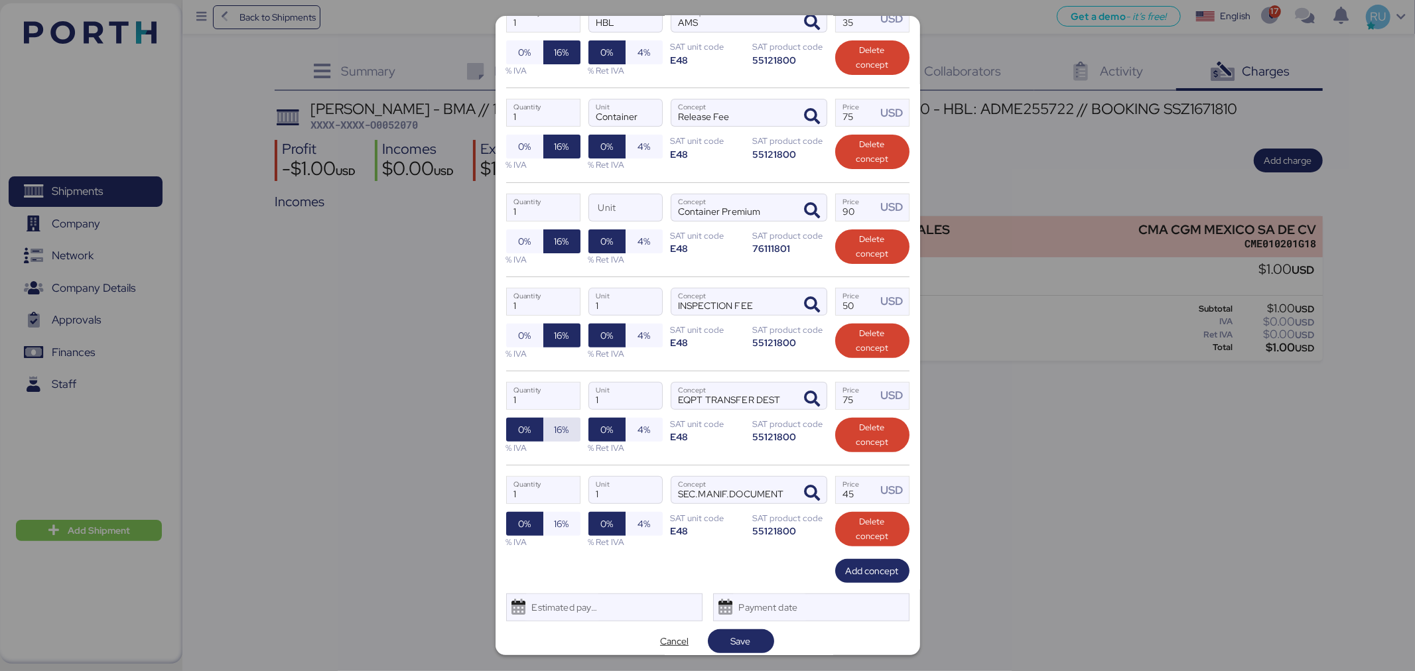
click at [560, 422] on span "16%" at bounding box center [562, 430] width 15 height 16
click at [560, 526] on span "16%" at bounding box center [561, 524] width 37 height 24
click at [733, 635] on span "Save" at bounding box center [741, 642] width 20 height 16
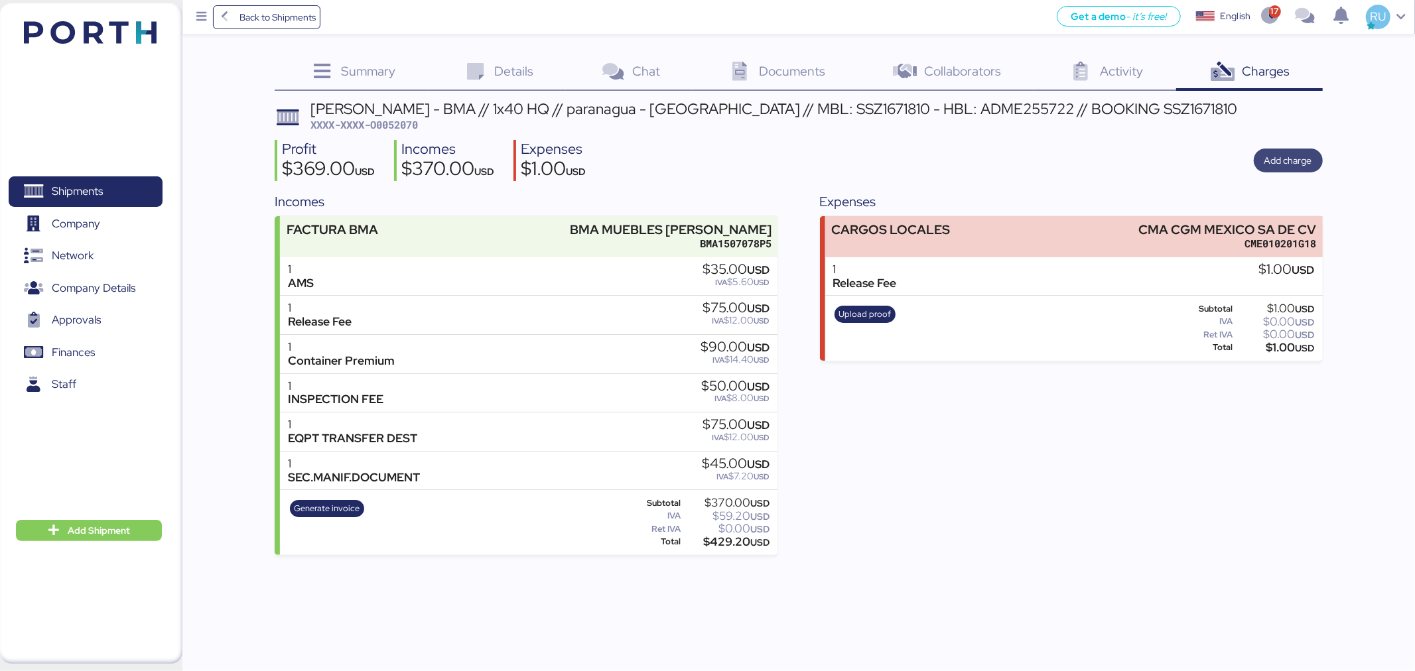
click at [1282, 160] on span "Add charge" at bounding box center [1289, 161] width 48 height 16
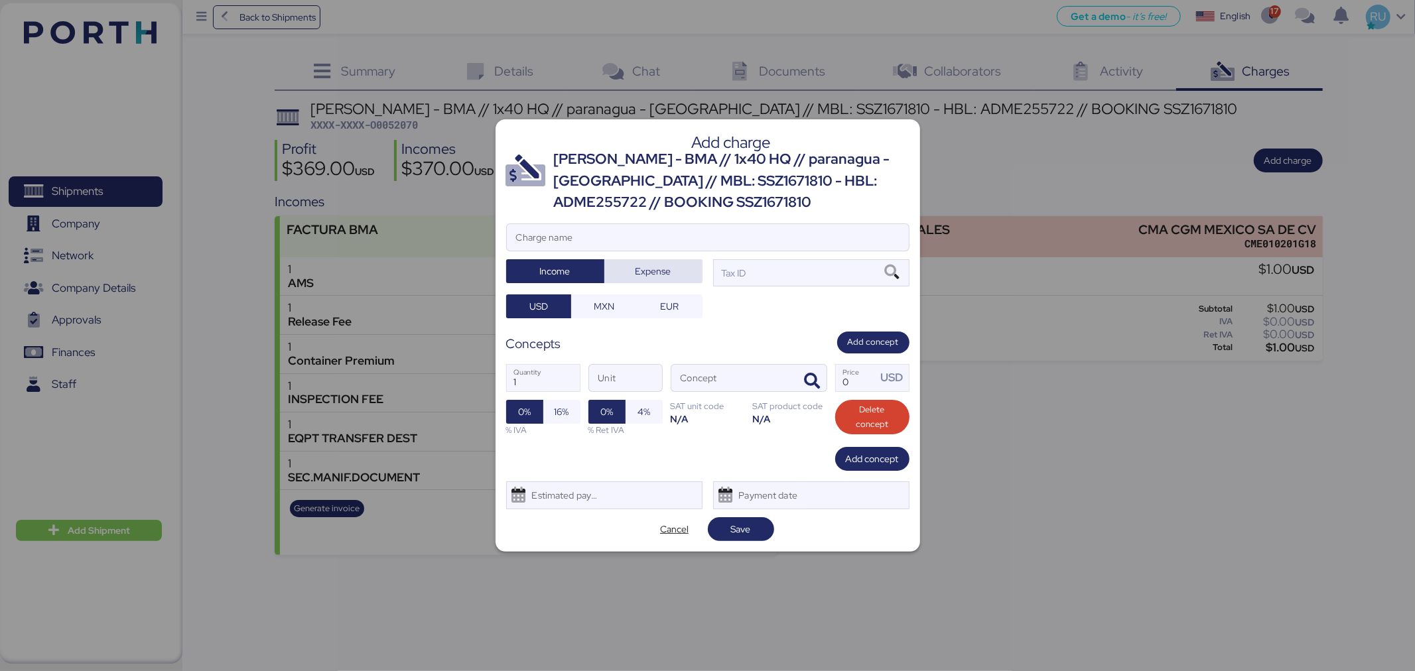
click at [634, 270] on span "Expense" at bounding box center [653, 271] width 77 height 19
click at [607, 307] on span "MXN" at bounding box center [604, 307] width 21 height 16
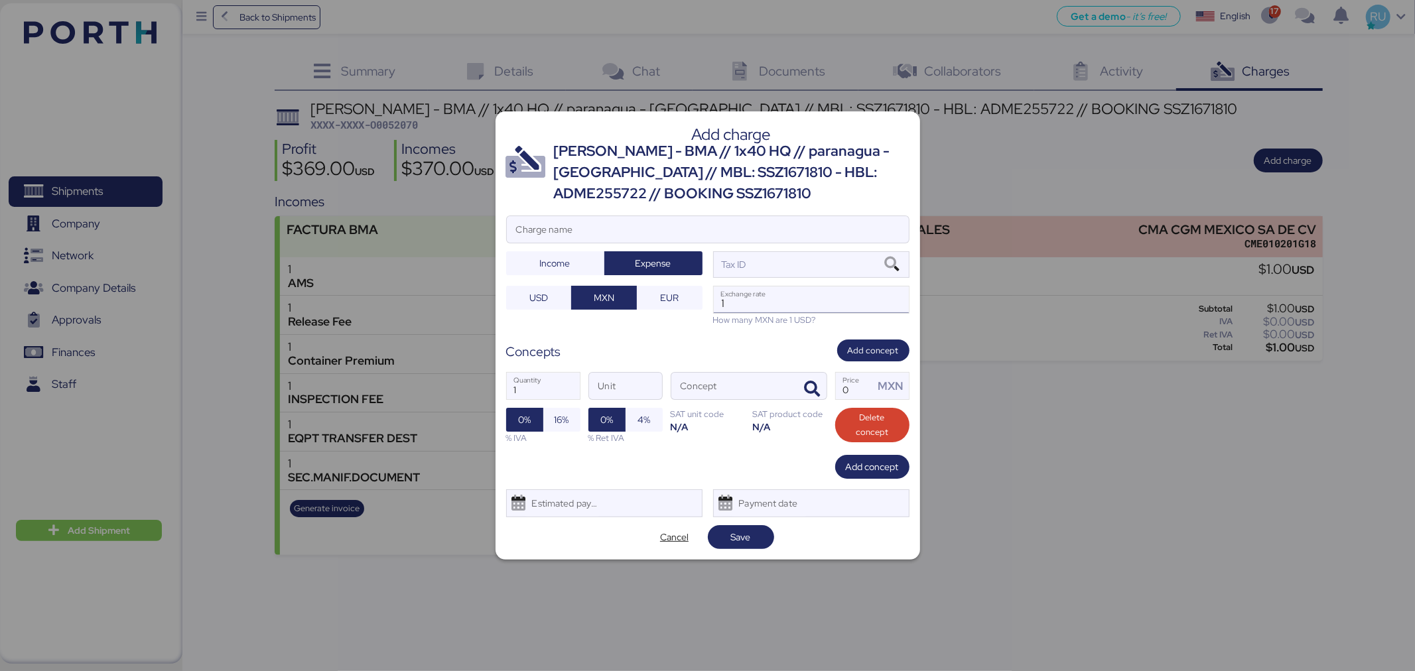
click at [758, 295] on input "1" at bounding box center [811, 300] width 195 height 27
paste input "18.7562"
type input "18.7562"
click at [881, 259] on icon at bounding box center [892, 264] width 23 height 15
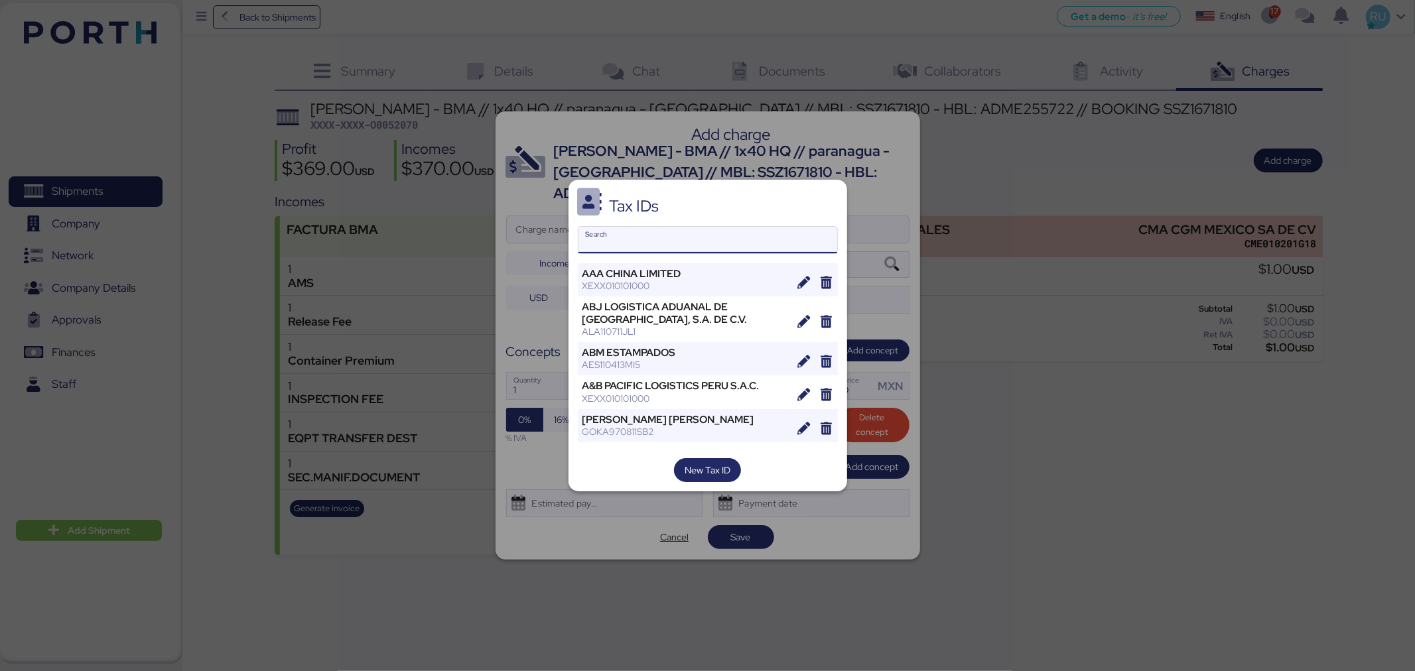
click at [715, 252] on input "Search" at bounding box center [708, 240] width 259 height 27
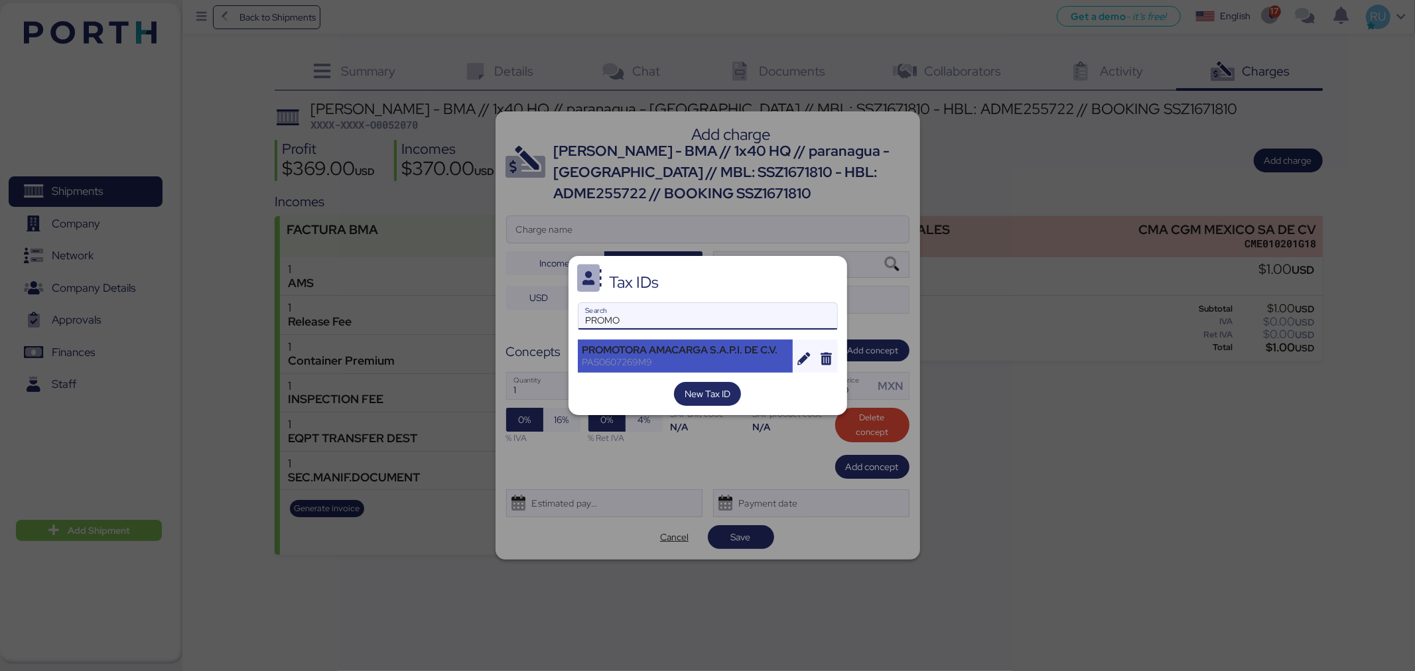
type input "PROMO"
click at [679, 348] on div "PROMOTORA AMACARGA S.A.P.I. DE C.V." at bounding box center [686, 350] width 206 height 12
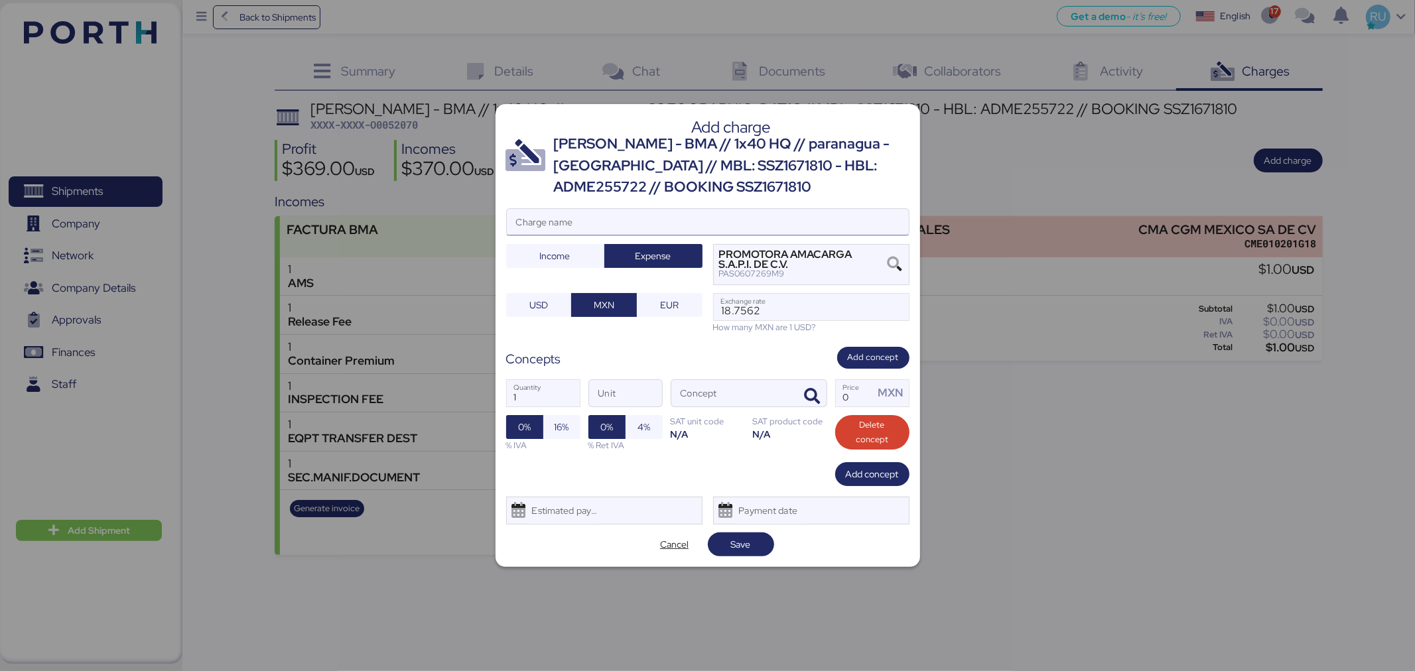
click at [594, 231] on input "Charge name" at bounding box center [708, 222] width 402 height 27
type input "A"
type input "CAAT"
click at [807, 389] on icon "button" at bounding box center [813, 397] width 16 height 16
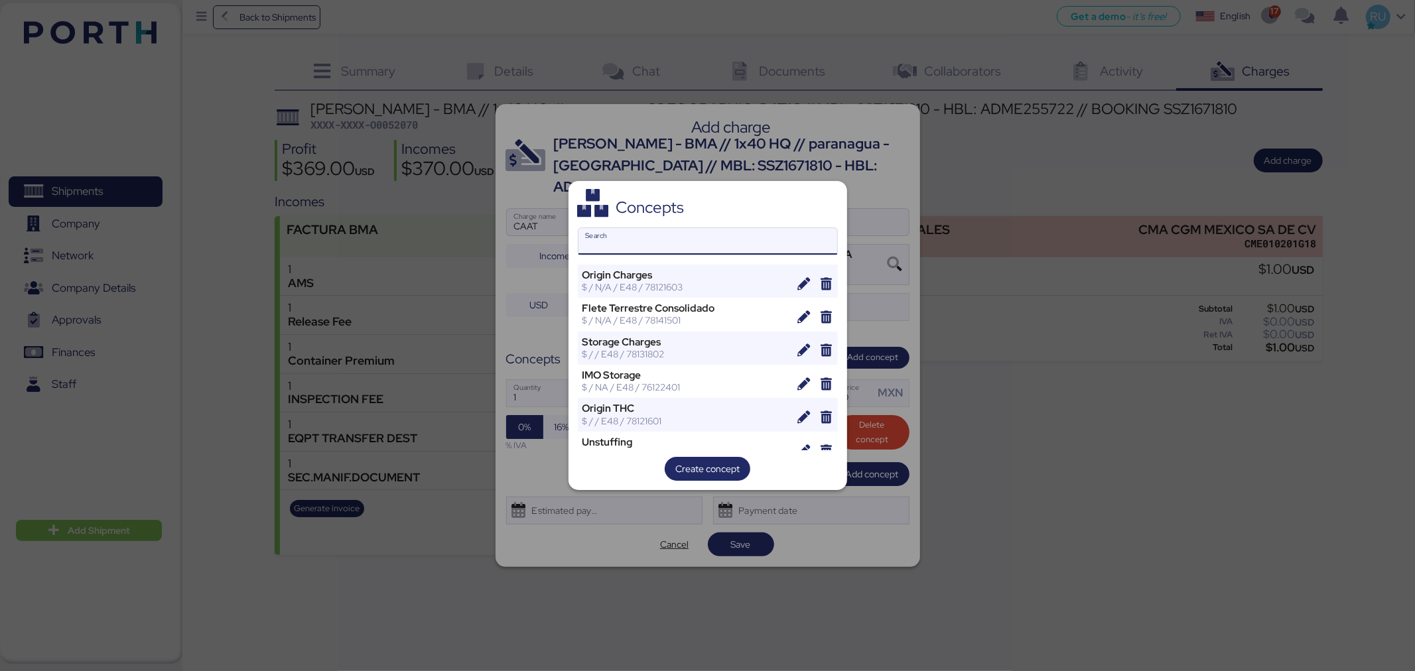
click at [705, 236] on input "Search" at bounding box center [708, 241] width 259 height 27
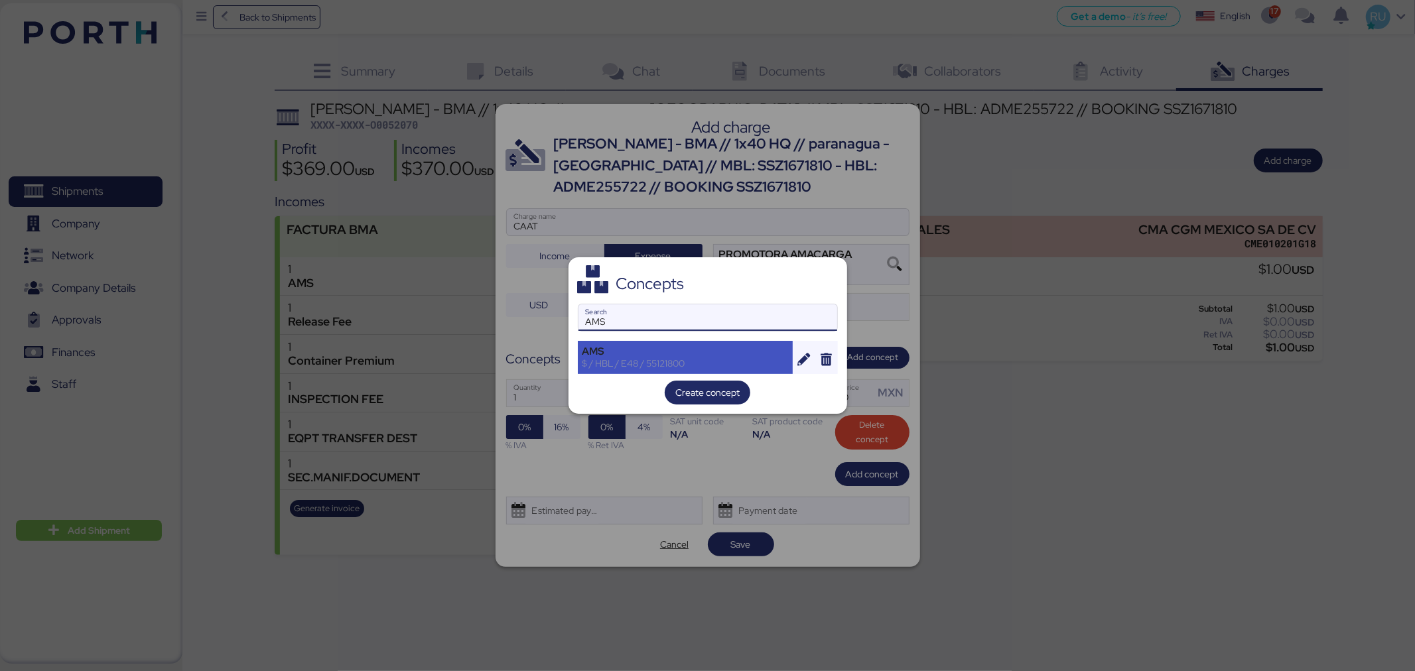
type input "AMS"
click at [662, 368] on div "$ / HBL / E48 / 55121800" at bounding box center [686, 364] width 206 height 12
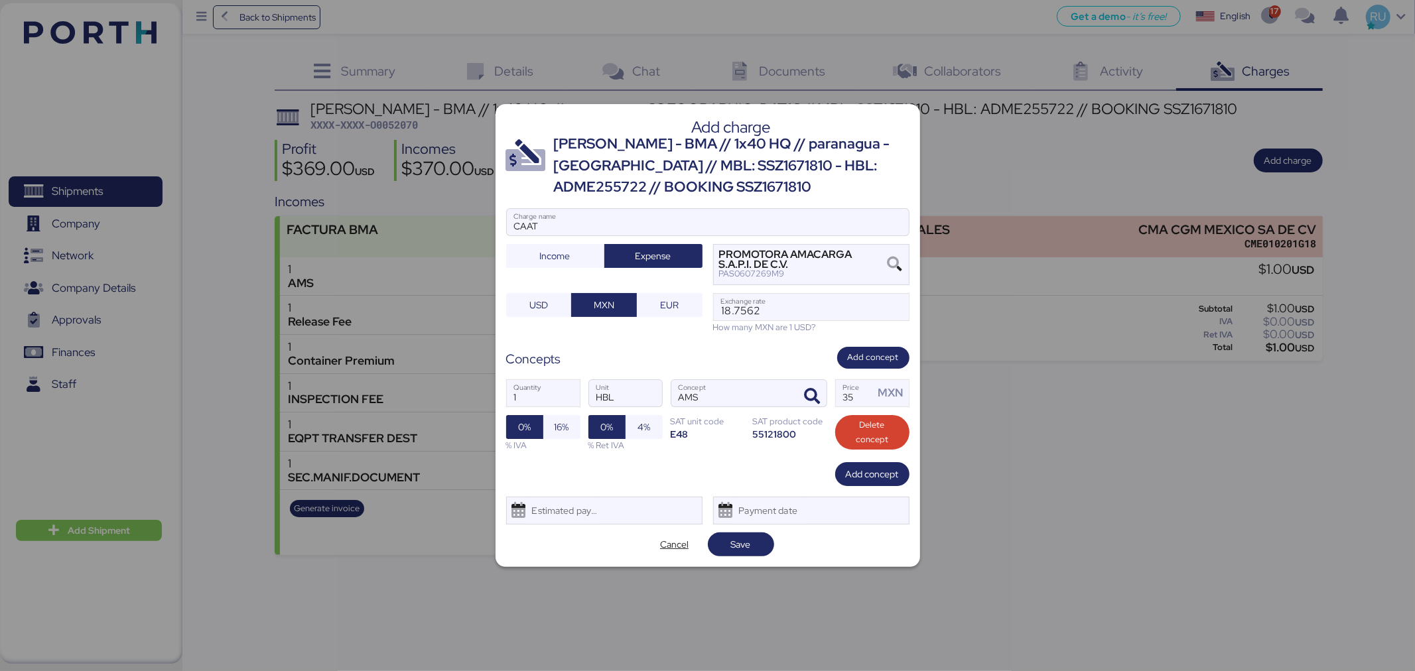
drag, startPoint x: 865, startPoint y: 397, endPoint x: 833, endPoint y: 398, distance: 31.2
click at [833, 398] on div "1 Quantity HBL Unit AMS Concept 35 Price MXN 0% 16% % IVA 0% 4% % Ret IVA SAT u…" at bounding box center [707, 416] width 403 height 94
type input "1"
click at [543, 423] on span "16%" at bounding box center [561, 427] width 37 height 24
click at [733, 542] on span "Save" at bounding box center [741, 545] width 20 height 16
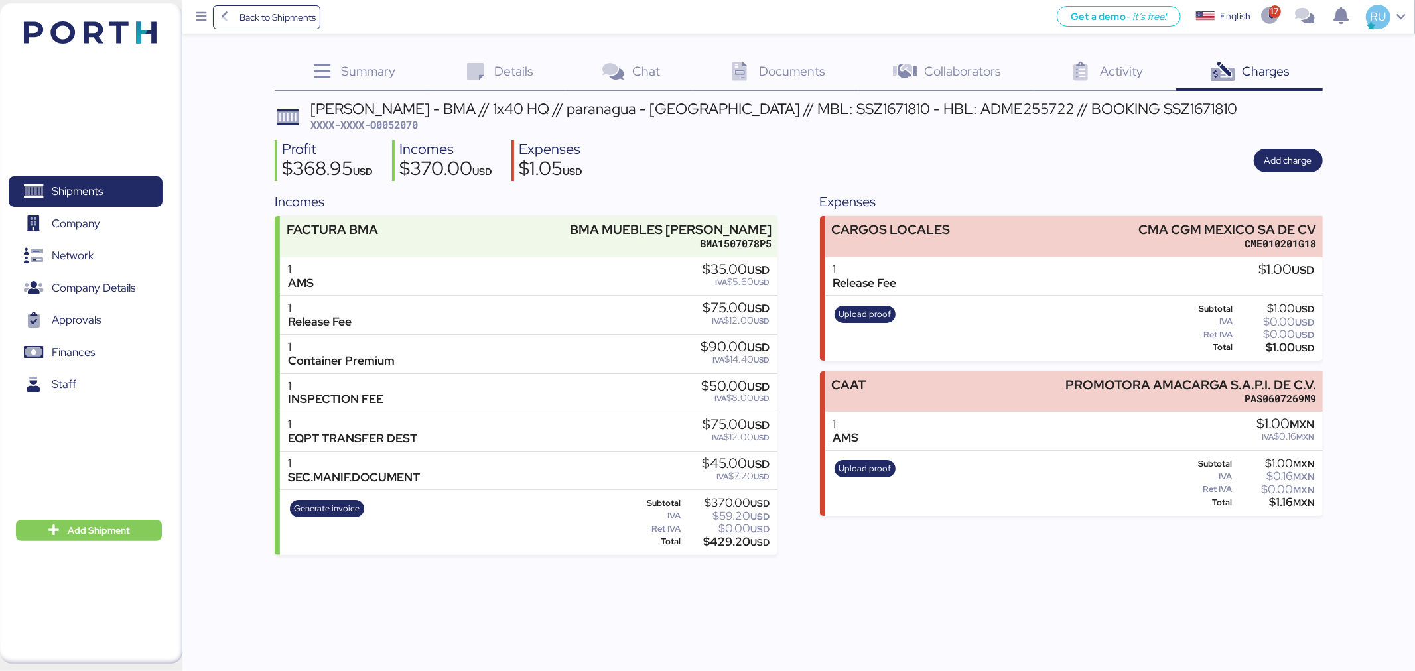
click at [585, 109] on div "[PERSON_NAME] - BMA // 1x40 HQ // paranagua - [GEOGRAPHIC_DATA] // MBL: SSZ1671…" at bounding box center [774, 109] width 927 height 15
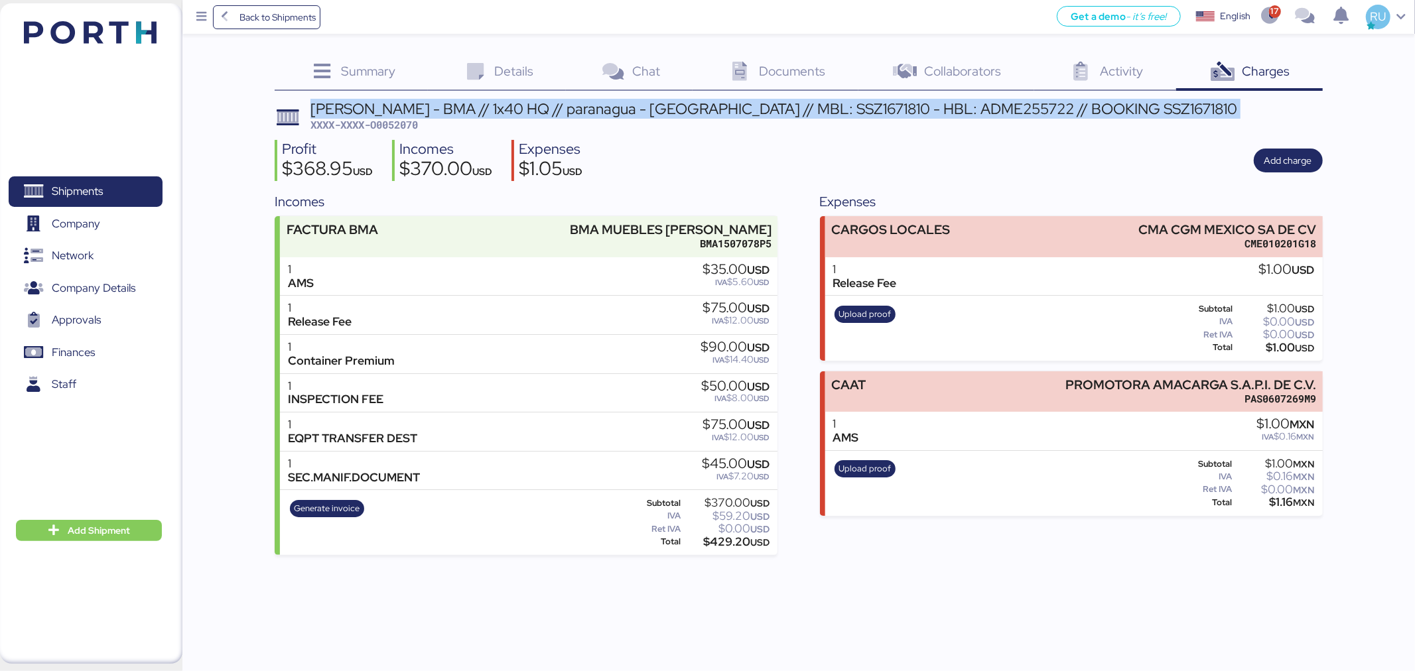
click at [585, 109] on div "[PERSON_NAME] - BMA // 1x40 HQ // paranagua - [GEOGRAPHIC_DATA] // MBL: SSZ1671…" at bounding box center [774, 109] width 927 height 15
copy div "[PERSON_NAME] - BMA // 1x40 HQ // paranagua - [GEOGRAPHIC_DATA] // MBL: SSZ1671…"
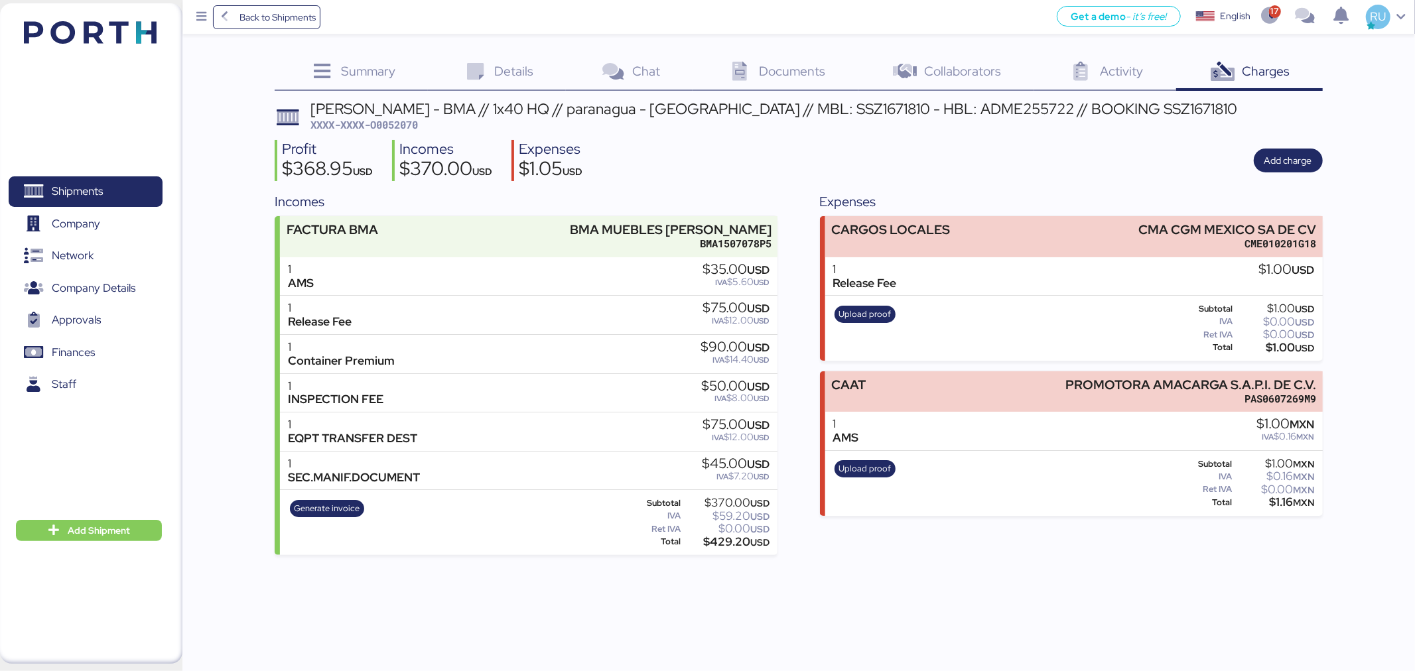
click at [401, 123] on span "XXXX-XXXX-O0052070" at bounding box center [364, 124] width 107 height 13
copy span "O0052070"
click at [652, 141] on div "Profit $368.95 USD Incomes $370.00 USD Expenses $1.05 USD Add charge" at bounding box center [799, 161] width 1048 height 42
click at [111, 29] on img at bounding box center [90, 32] width 133 height 23
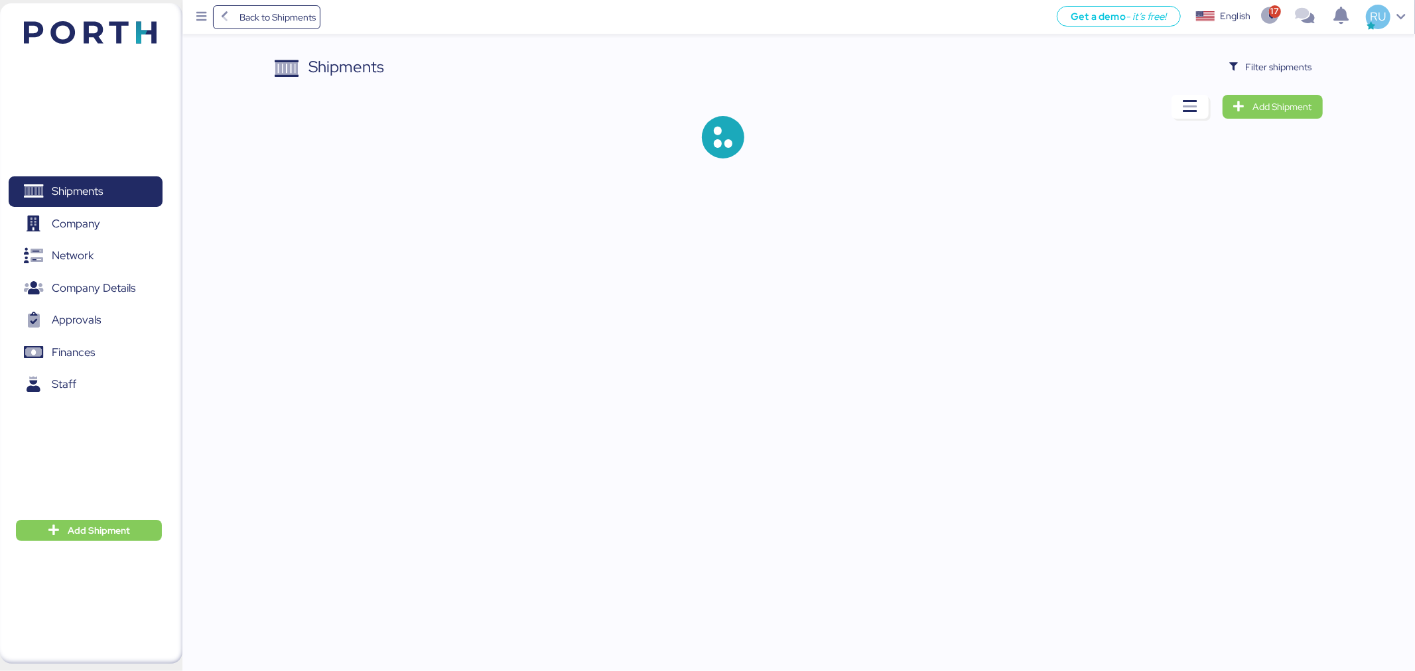
click at [1312, 85] on div "Shipments Filter shipments Add Shipment" at bounding box center [799, 117] width 1048 height 125
click at [1292, 70] on span "Filter shipments" at bounding box center [1279, 67] width 66 height 16
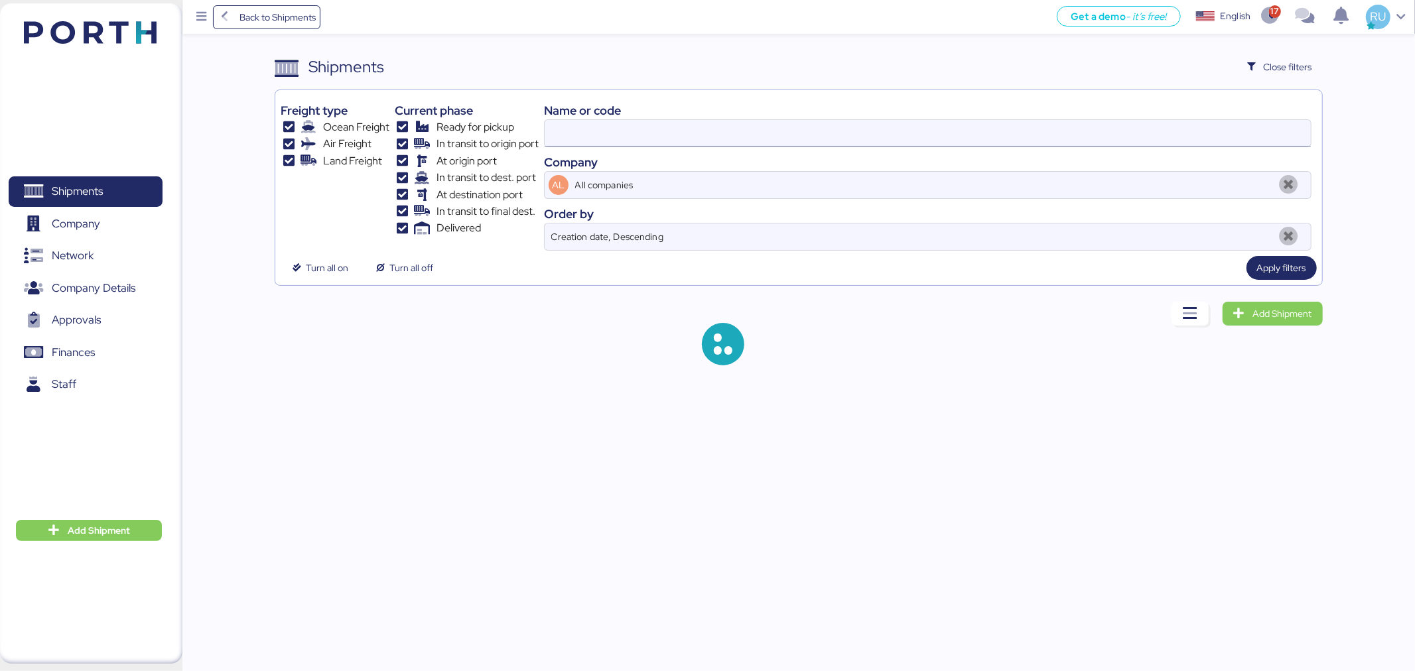
click at [1172, 126] on input at bounding box center [928, 133] width 766 height 27
paste input "O0040607"
type input "O0040607"
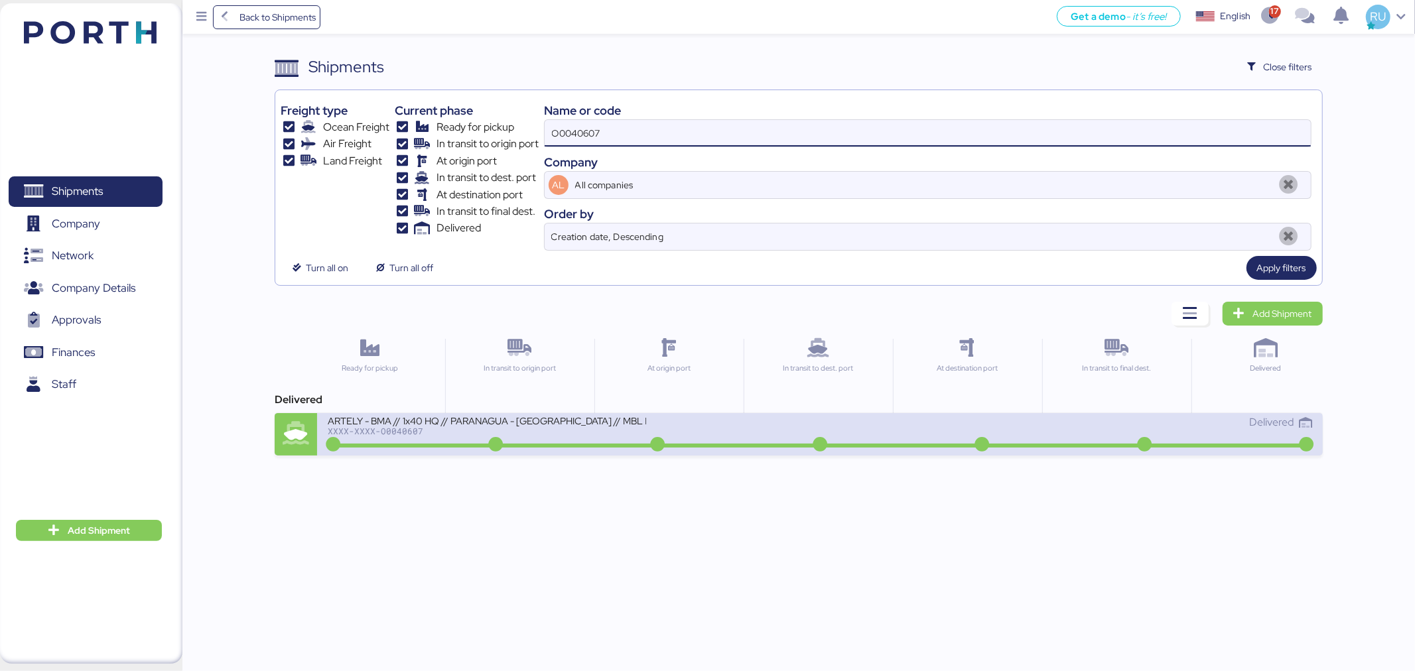
click at [751, 415] on div "ARTELY - BMA // 1x40 HQ // PARANAGUA - [GEOGRAPHIC_DATA] // MBL HLCUPN424036756…" at bounding box center [574, 429] width 492 height 29
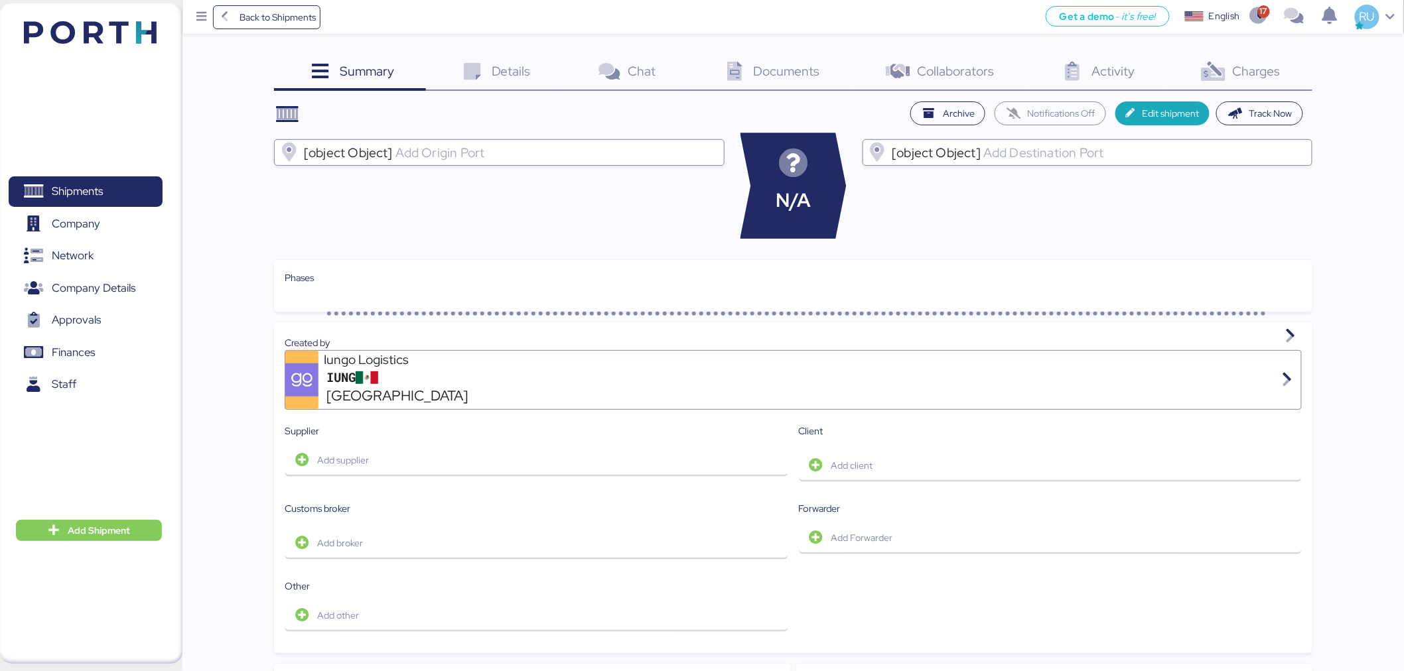
click at [1239, 86] on div "Charges 0" at bounding box center [1239, 73] width 145 height 36
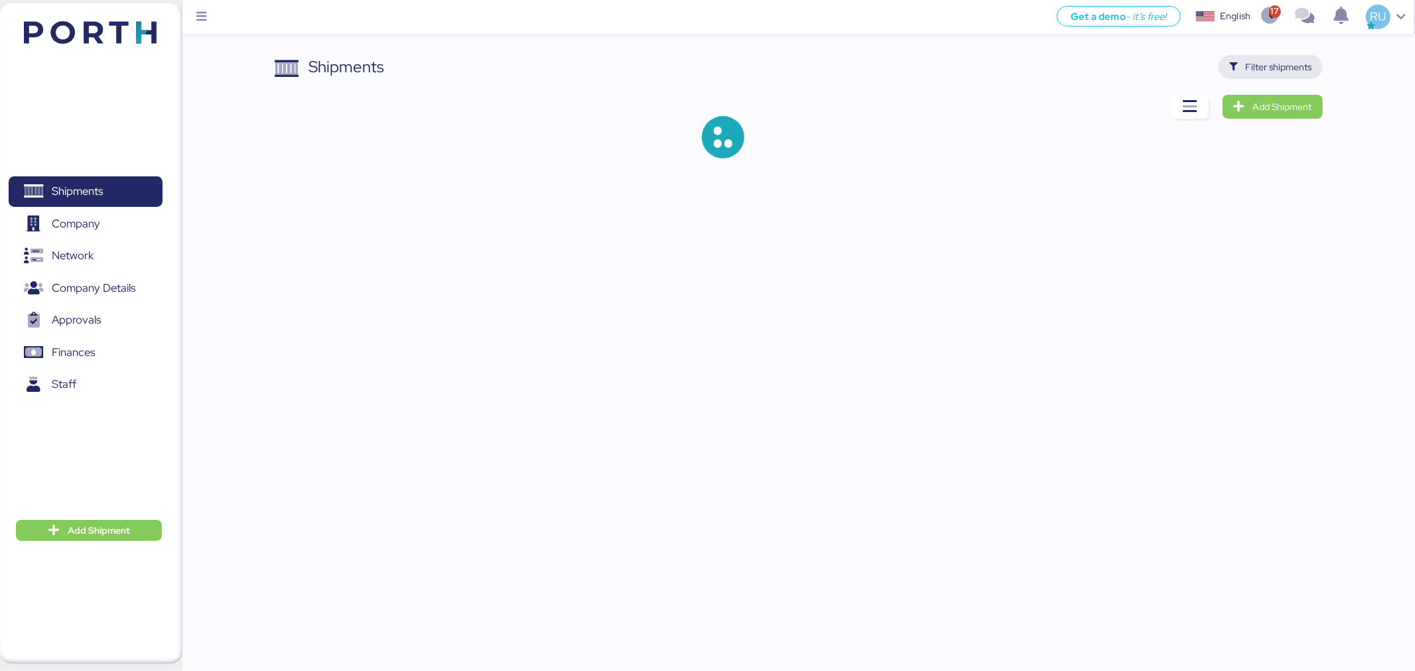
click at [1276, 60] on span "Filter shipments" at bounding box center [1279, 67] width 66 height 16
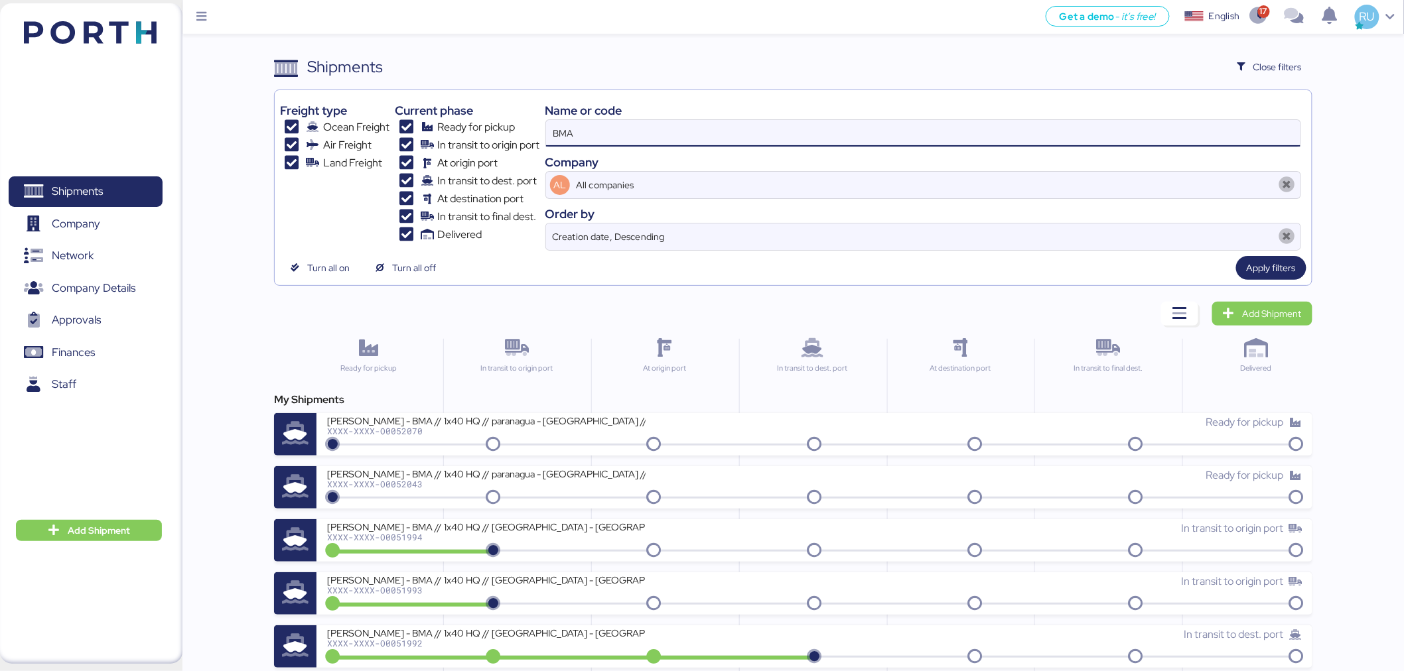
drag, startPoint x: 611, startPoint y: 136, endPoint x: 416, endPoint y: 167, distance: 197.4
click at [416, 167] on div "Freight type Ocean Freight Air Freight Land Freight Current phase Ready for pic…" at bounding box center [793, 173] width 1026 height 155
paste input "O0040607"
type input "O0040607"
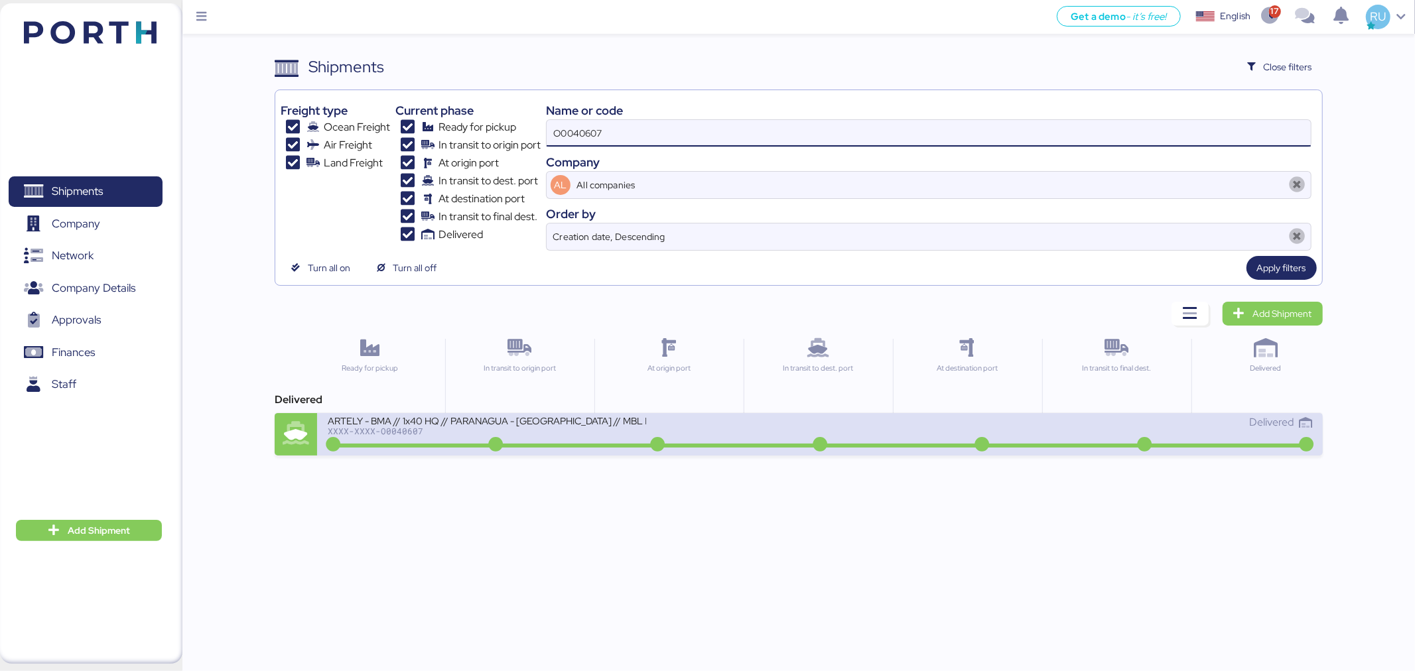
click at [441, 432] on div "XXXX-XXXX-O0040607" at bounding box center [487, 431] width 318 height 9
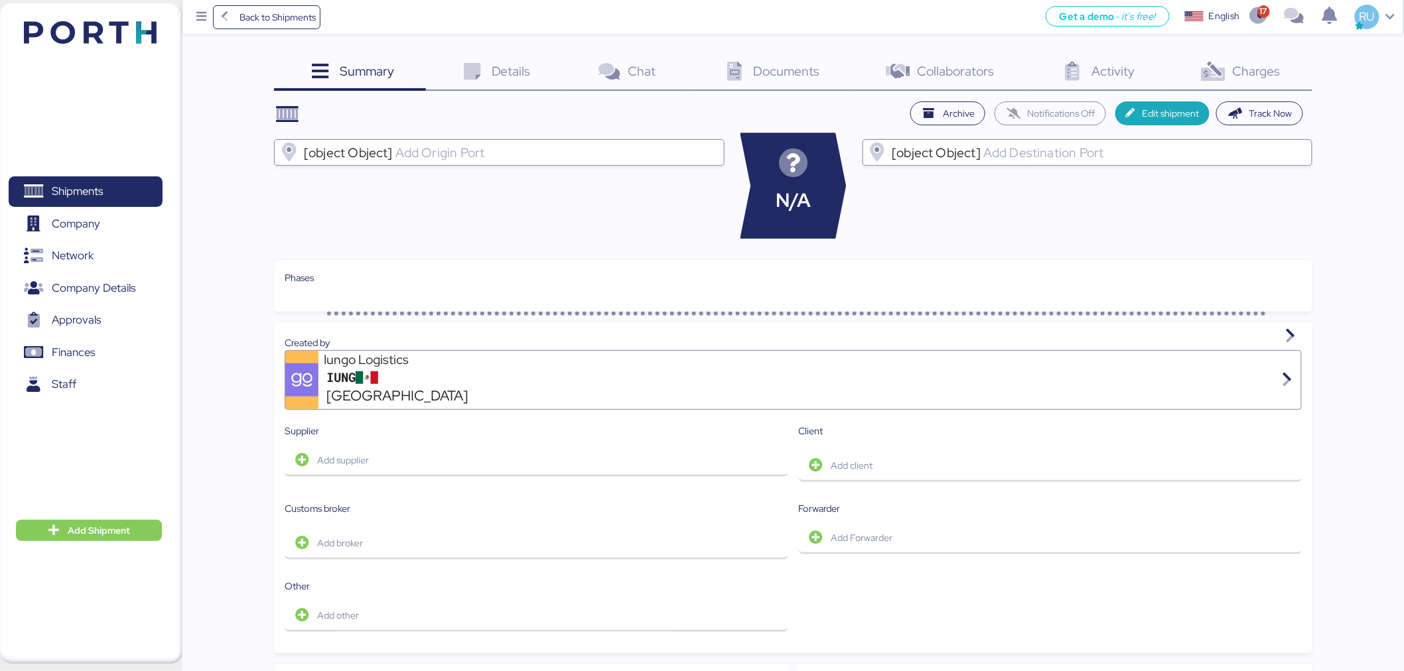
click at [1290, 72] on div "Charges 0" at bounding box center [1239, 73] width 145 height 36
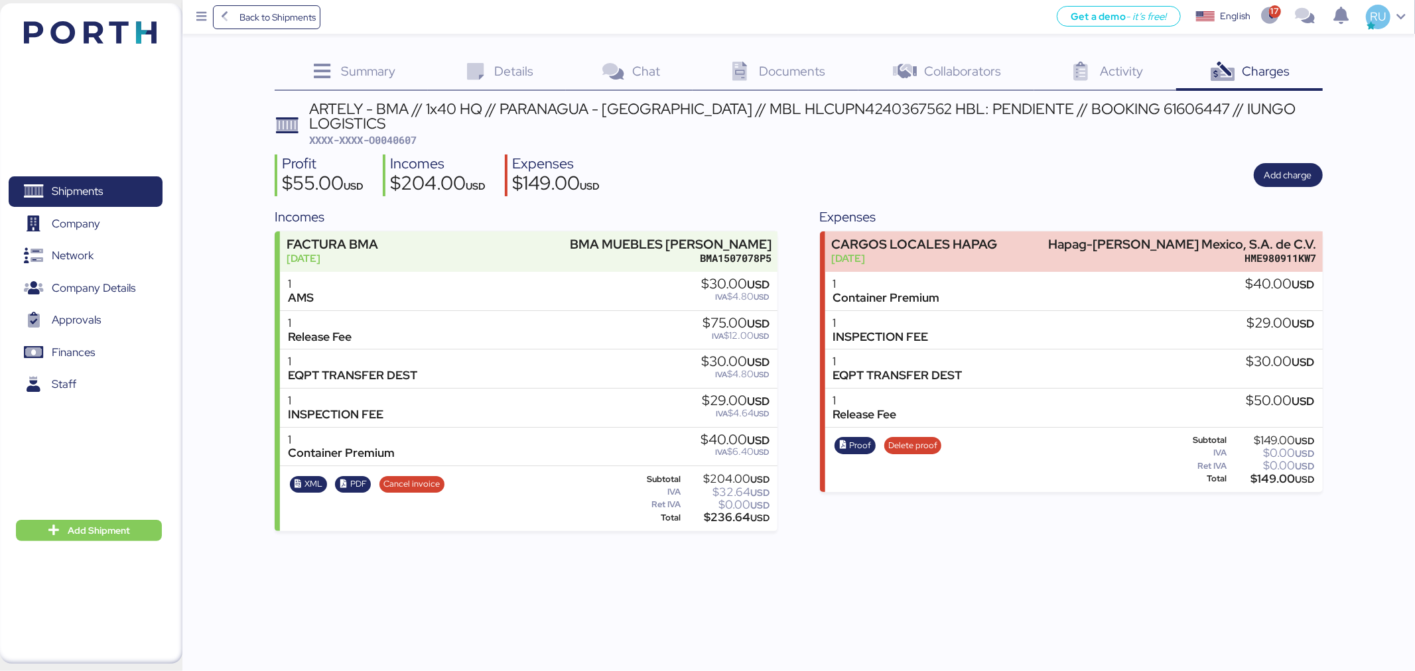
click at [226, 18] on icon at bounding box center [225, 17] width 15 height 12
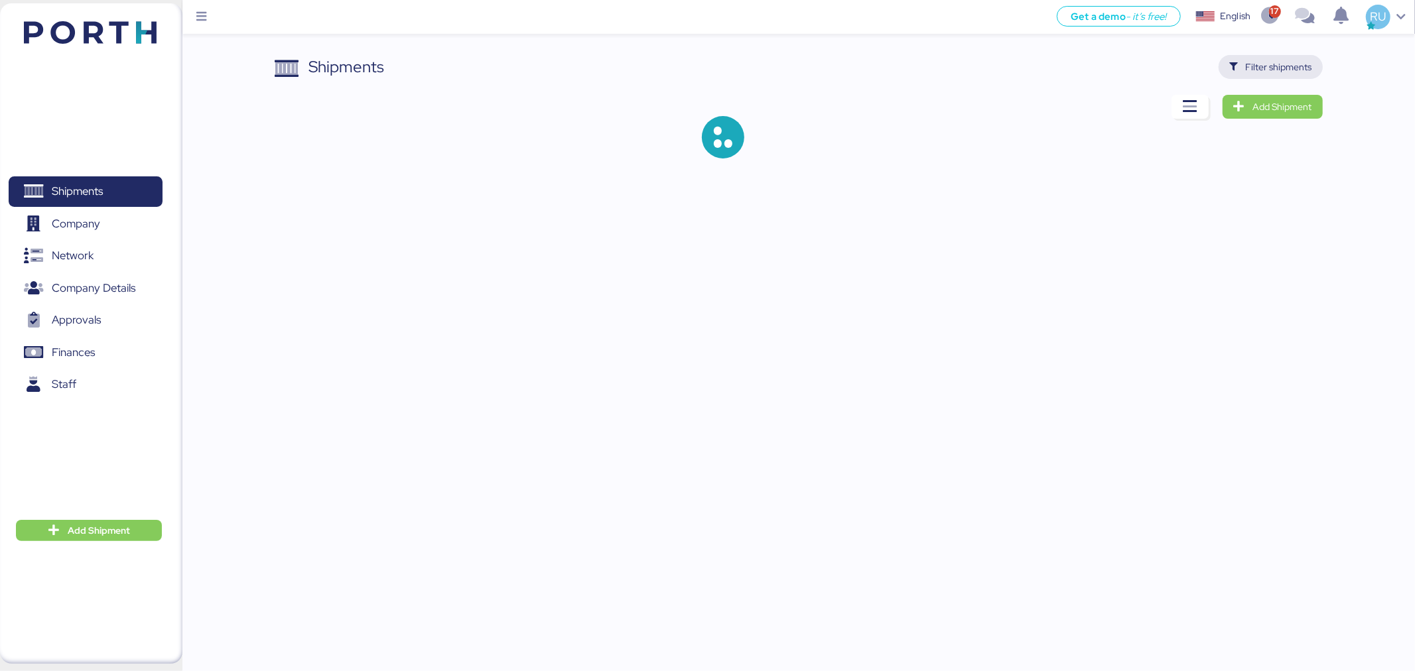
click at [1257, 67] on span "Filter shipments" at bounding box center [1279, 67] width 66 height 16
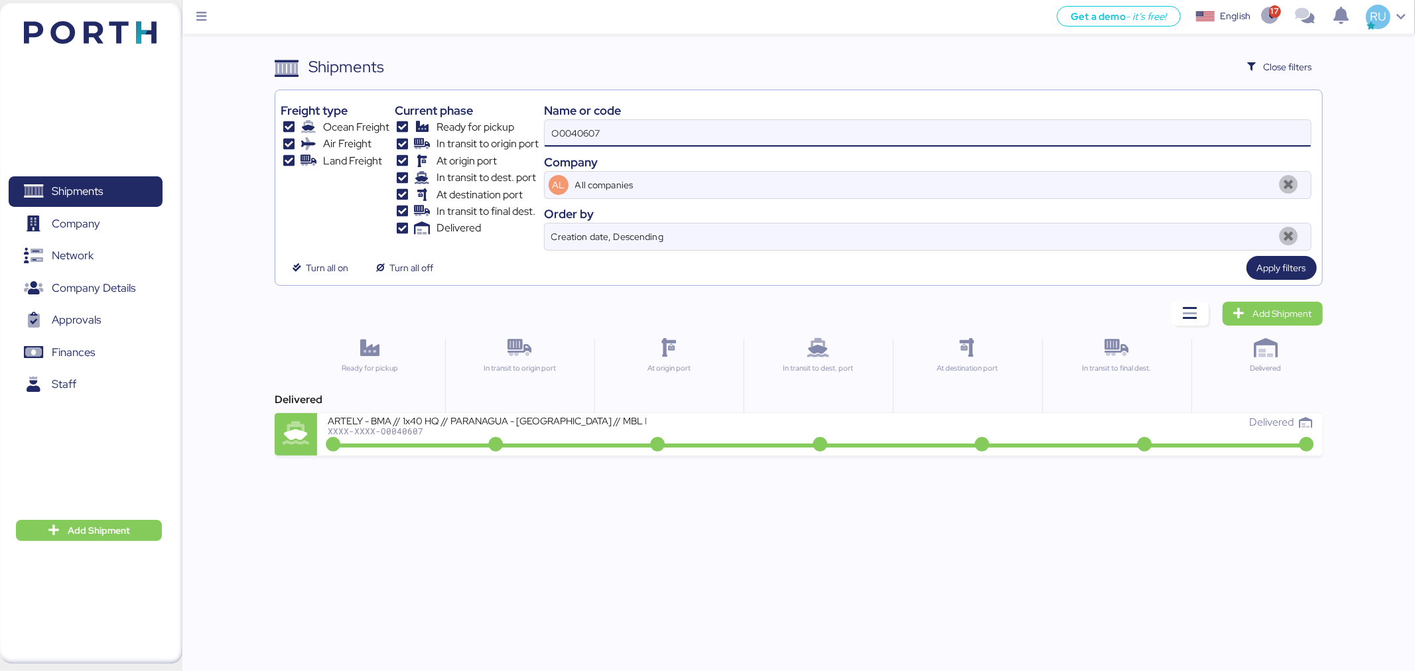
drag, startPoint x: 632, startPoint y: 127, endPoint x: 418, endPoint y: 171, distance: 218.2
click at [418, 171] on div "Freight type Ocean Freight Air Freight Land Freight Current phase Ready for pic…" at bounding box center [799, 173] width 1036 height 155
paste input "2680"
type input "O0042680"
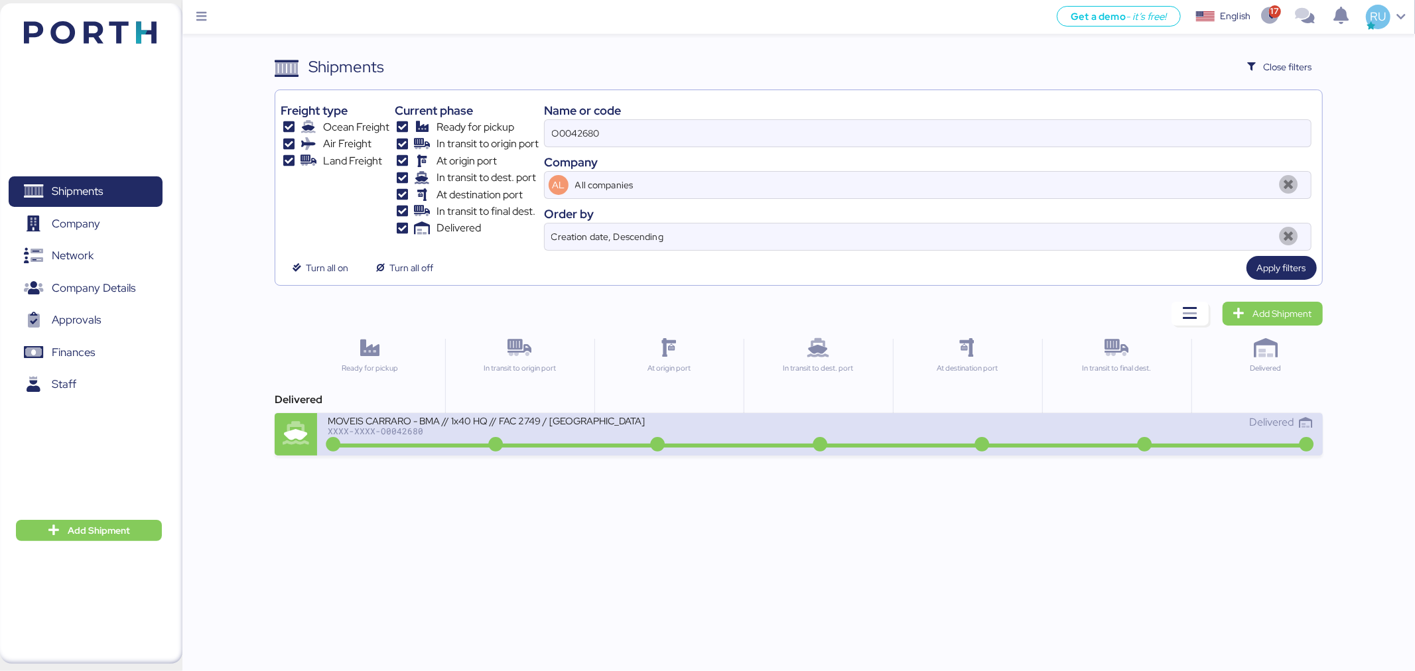
click at [397, 433] on div "XXXX-XXXX-O0042680" at bounding box center [487, 431] width 318 height 9
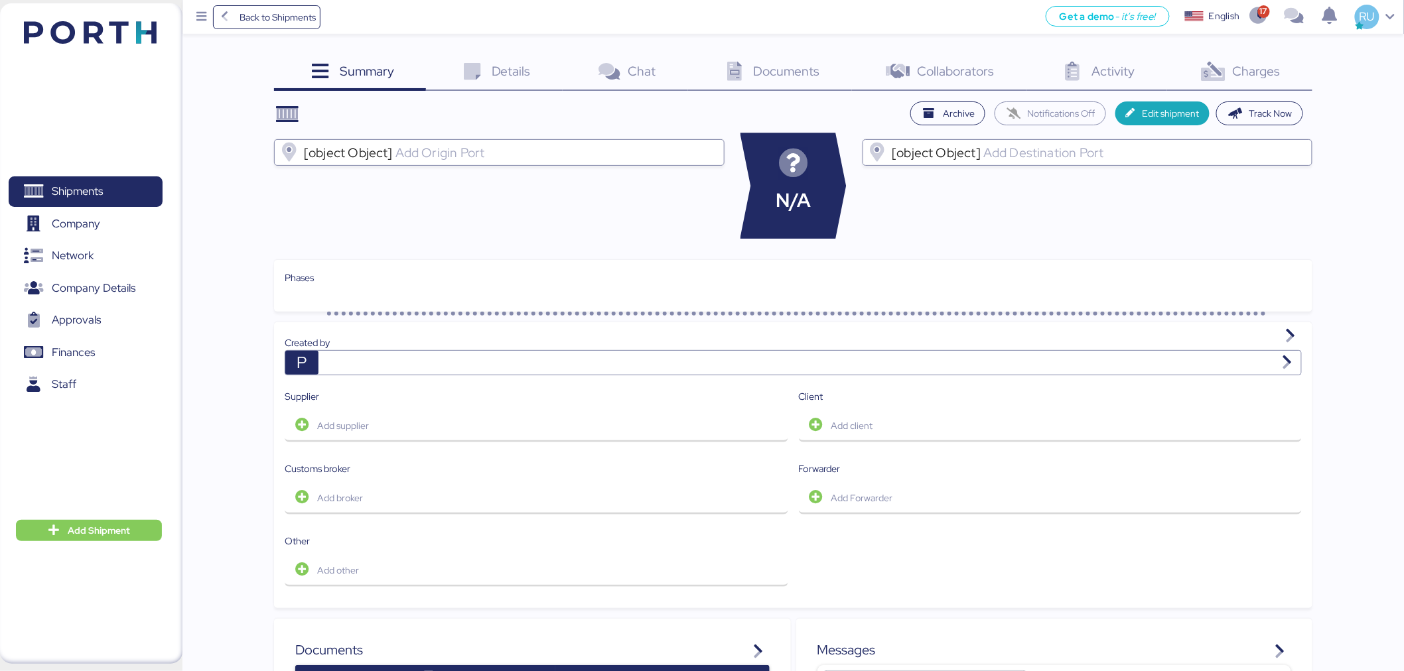
click at [1251, 74] on span "Charges" at bounding box center [1257, 70] width 48 height 17
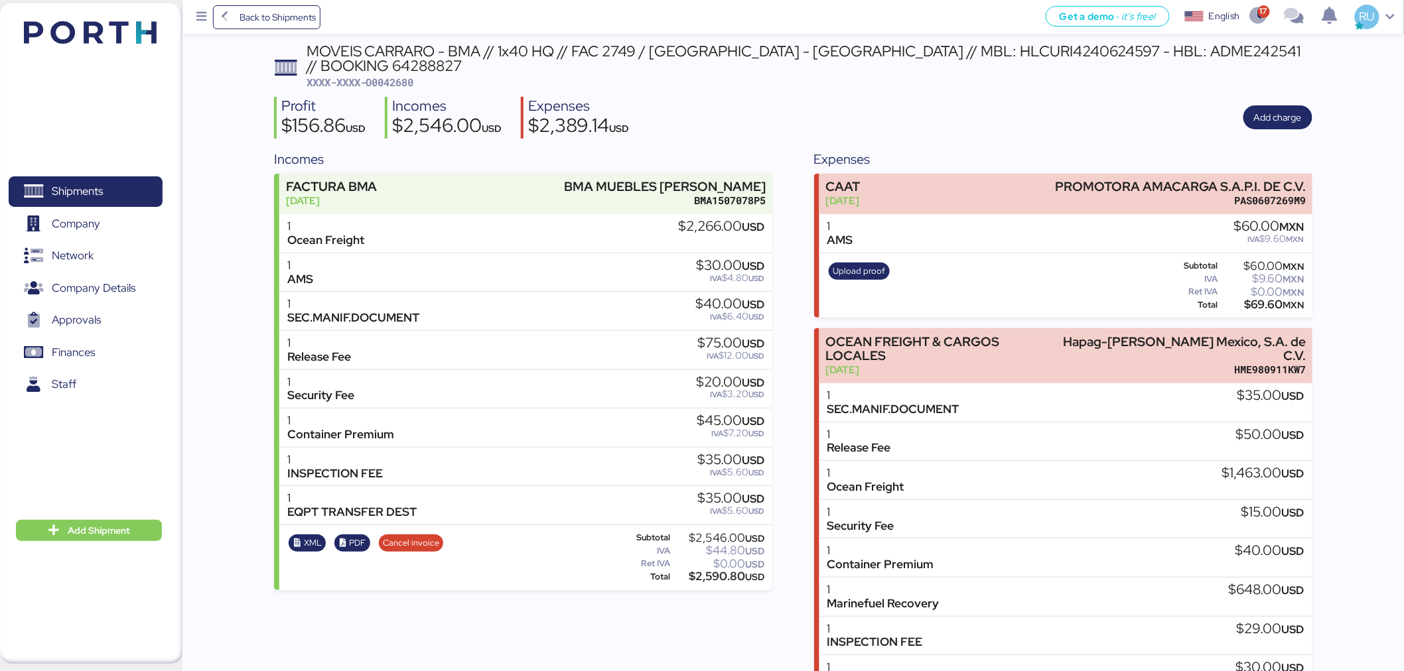
scroll to position [147, 0]
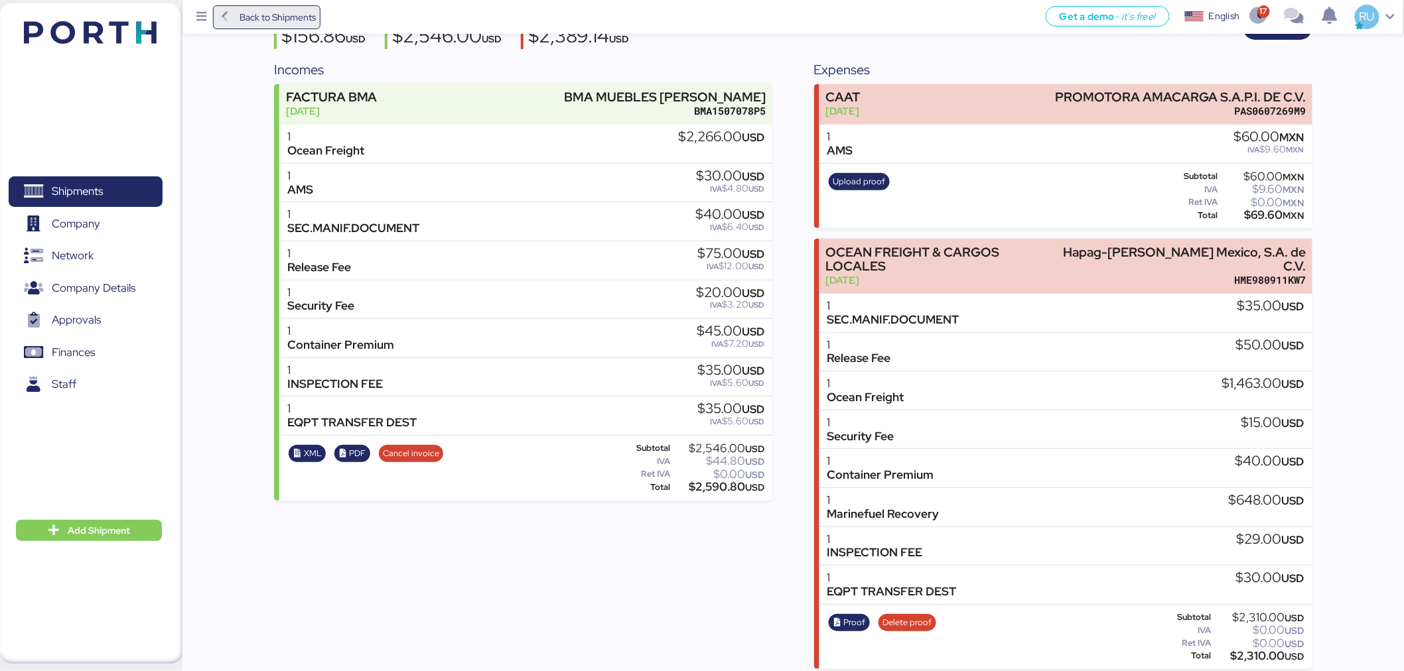
click at [249, 29] on span "Back to Shipments" at bounding box center [267, 17] width 99 height 24
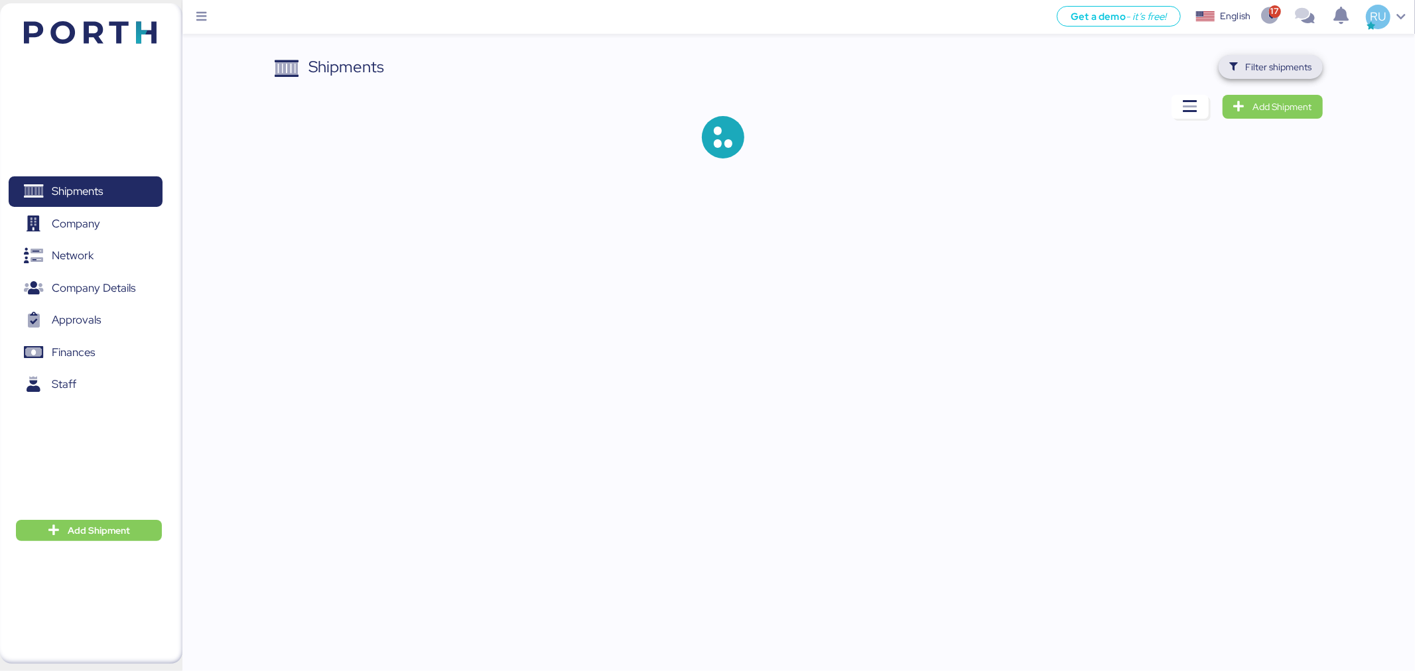
click at [1263, 61] on span "Filter shipments" at bounding box center [1279, 67] width 66 height 16
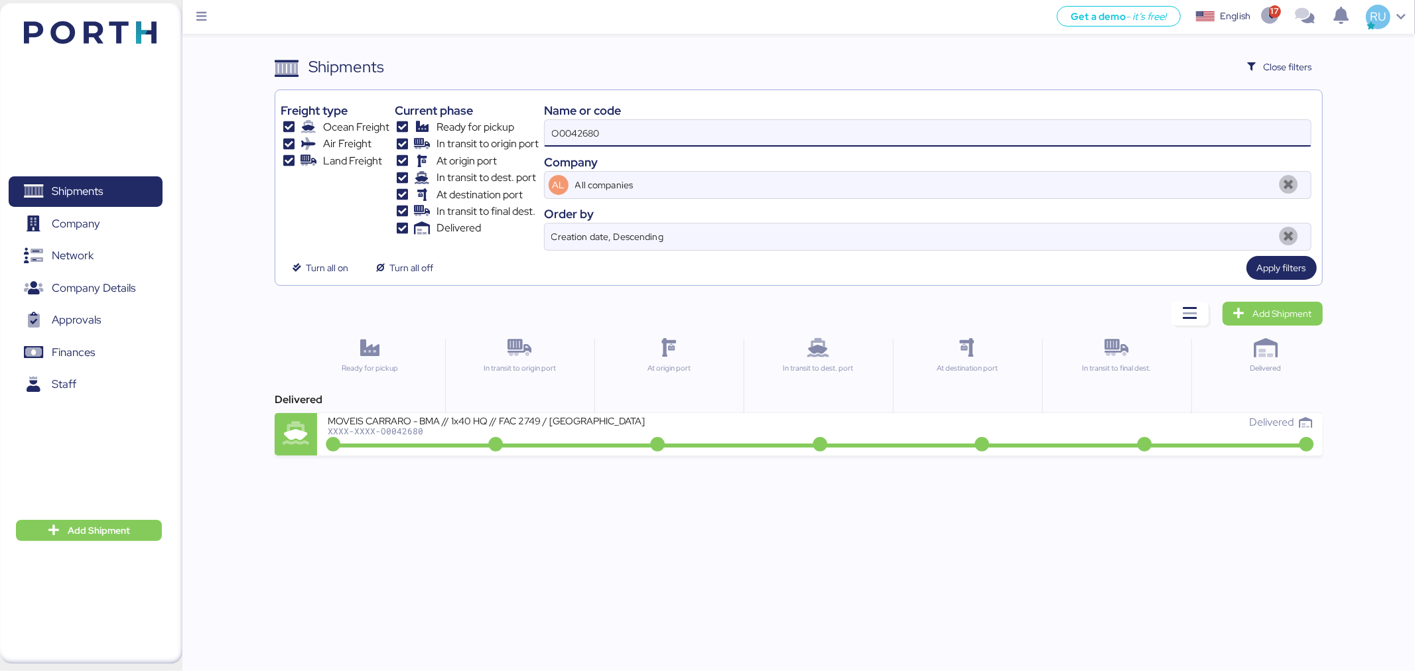
drag, startPoint x: 626, startPoint y: 129, endPoint x: 551, endPoint y: 127, distance: 75.0
click at [551, 127] on input "O0042680" at bounding box center [928, 133] width 766 height 27
paste input "5904"
type input "O0045904"
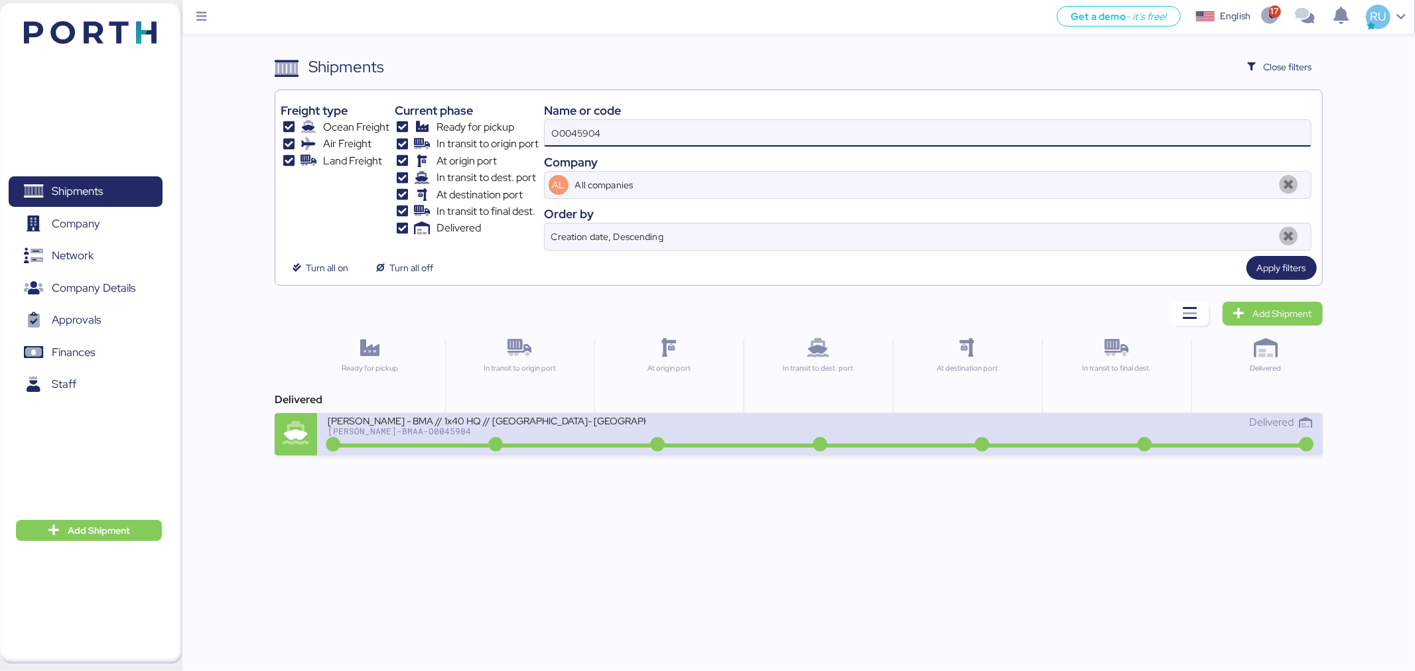
click at [466, 426] on div "[PERSON_NAME] - BMA // 1x40 HQ // [GEOGRAPHIC_DATA]- [GEOGRAPHIC_DATA] // MBL: …" at bounding box center [487, 420] width 318 height 11
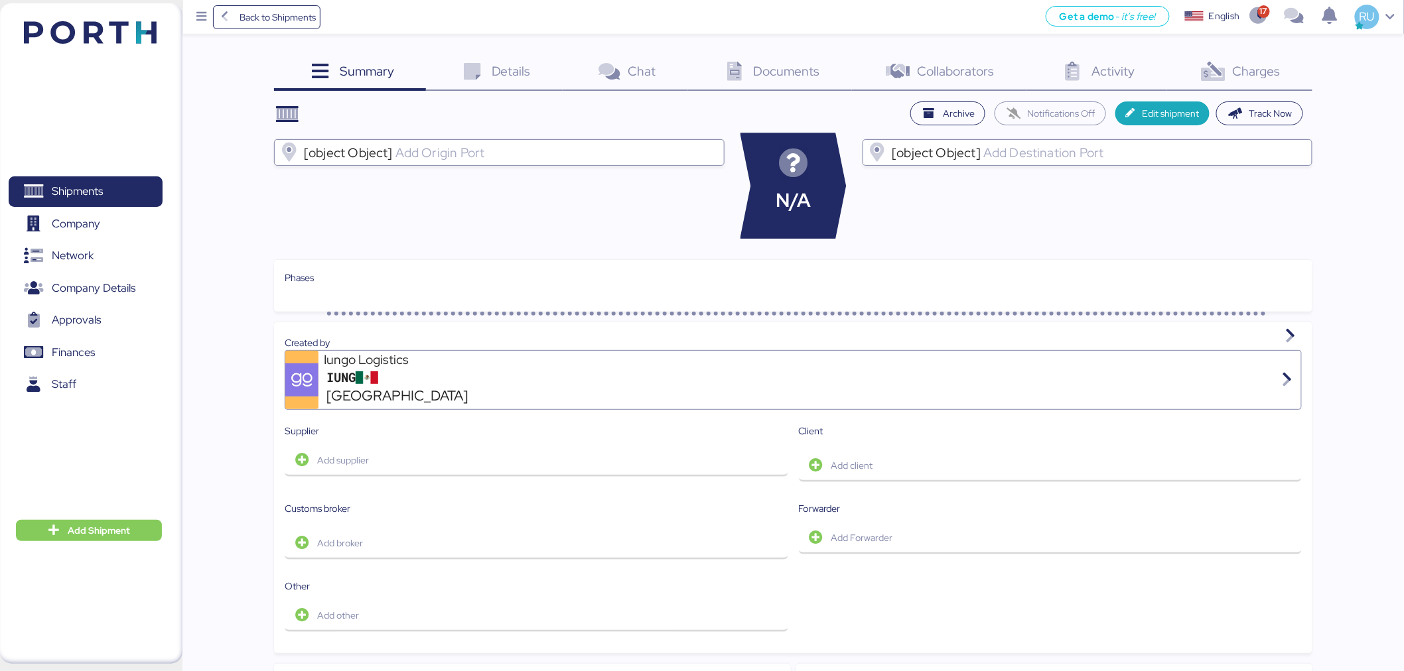
click at [1241, 78] on span "Charges" at bounding box center [1257, 70] width 48 height 17
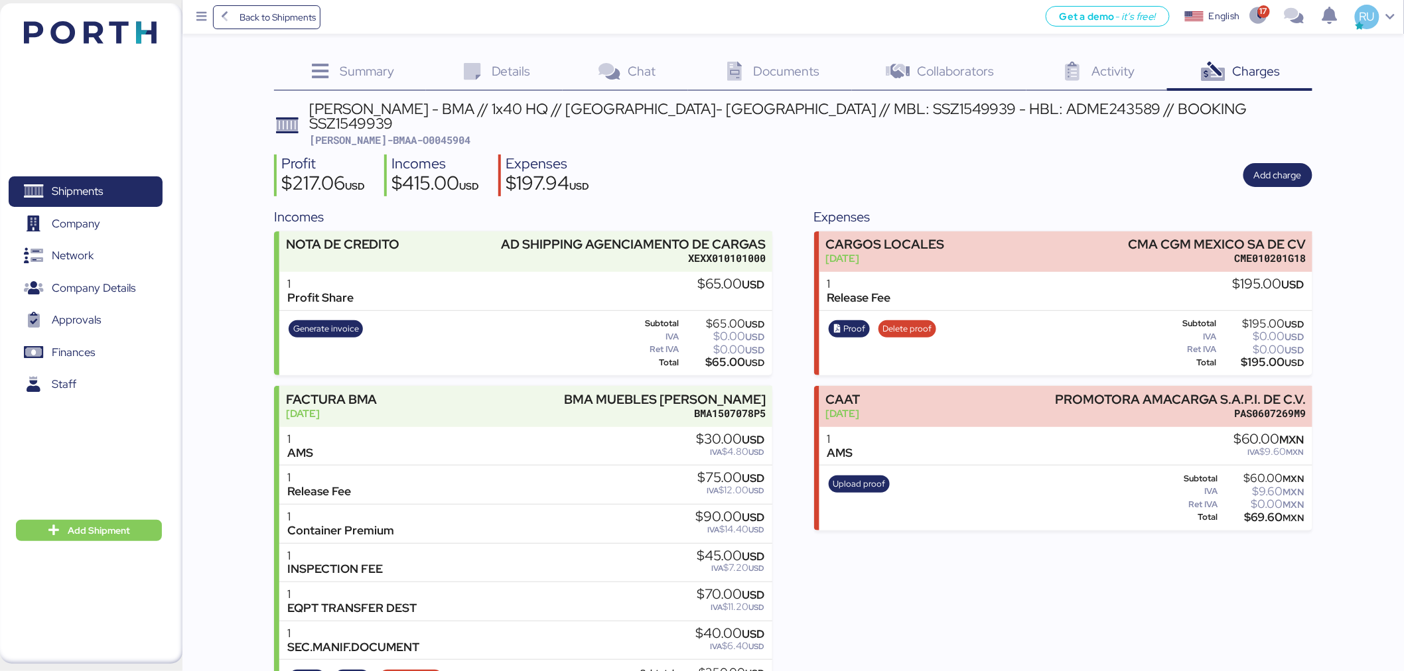
scroll to position [49, 0]
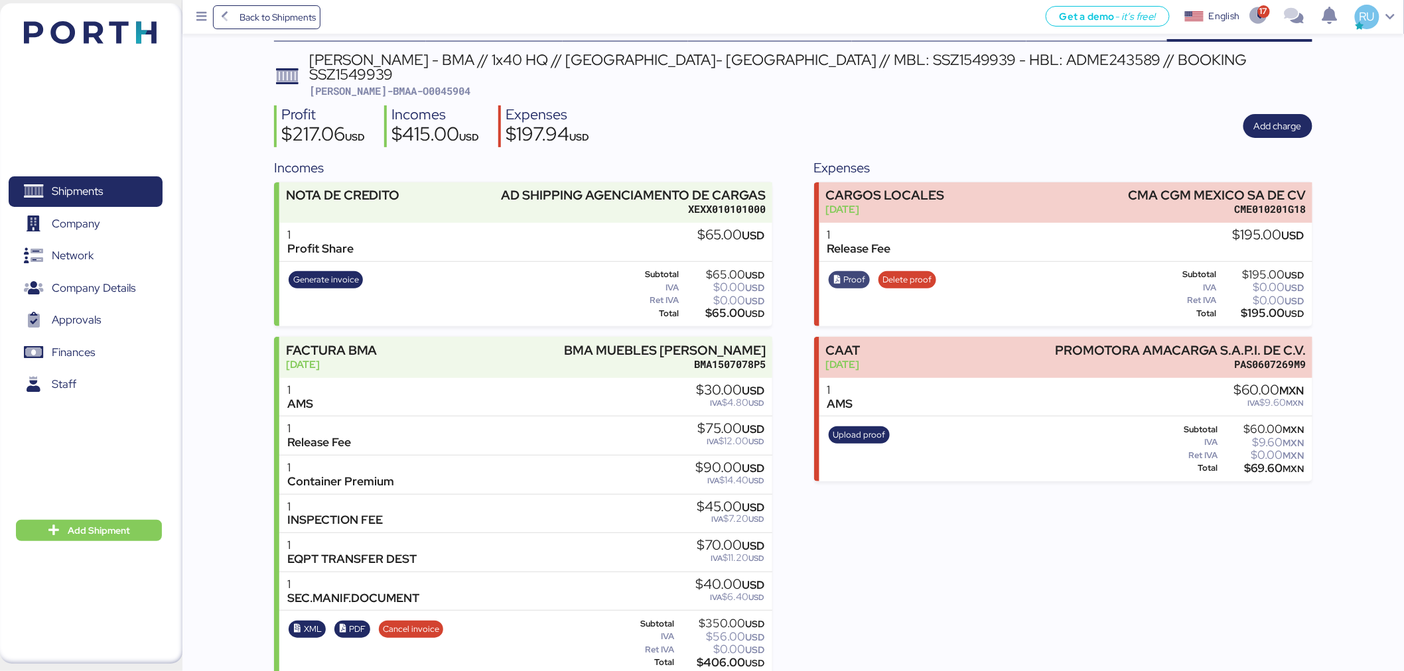
click at [844, 273] on span "Proof" at bounding box center [855, 280] width 22 height 15
click at [111, 11] on header at bounding box center [71, 30] width 128 height 41
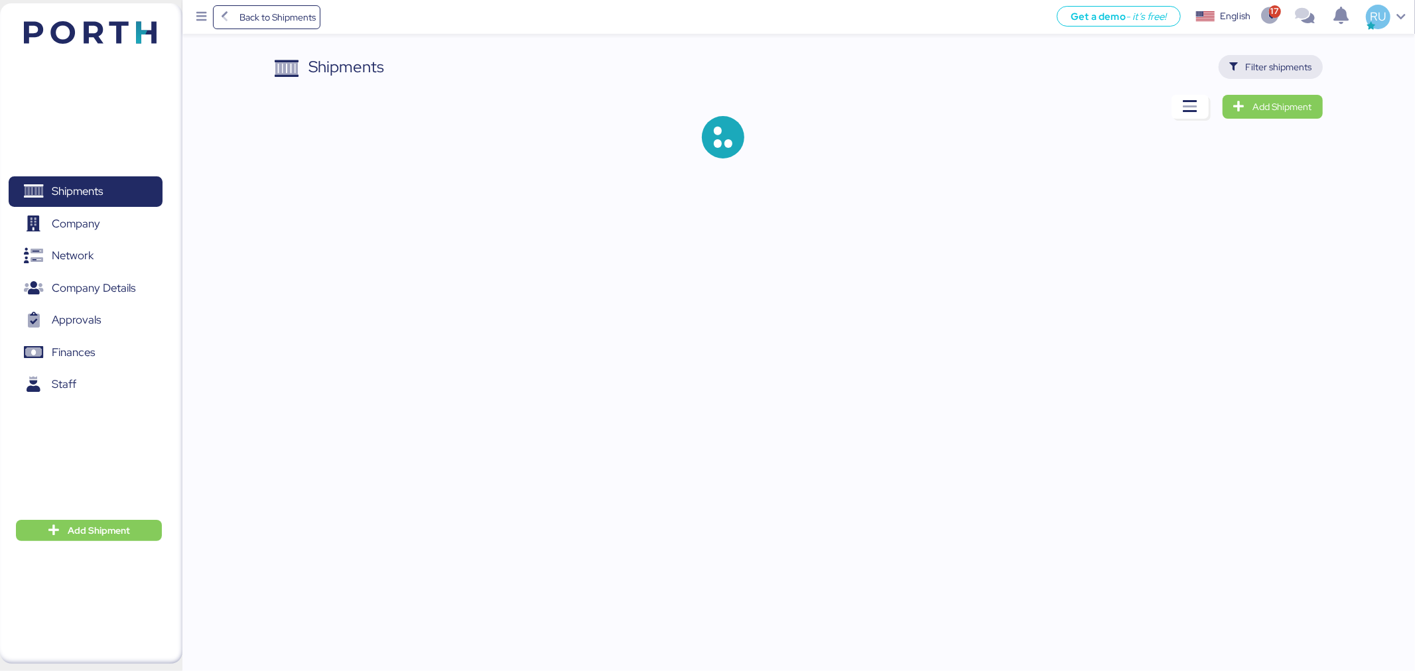
click at [1308, 56] on span "Filter shipments" at bounding box center [1271, 67] width 104 height 24
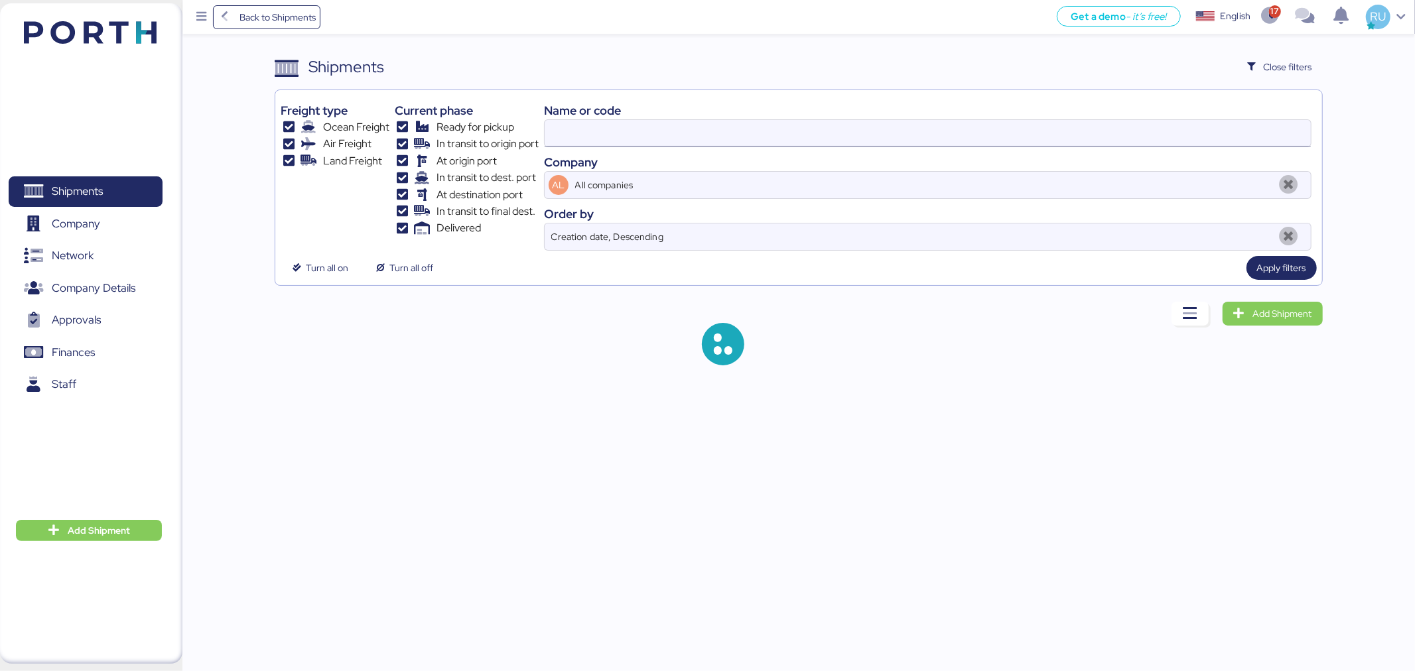
click at [906, 136] on input at bounding box center [928, 133] width 766 height 27
paste input "O0042678"
type input "O0042678"
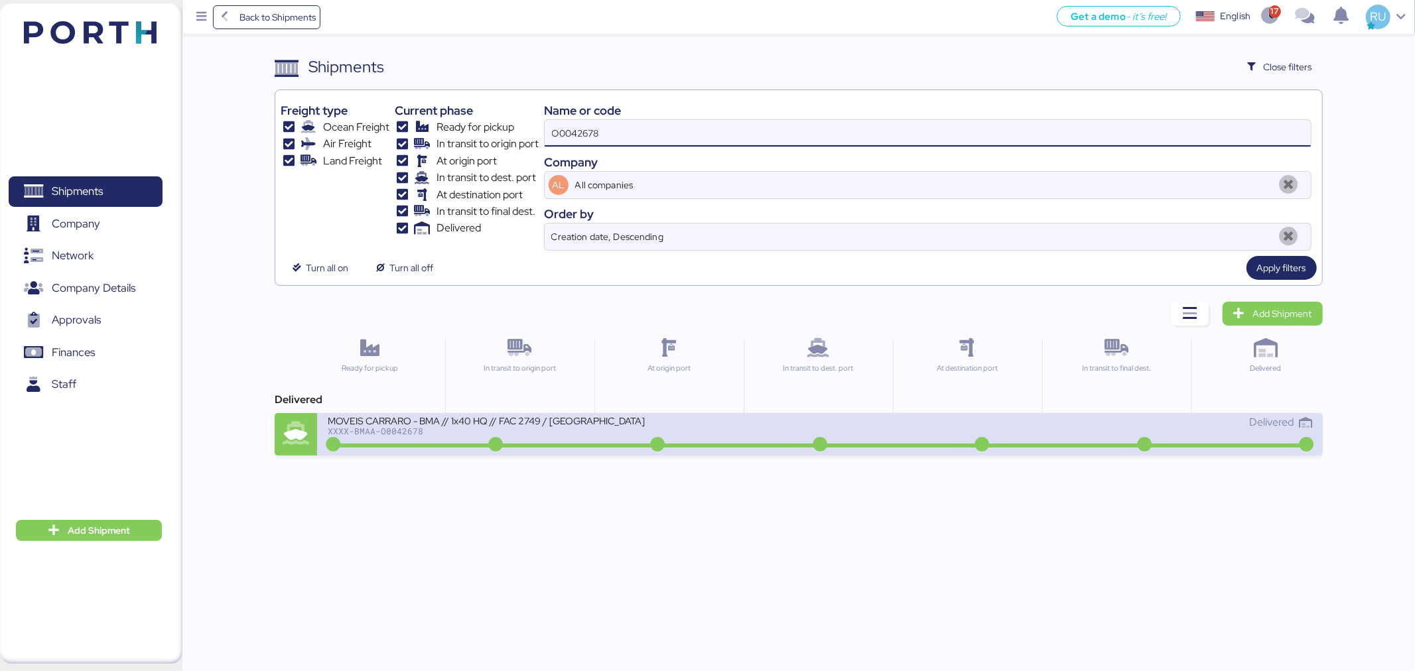
click at [719, 431] on div "MOVEIS CARRARO - BMA // 1x40 HQ // FAC 2749 / Rio Grande - Veracruz // MBL: HLC…" at bounding box center [574, 429] width 492 height 29
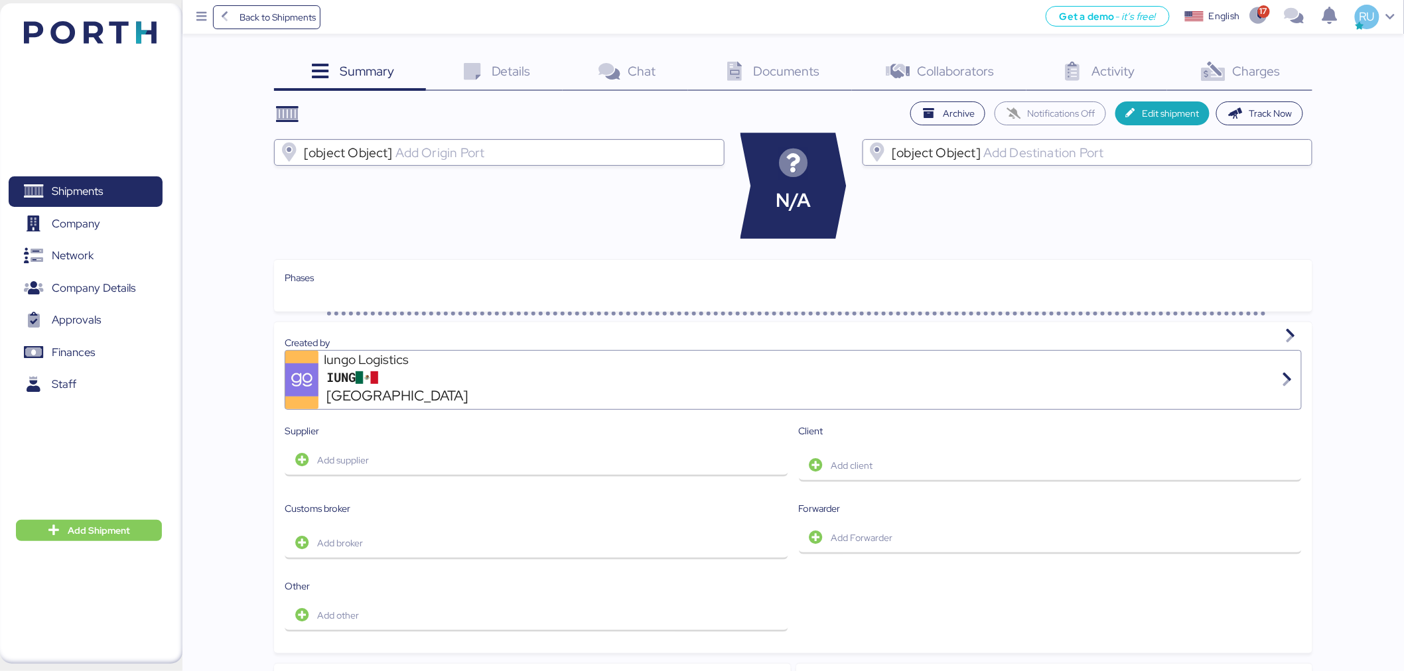
click at [1254, 74] on span "Charges" at bounding box center [1257, 70] width 48 height 17
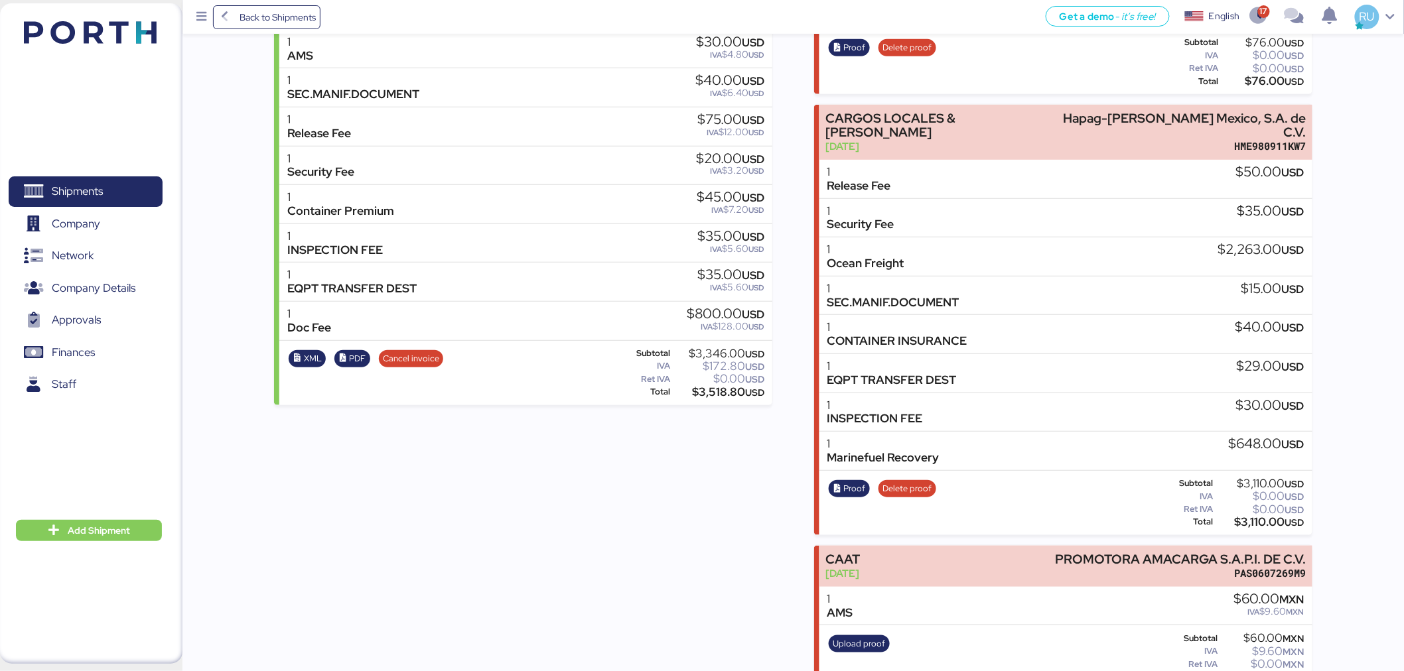
scroll to position [282, 0]
click at [847, 481] on span "Proof" at bounding box center [855, 488] width 22 height 15
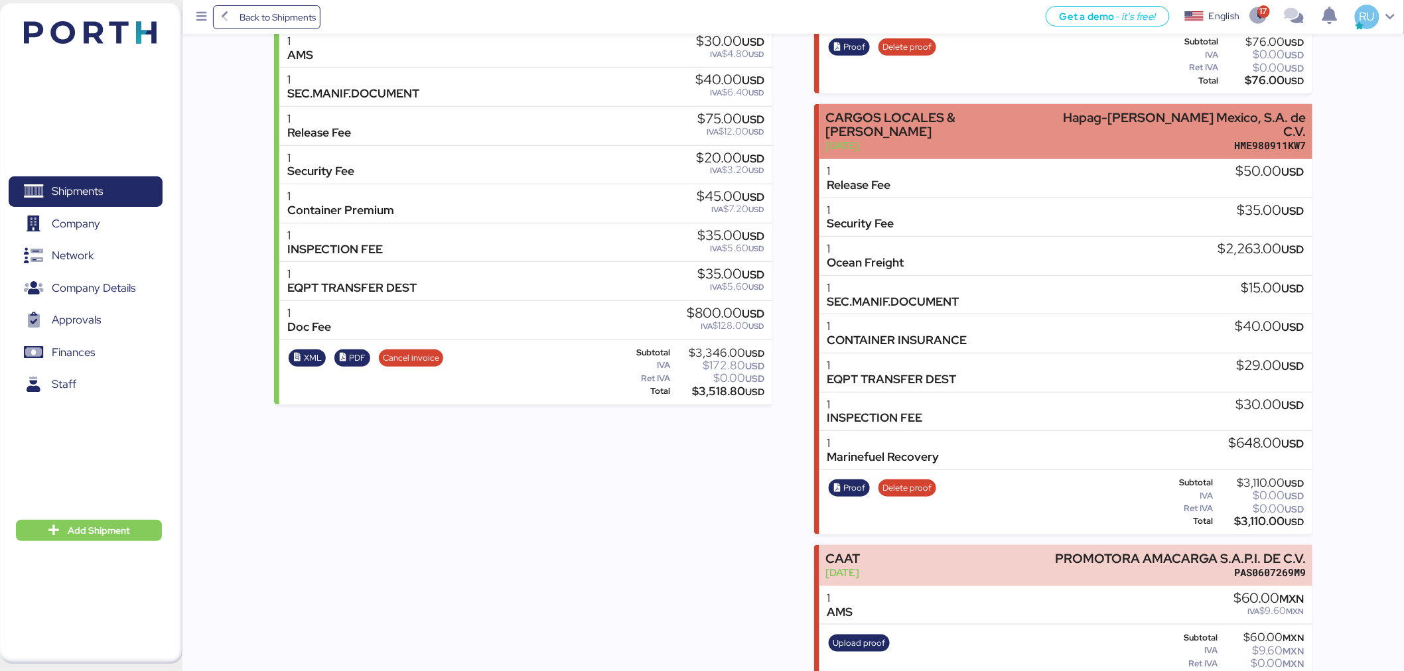
scroll to position [0, 0]
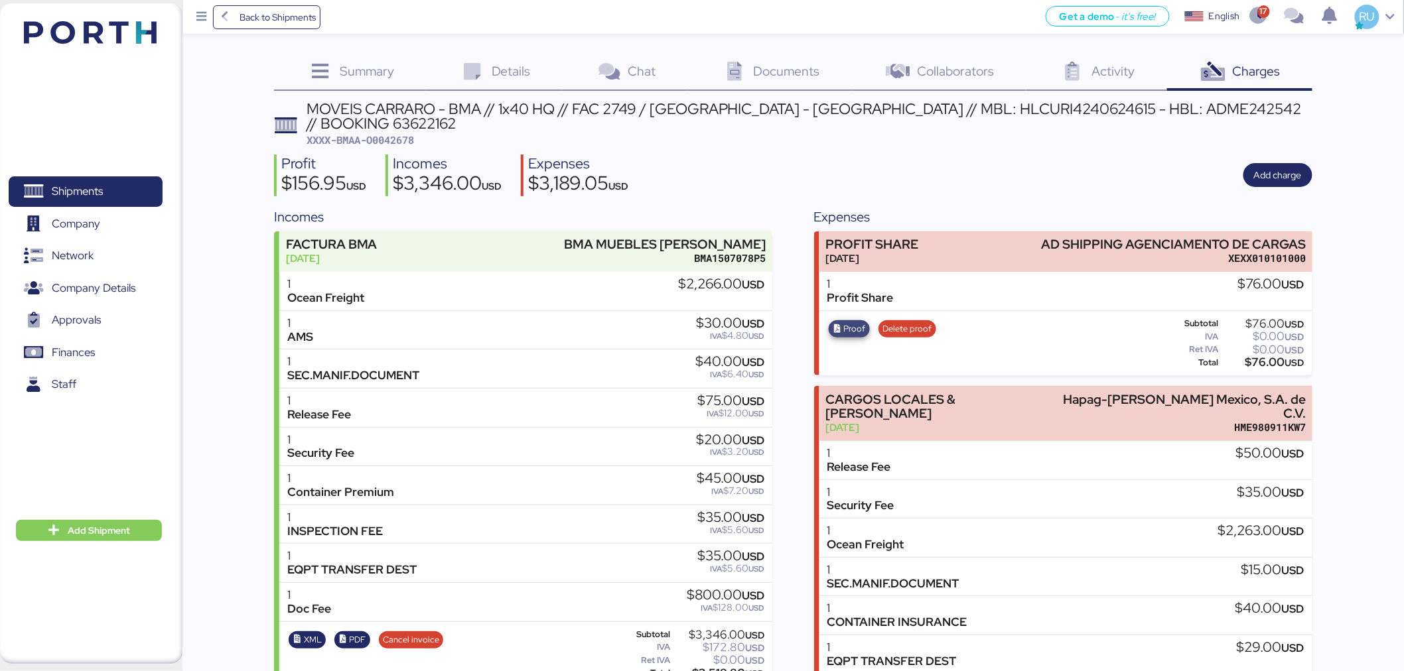
click at [846, 322] on span "Proof" at bounding box center [855, 329] width 22 height 15
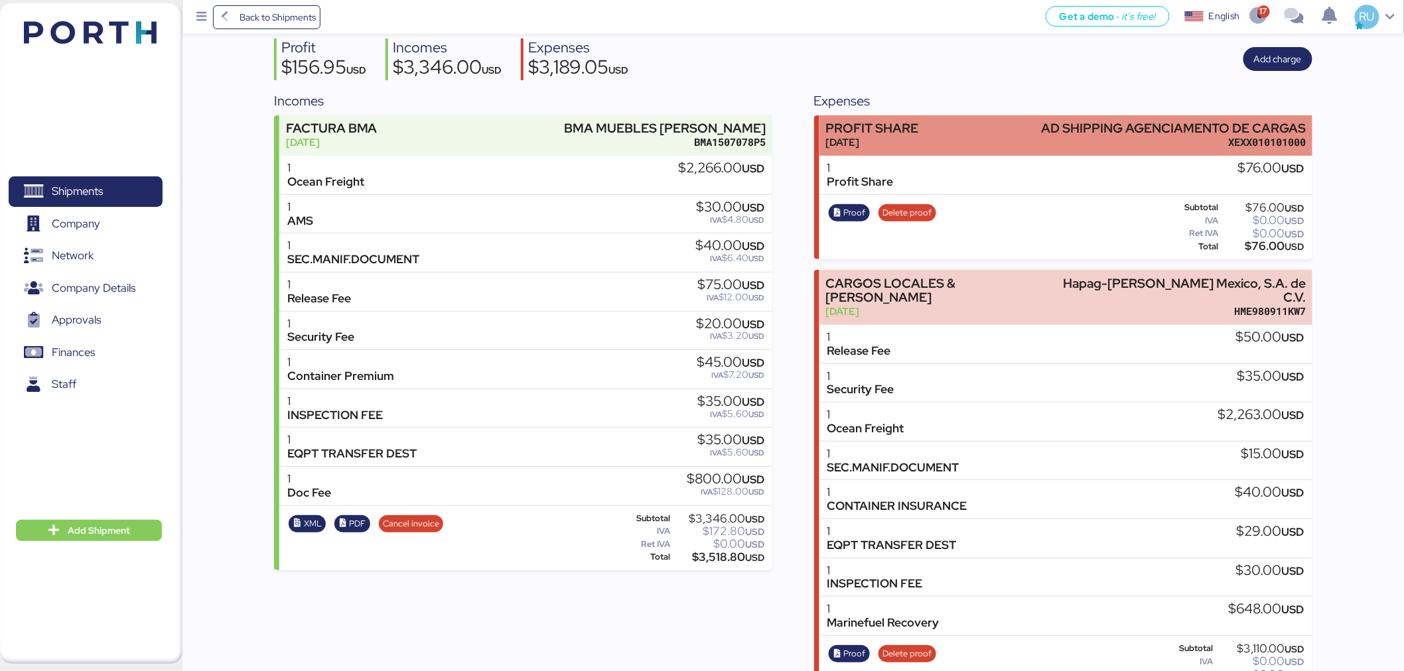
scroll to position [117, 0]
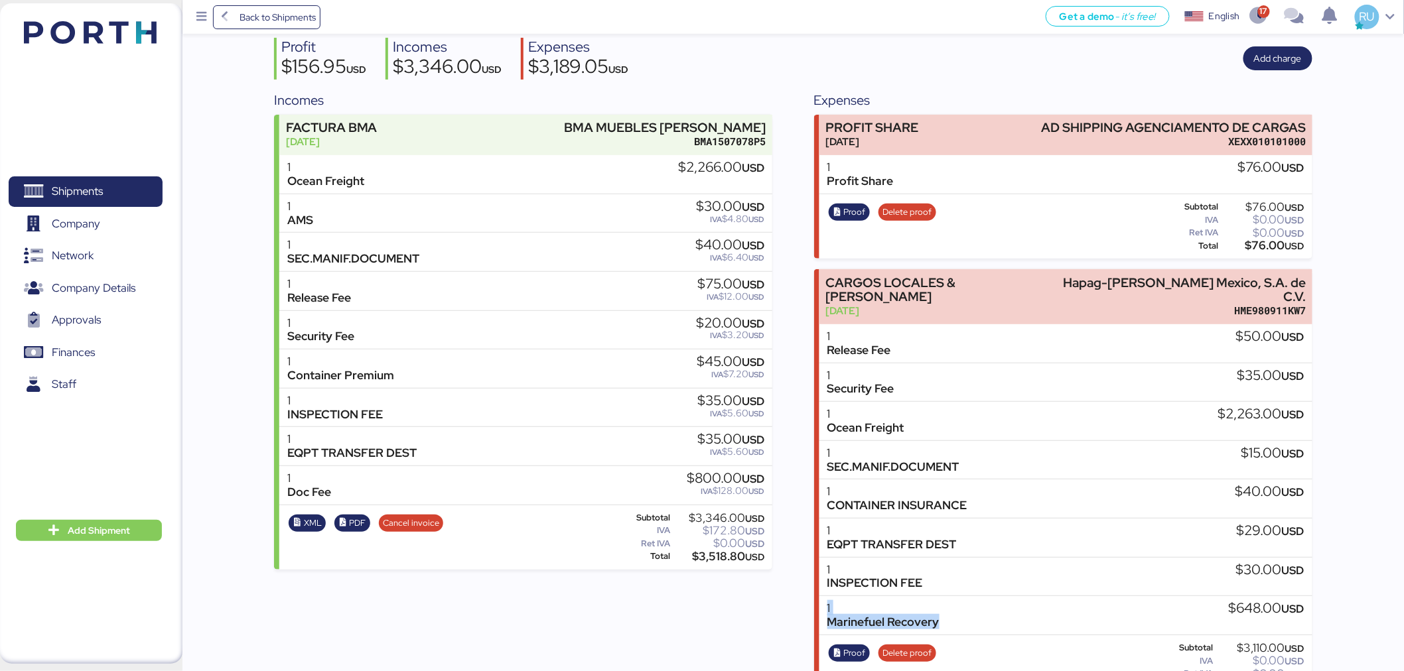
drag, startPoint x: 956, startPoint y: 587, endPoint x: 817, endPoint y: 586, distance: 138.7
click at [817, 586] on div "CARGOS LOCALES & FLETE Sep 25, 2024 Hapag-Lloyd Mexico, S.A. de C.V. HME980911K…" at bounding box center [1063, 484] width 498 height 431
copy div "1 Marinefuel Recovery"
